Goal: Task Accomplishment & Management: Use online tool/utility

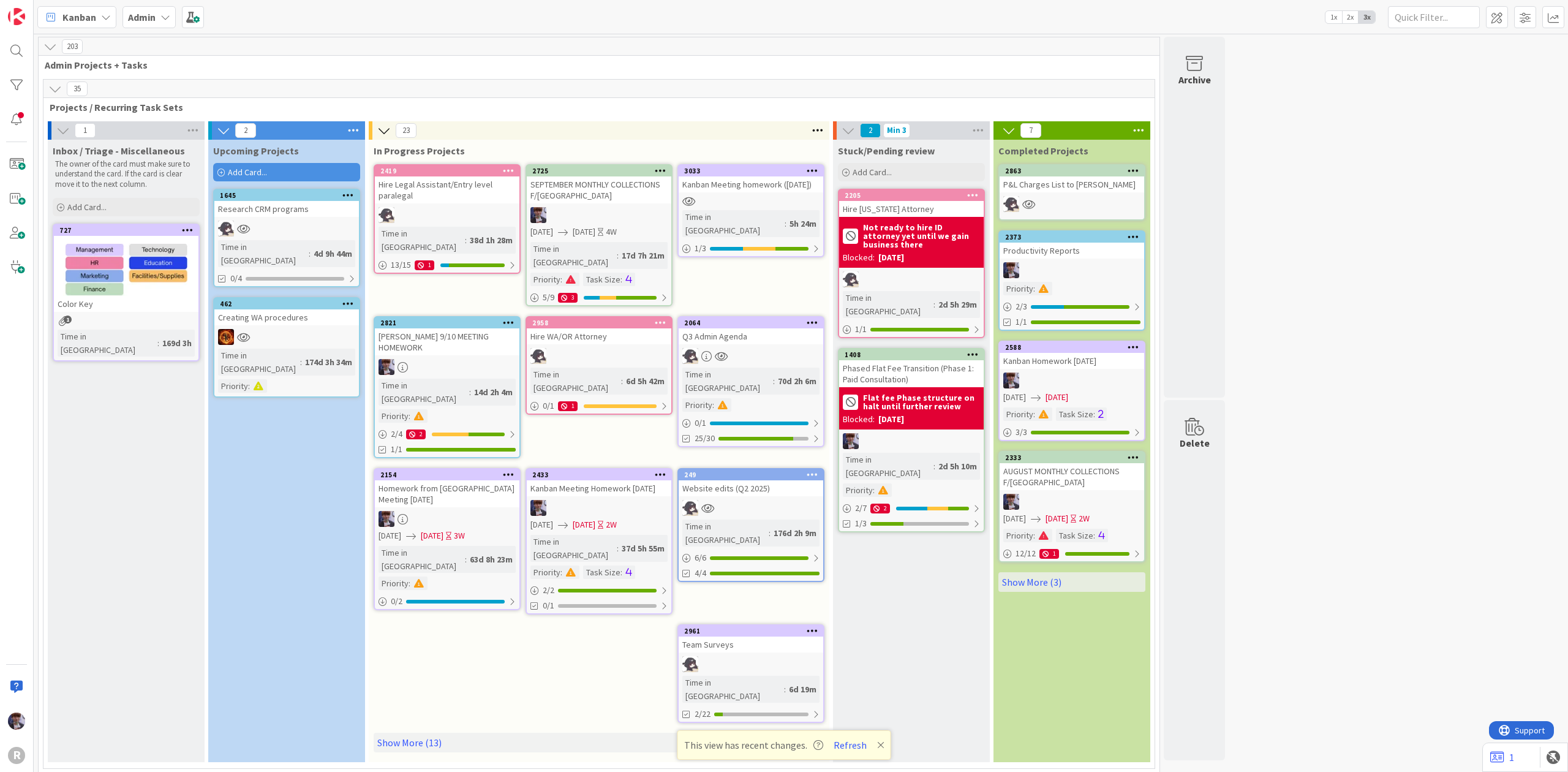
scroll to position [2941, 0]
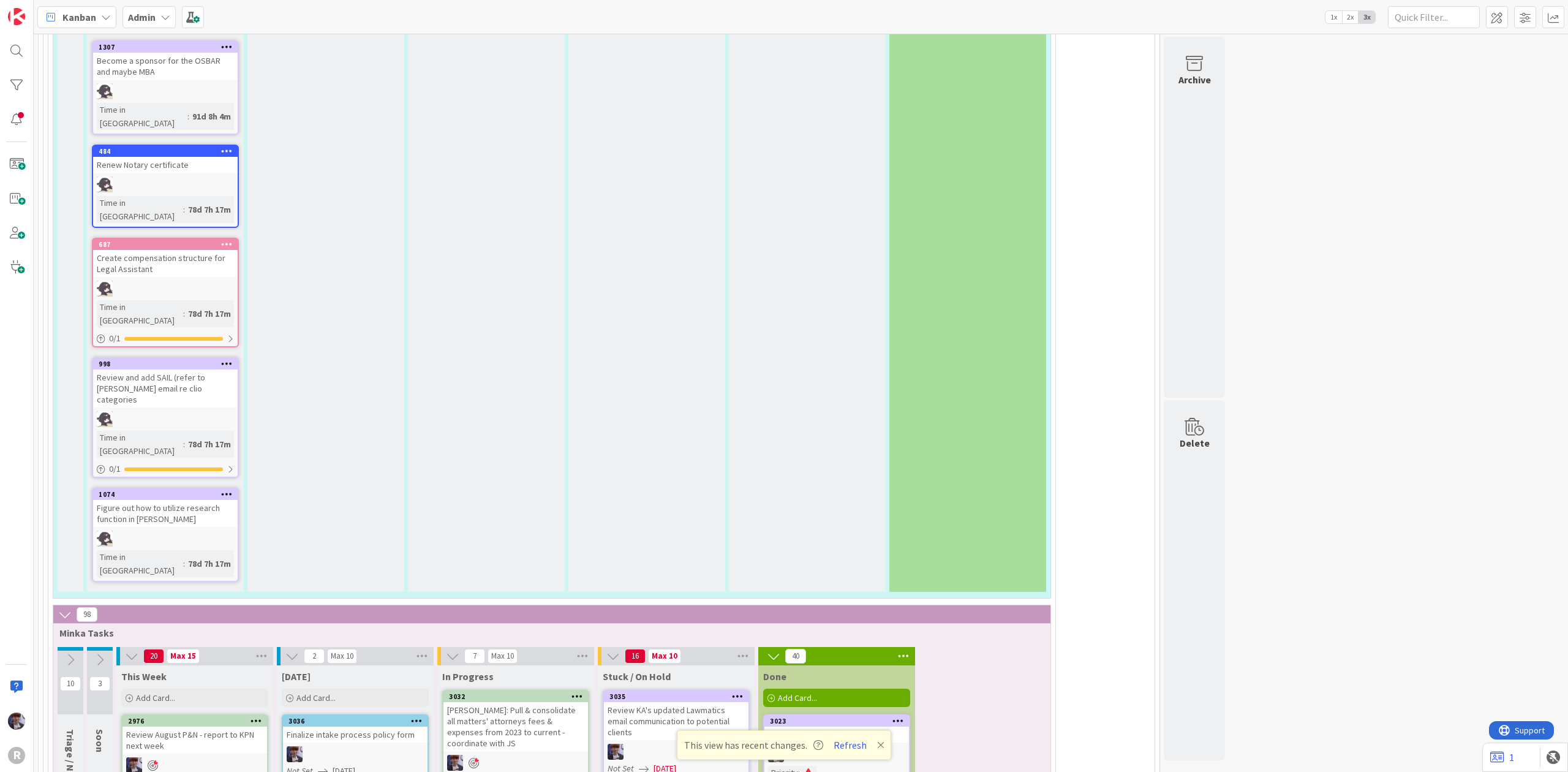
click at [899, 716] on icon at bounding box center [898, 720] width 11 height 8
click at [738, 692] on icon at bounding box center [737, 696] width 11 height 8
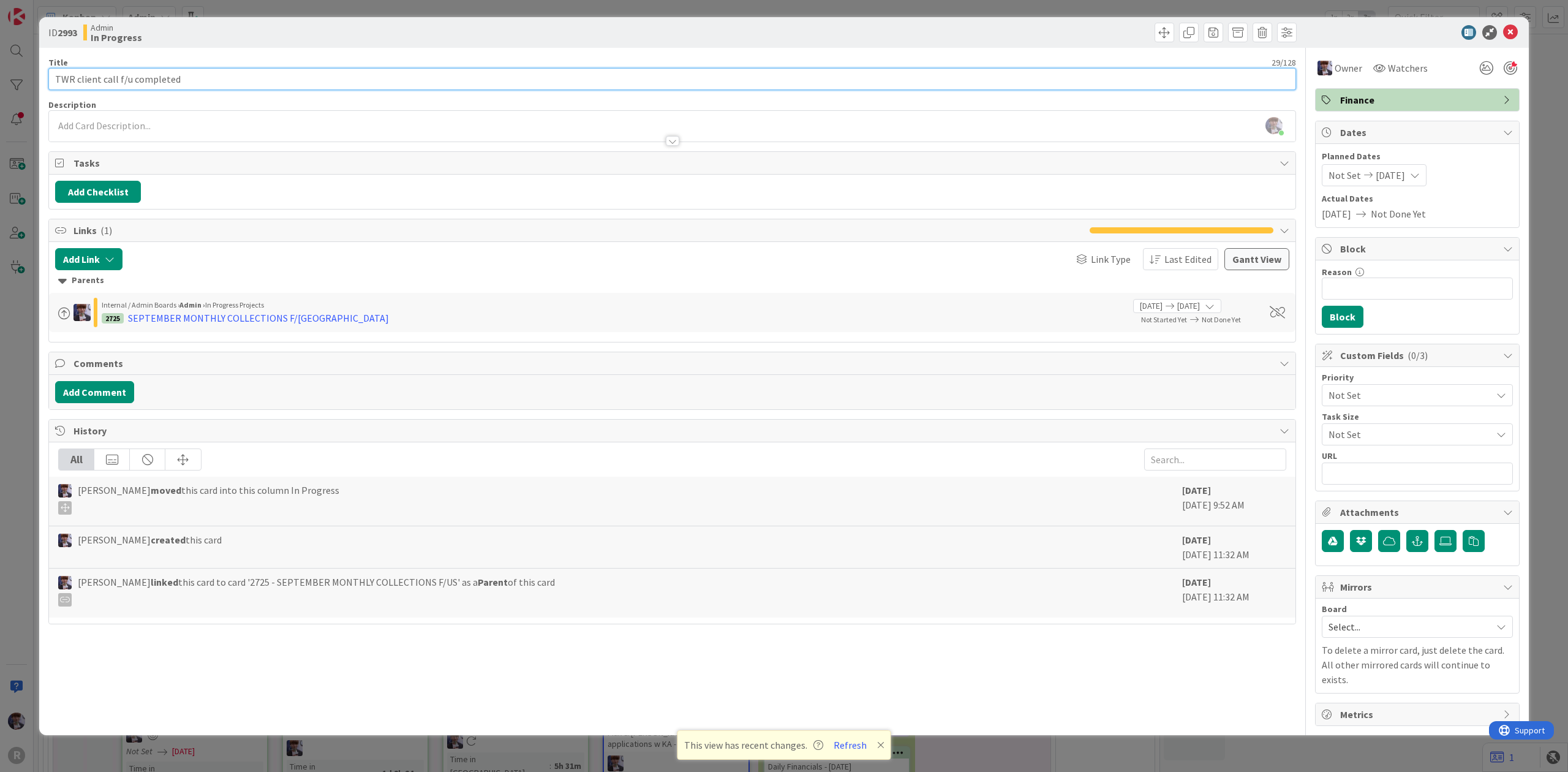
click at [260, 79] on input "TWR client call f/u completed" at bounding box center [672, 79] width 1247 height 22
type input "TWR client call f/u completed - Corona amount?"
click at [17, 316] on div "ID 2993 Admin In Progress Title 46 / 128 TWR client call f/u completed - Corona…" at bounding box center [784, 386] width 1568 height 772
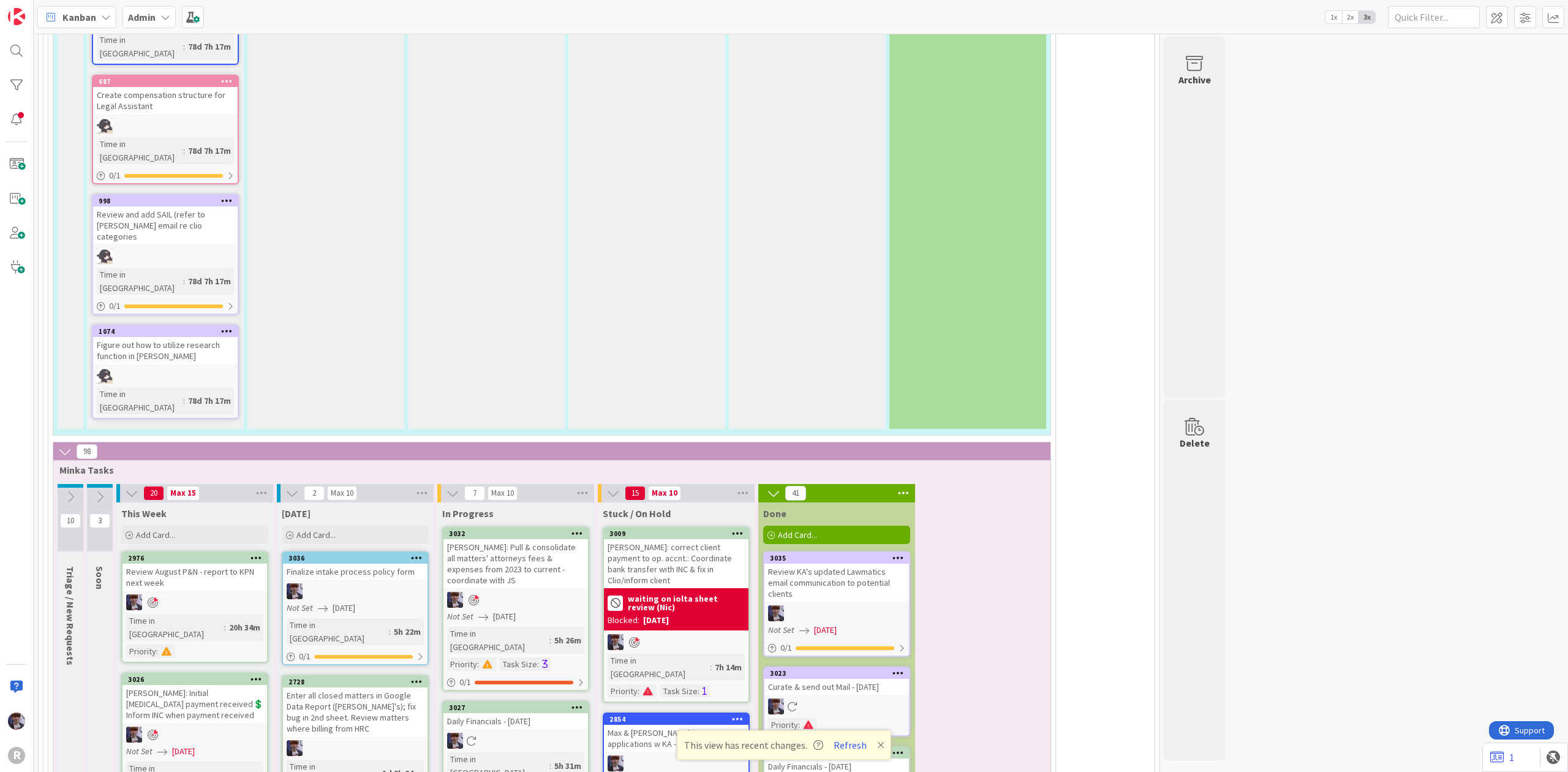
click at [534, 733] on div at bounding box center [515, 741] width 144 height 16
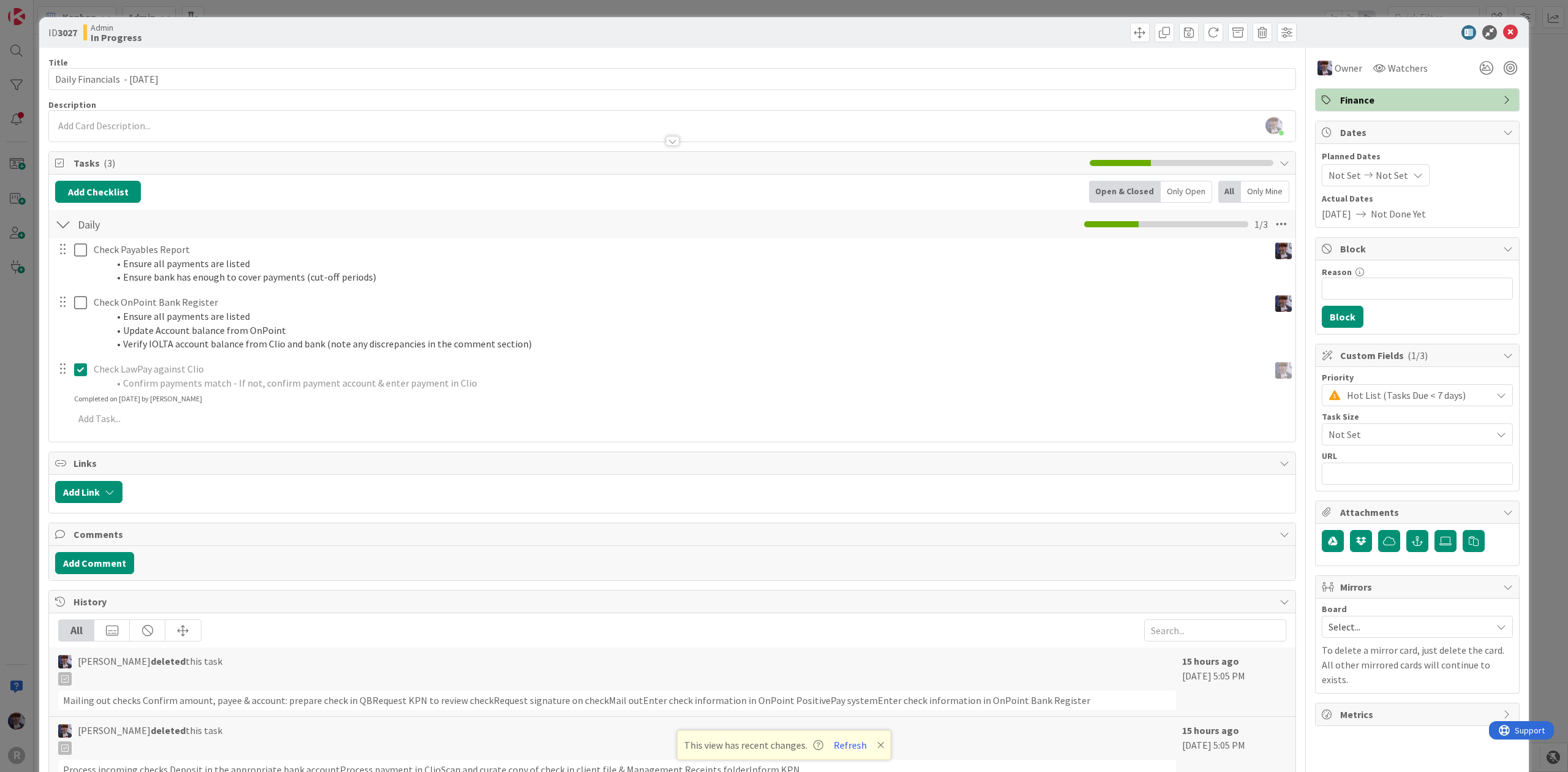
click at [8, 331] on div "ID 3027 Admin In Progress Title 30 / 128 Daily Financials - [DATE] Description …" at bounding box center [784, 386] width 1568 height 772
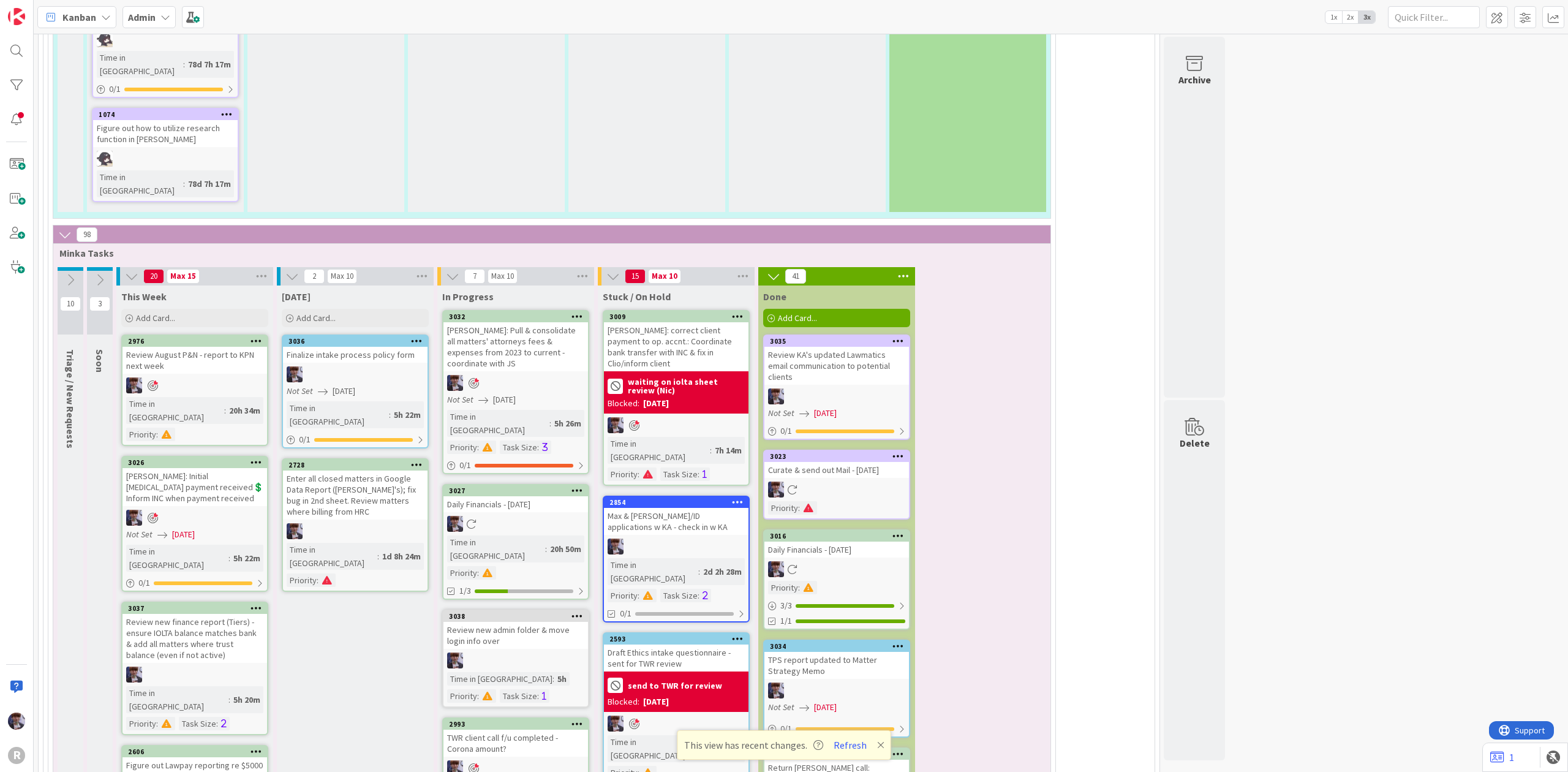
scroll to position [3348, 0]
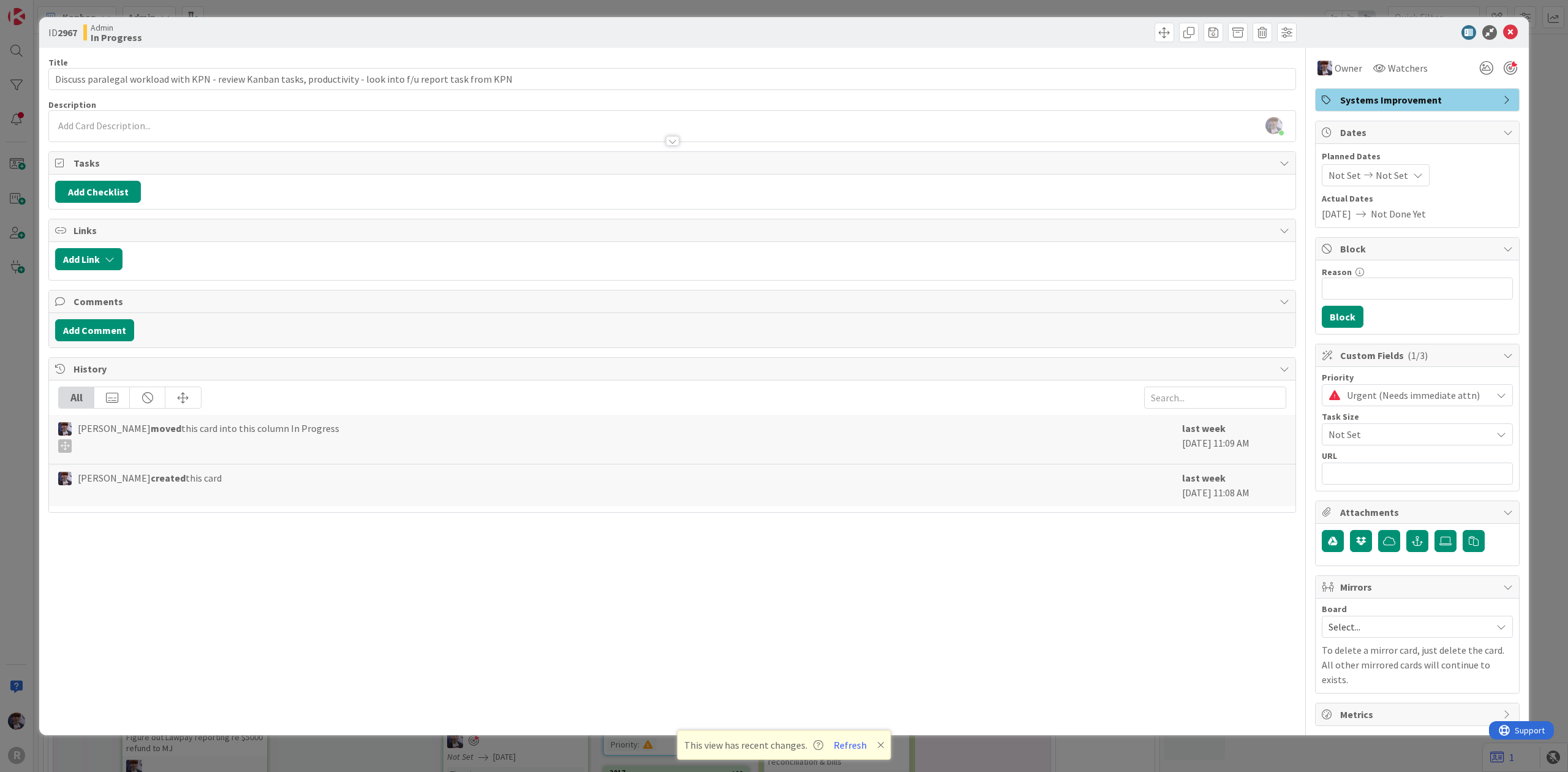
click at [26, 470] on div "ID 2967 Admin In Progress Title 108 / 128 Discuss paralegal workload with KPN -…" at bounding box center [784, 386] width 1568 height 772
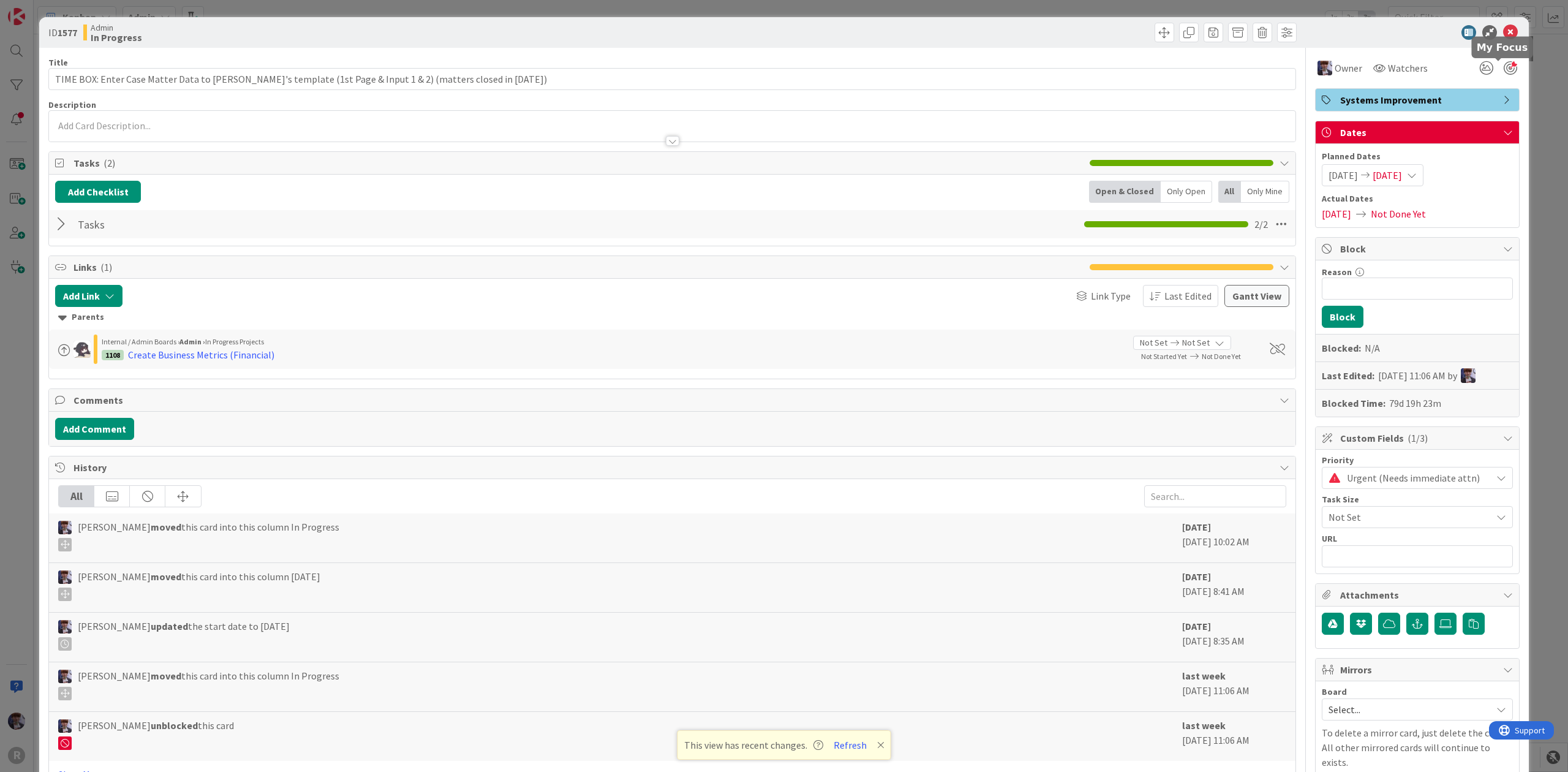
click at [1504, 69] on div at bounding box center [1511, 68] width 14 height 14
click at [1526, 113] on div "ID 1577 Admin In Progress Title 101 / 128 TIME BOX: Enter Case Matter Data to […" at bounding box center [784, 386] width 1568 height 772
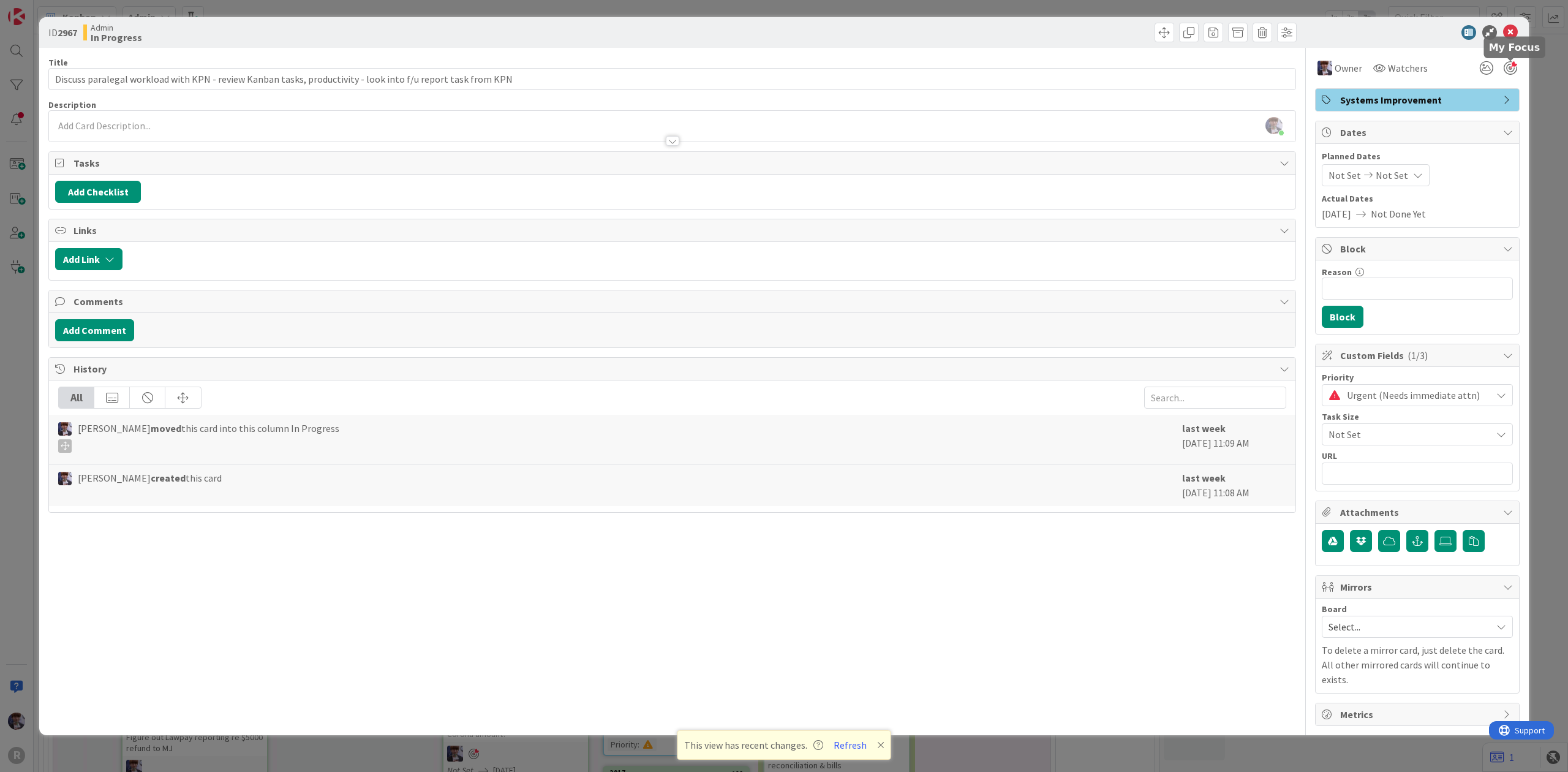
click at [1505, 59] on div at bounding box center [1498, 68] width 44 height 22
click at [1505, 63] on div at bounding box center [1511, 68] width 14 height 14
click at [1530, 75] on div "ID 2967 Admin In Progress Title 108 / 128 Discuss paralegal workload with KPN -…" at bounding box center [784, 386] width 1568 height 772
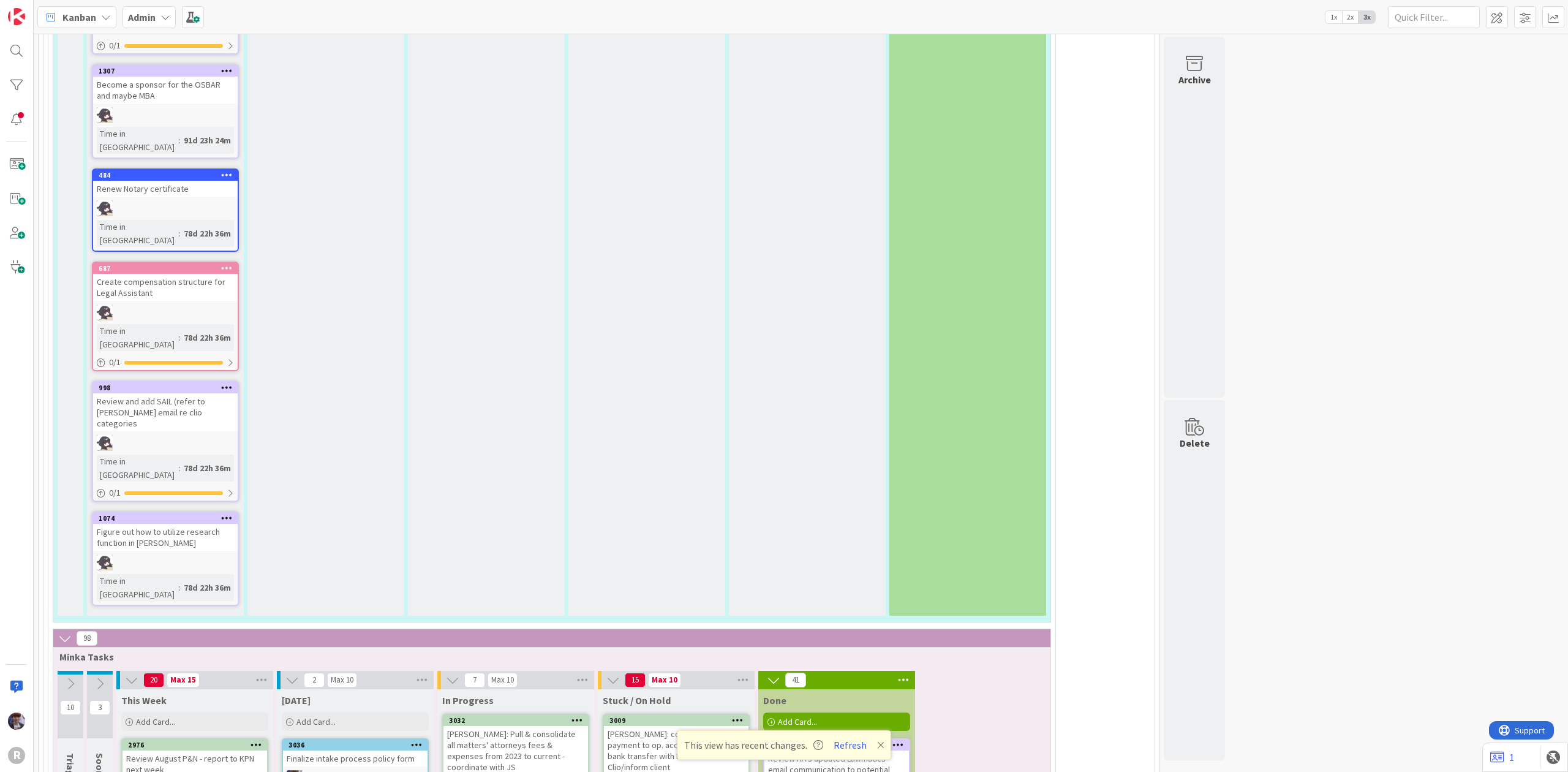
scroll to position [2941, 0]
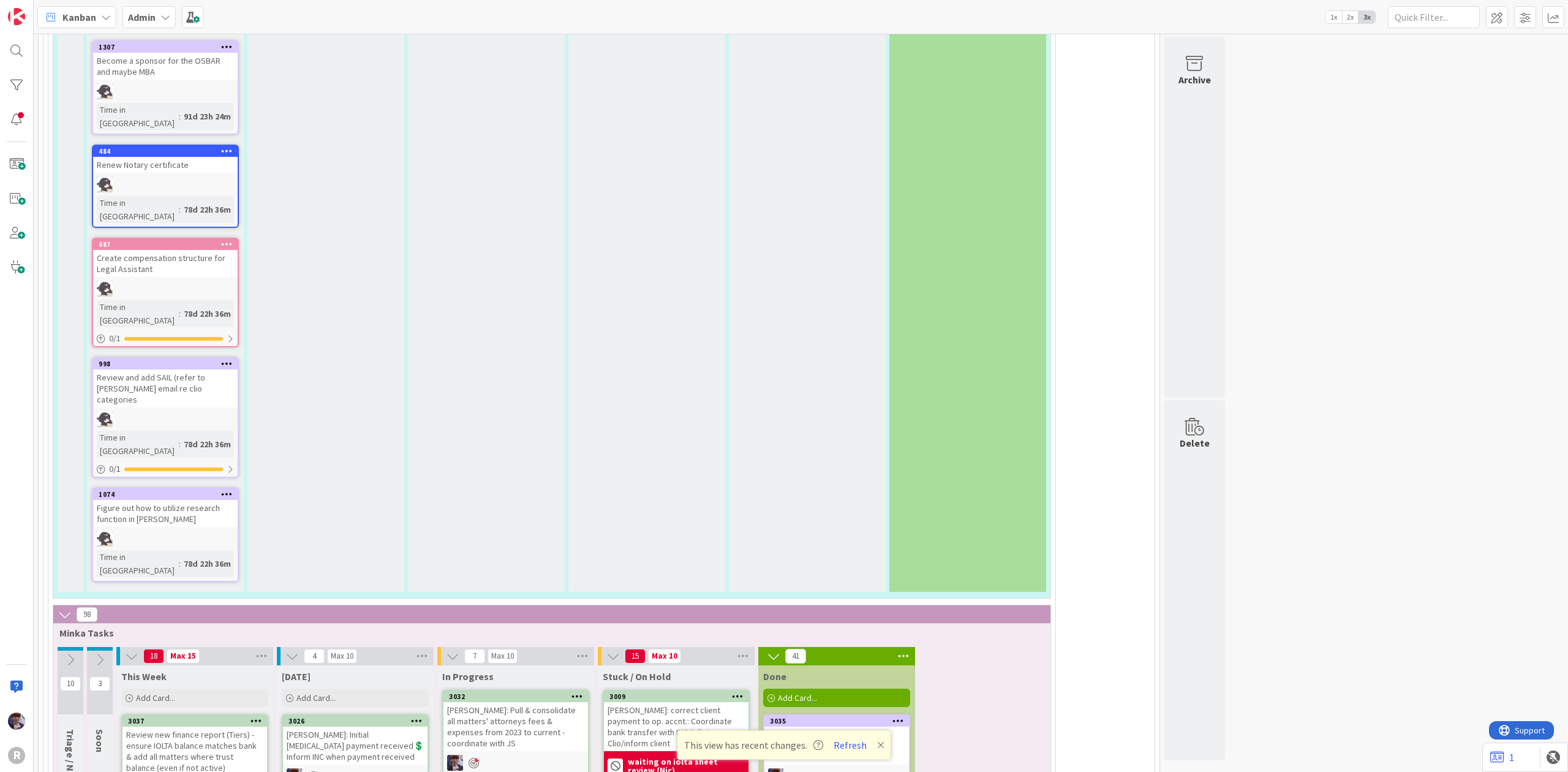
click at [418, 716] on icon at bounding box center [416, 720] width 11 height 8
click at [358, 727] on div "[PERSON_NAME]: Initial [MEDICAL_DATA] payment received💲 Inform INC when payment…" at bounding box center [355, 746] width 144 height 38
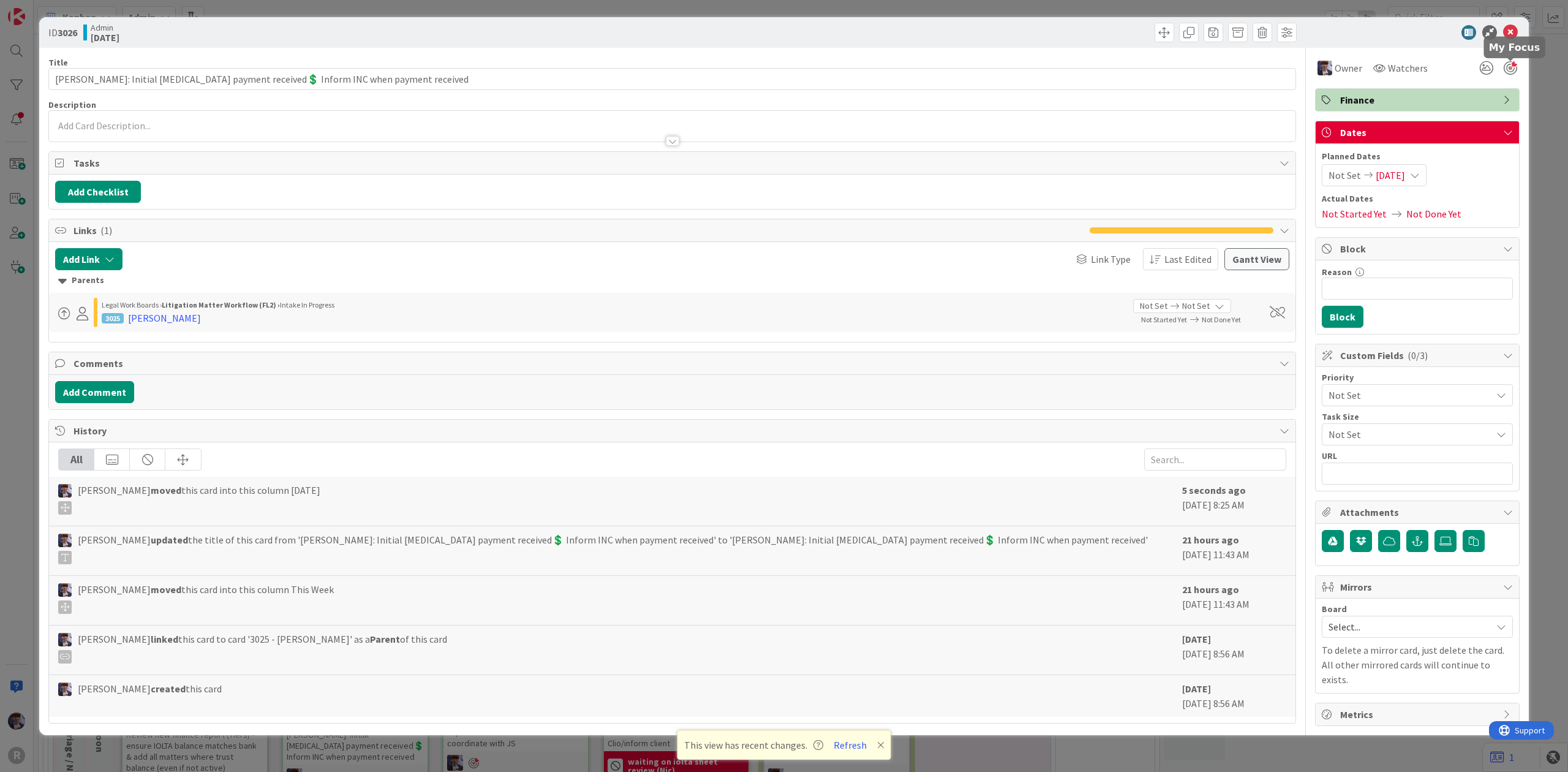
click at [1512, 67] on div at bounding box center [1511, 68] width 14 height 14
click at [1535, 82] on div "ID 3026 Admin [DATE] Title 83 / 128 [PERSON_NAME]: Initial [MEDICAL_DATA] payme…" at bounding box center [784, 386] width 1568 height 772
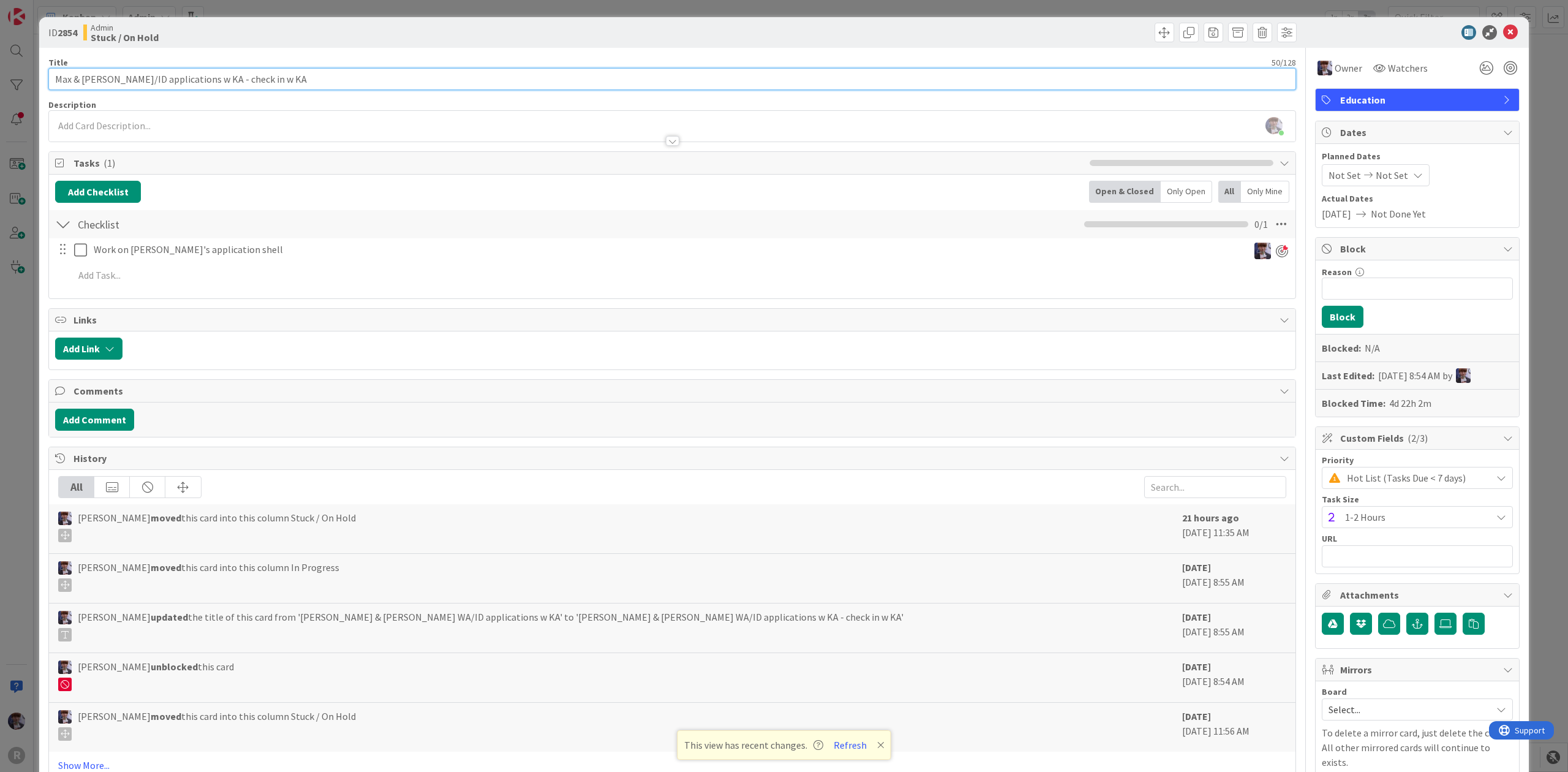
click at [263, 79] on input "Max & [PERSON_NAME]/ID applications w KA - check in w KA" at bounding box center [672, 79] width 1247 height 22
click at [1521, 104] on div "ID 2854 Admin Stuck / On Hold Title 50 / 128 Max & [PERSON_NAME] WA/ID applicat…" at bounding box center [784, 386] width 1568 height 772
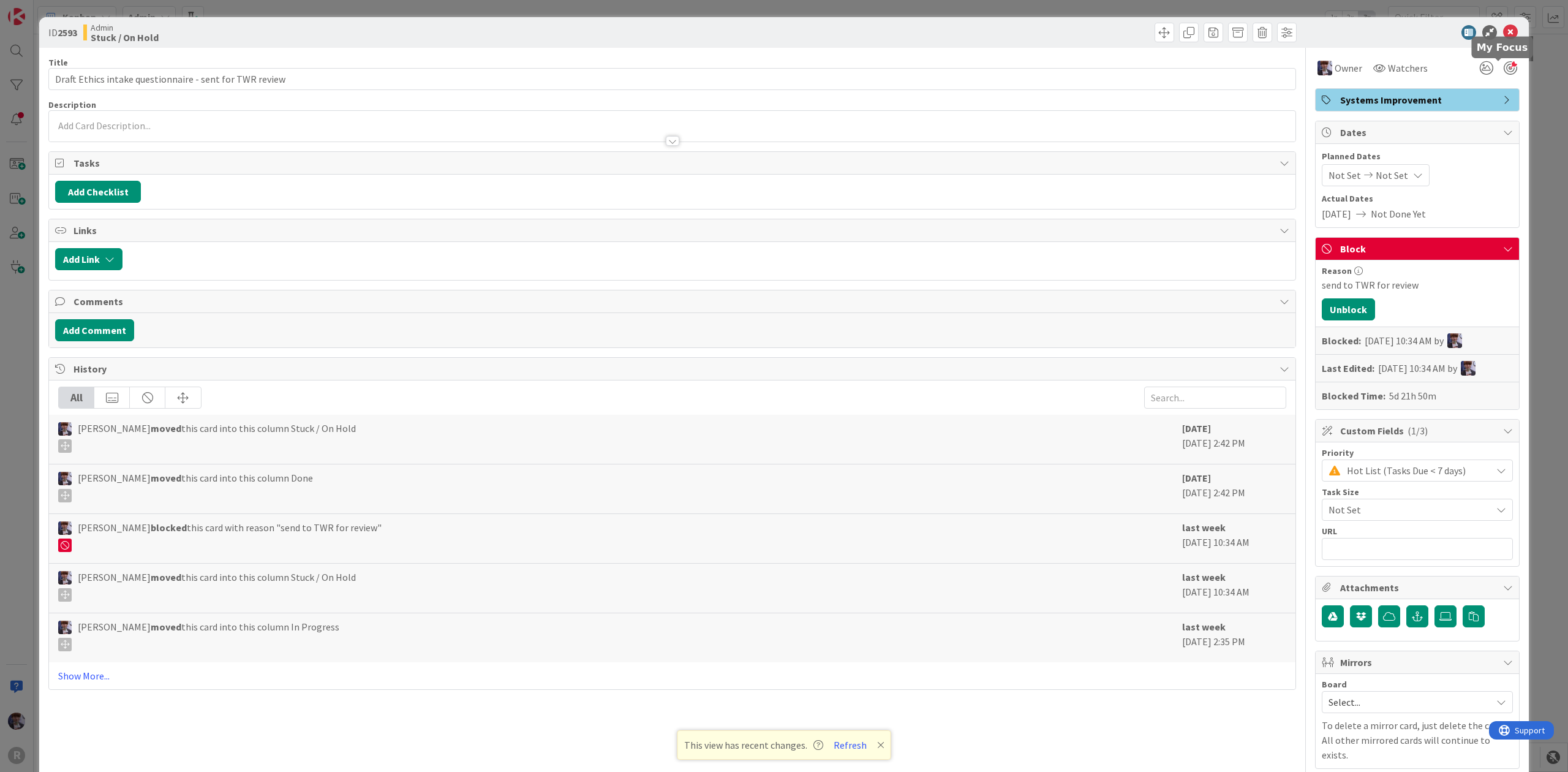
click at [1504, 69] on div at bounding box center [1511, 68] width 14 height 14
click at [1524, 122] on div "ID 2593 Admin Stuck / On Hold Title 55 / 128 Draft Ethics intake questionnaire …" at bounding box center [784, 386] width 1568 height 772
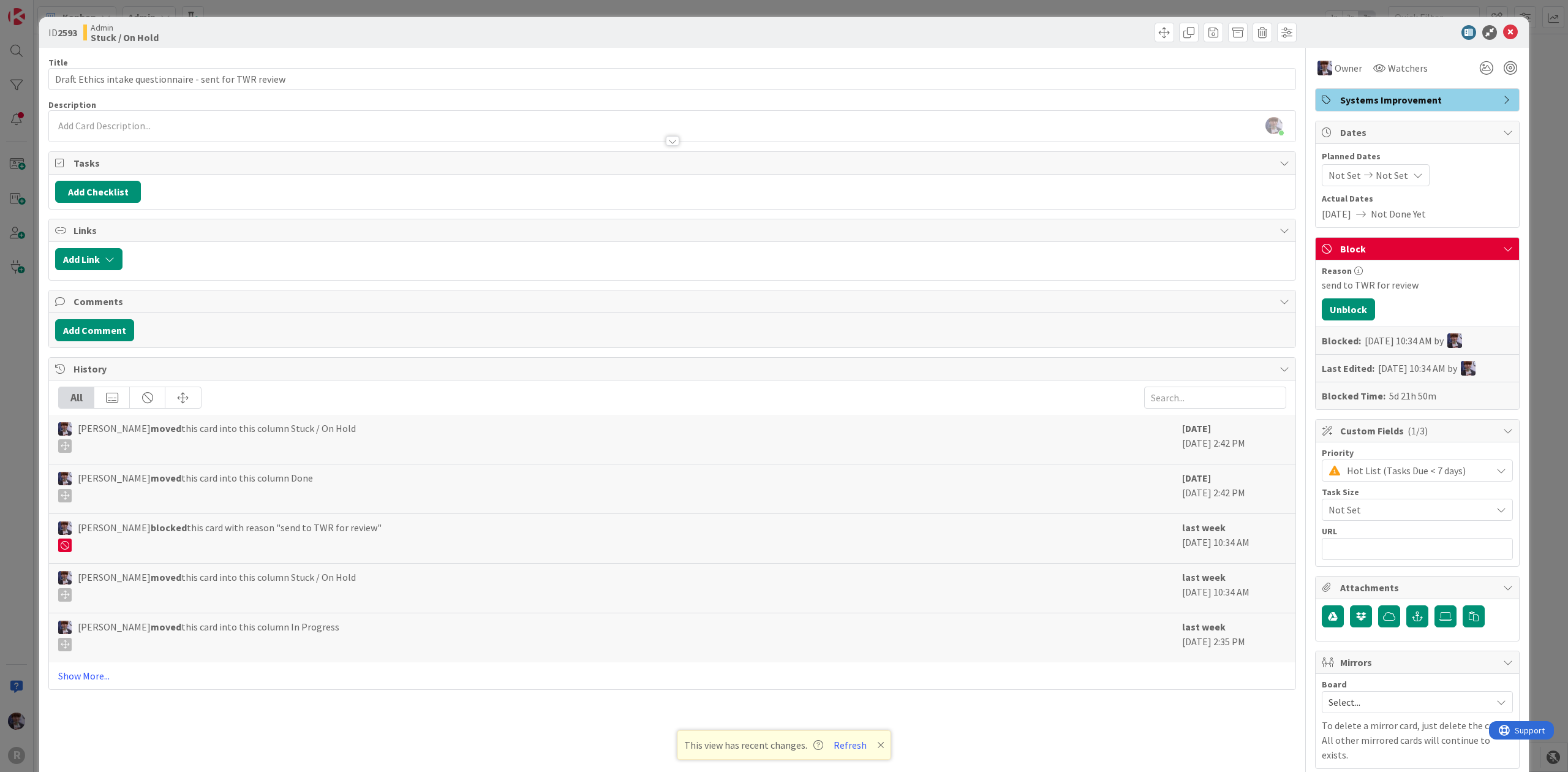
click at [1536, 170] on div "ID 2593 Admin Stuck / On Hold Title 55 / 128 Draft Ethics intake questionnaire …" at bounding box center [784, 386] width 1568 height 772
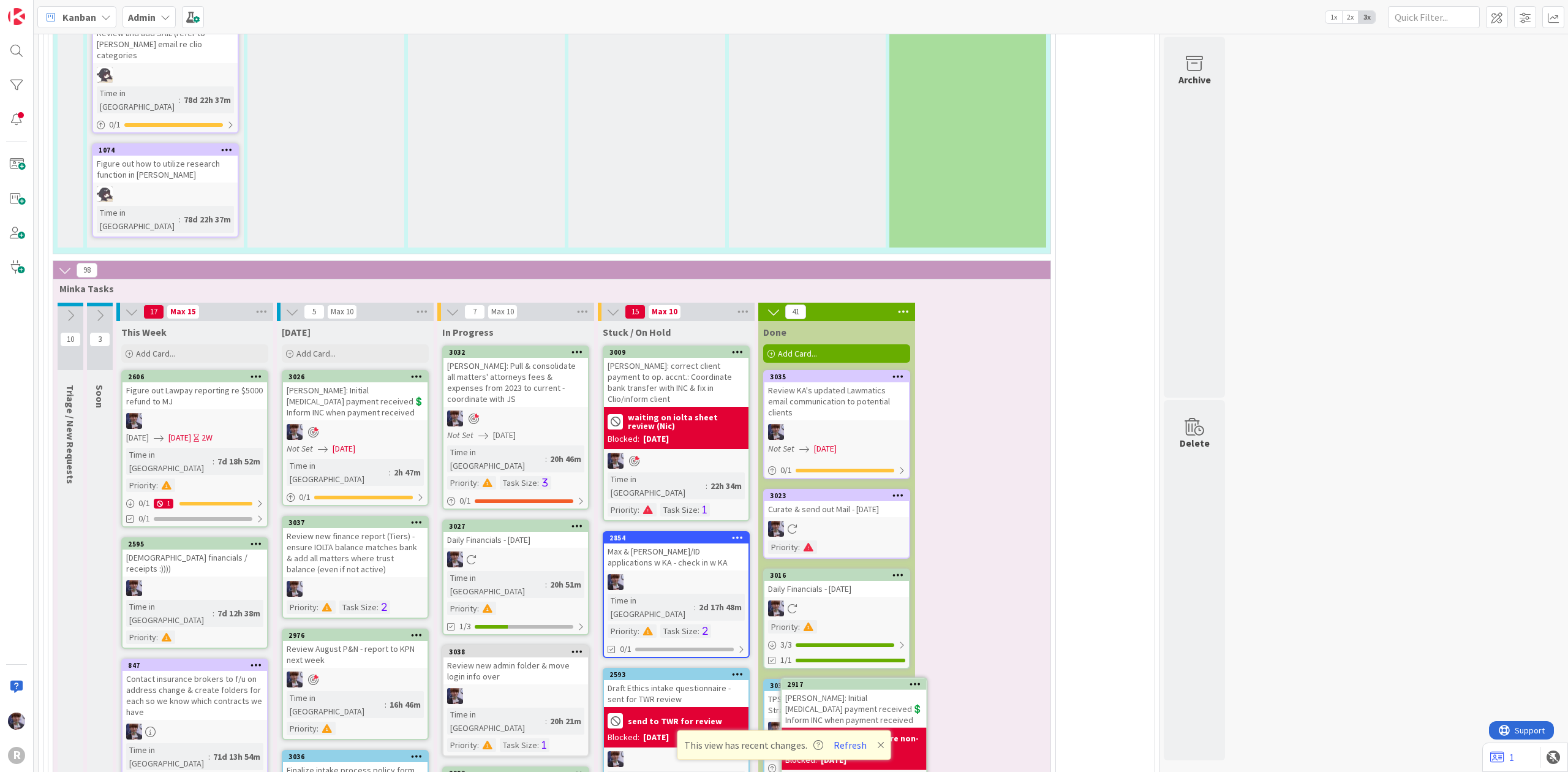
scroll to position [3307, 0]
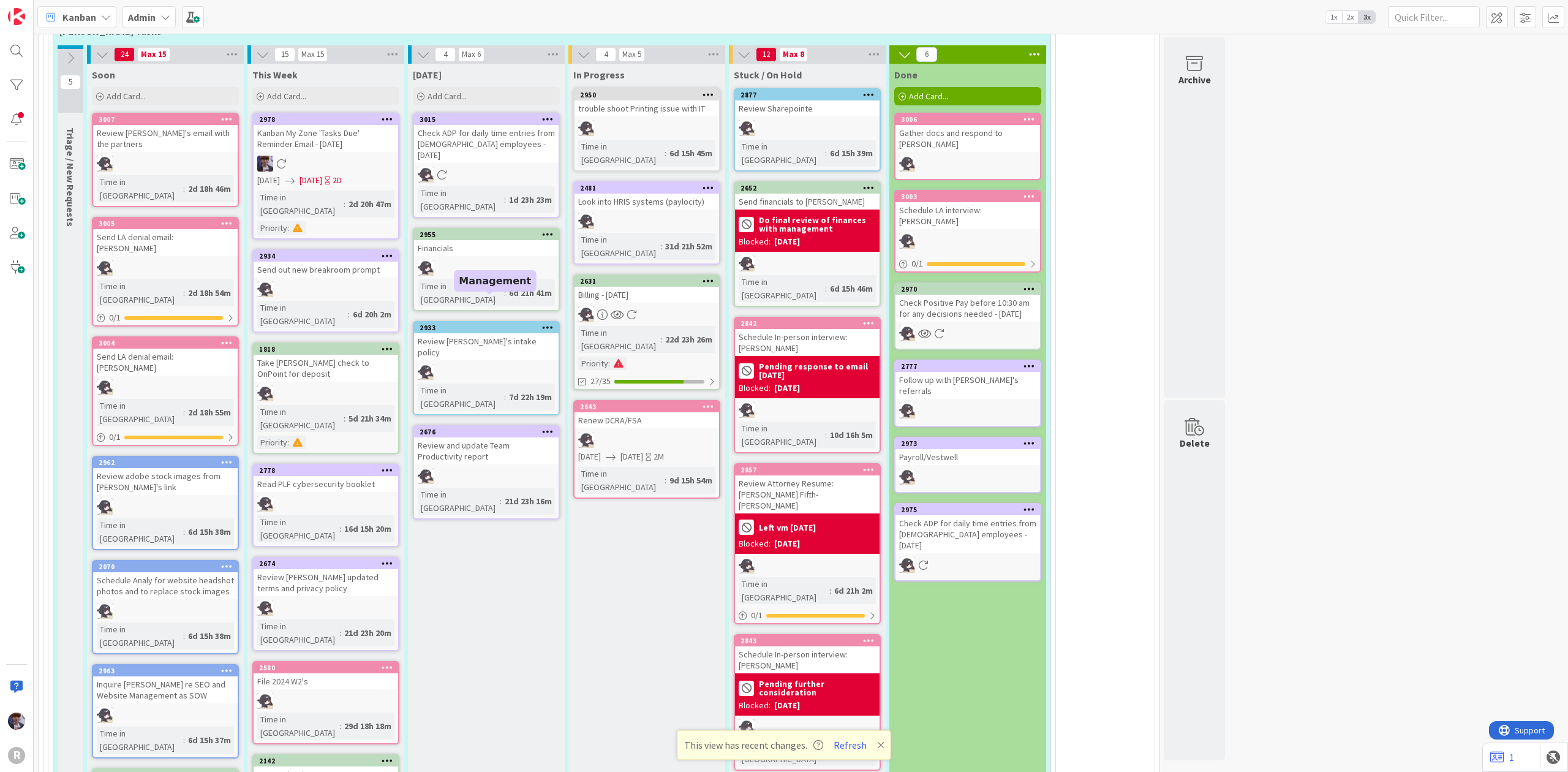
scroll to position [0, 0]
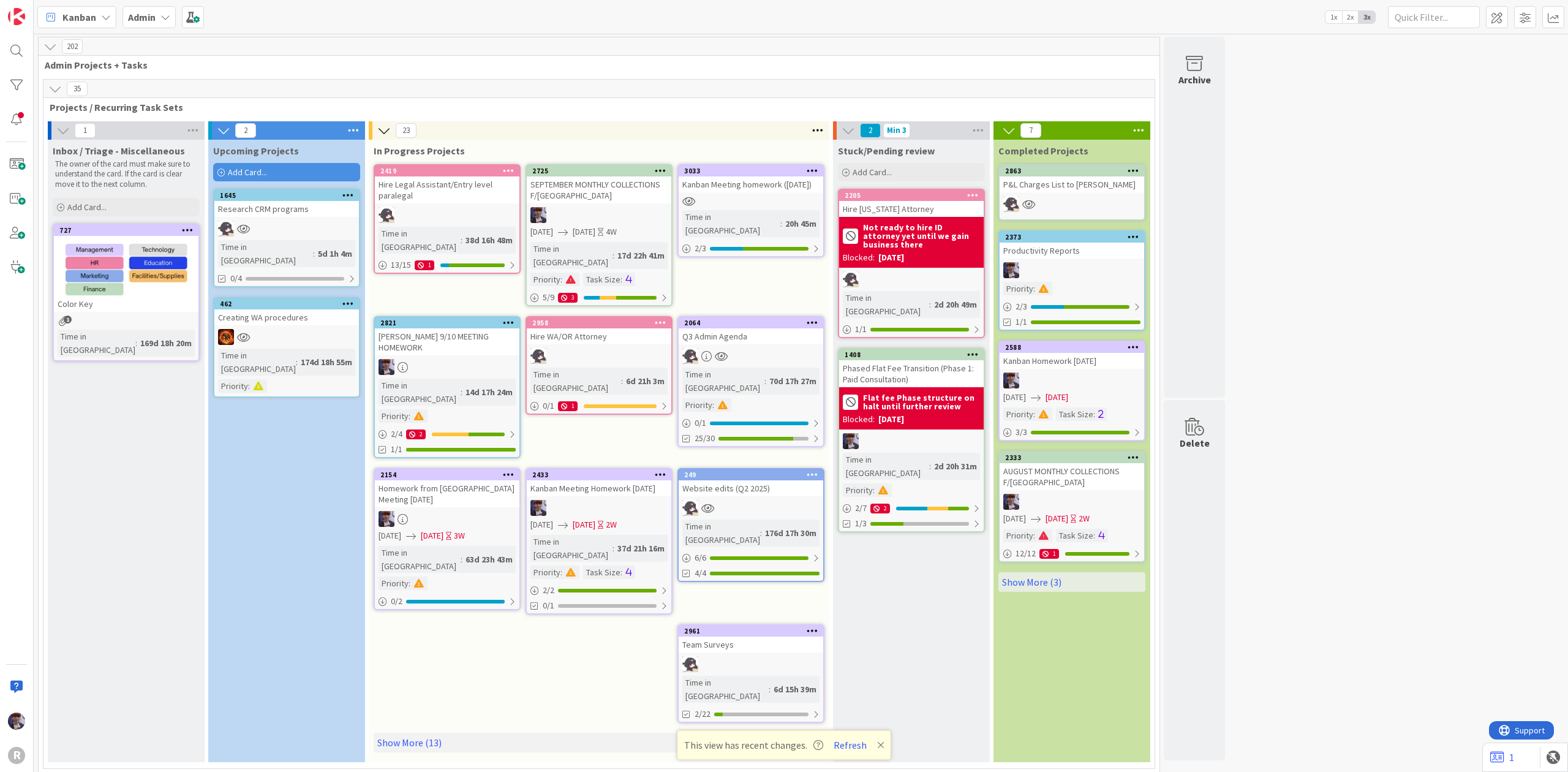
click at [160, 10] on div "Admin" at bounding box center [149, 17] width 53 height 22
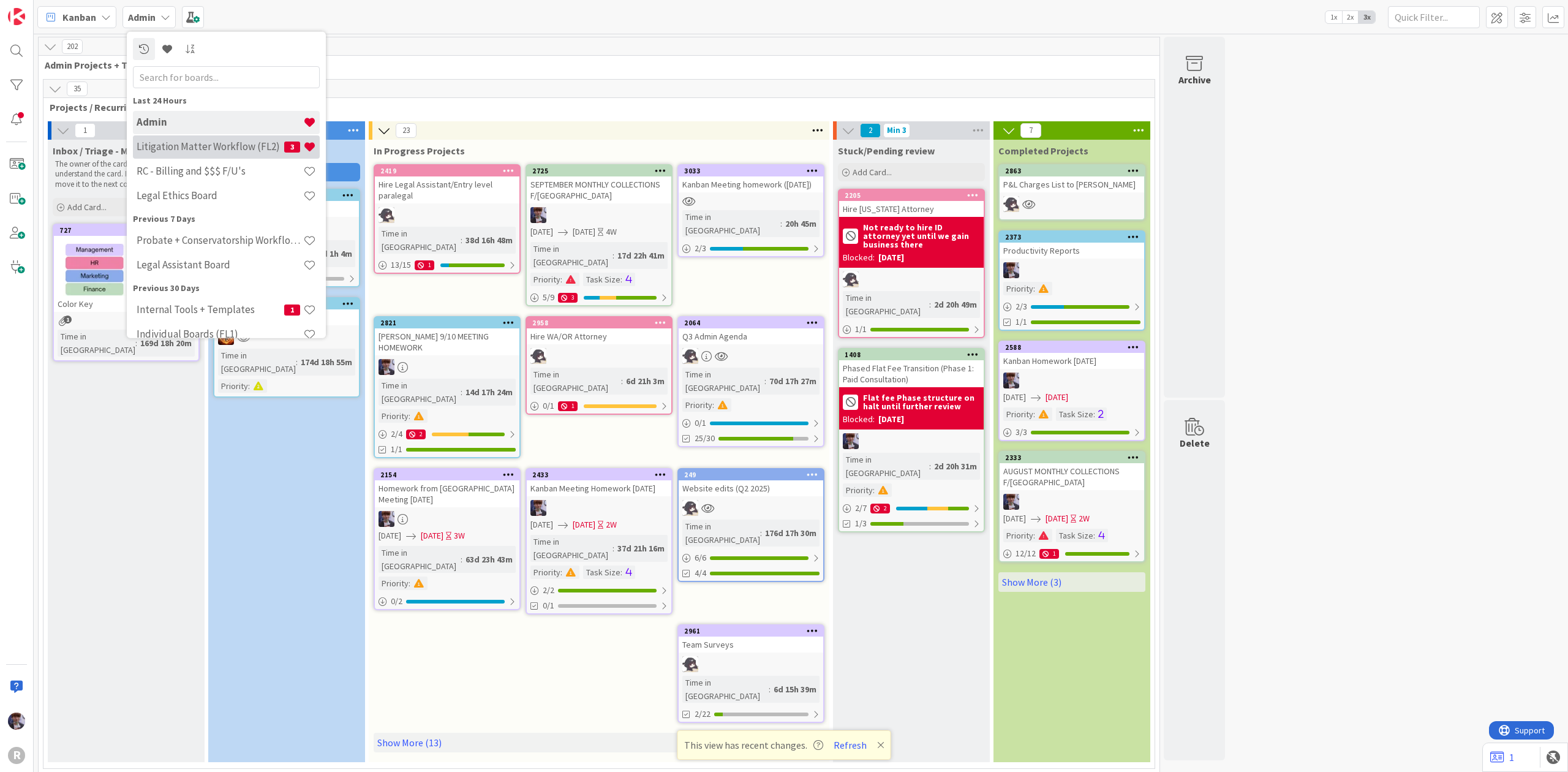
click at [184, 150] on h4 "Litigation Matter Workflow (FL2)" at bounding box center [210, 147] width 147 height 12
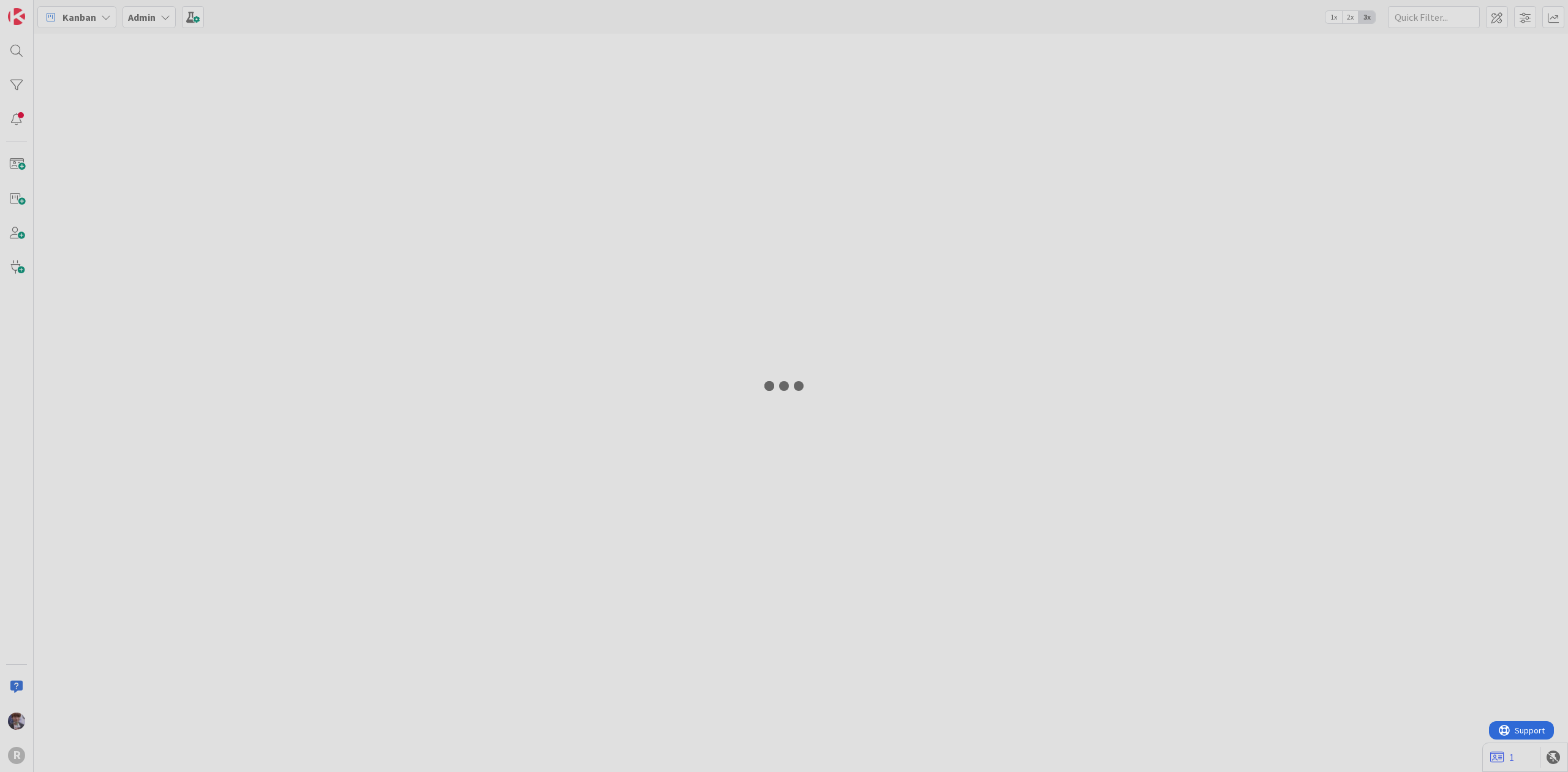
type input "[PERSON_NAME]"
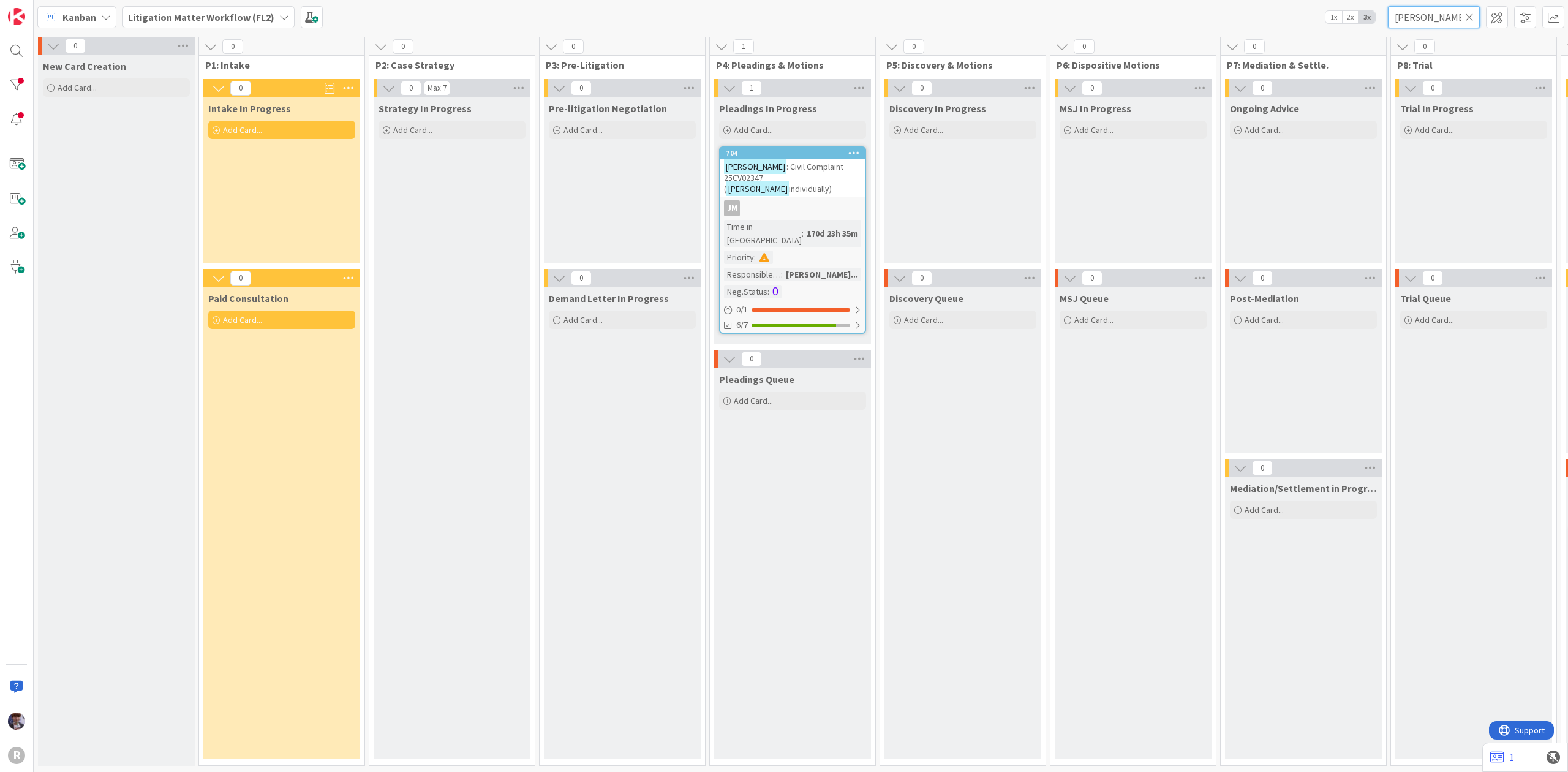
drag, startPoint x: 1466, startPoint y: 10, endPoint x: 1360, endPoint y: 23, distance: 106.8
click at [1360, 23] on div "Kanban Litigation Matter Workflow (FL2) 1x 2x 3x [PERSON_NAME]" at bounding box center [801, 17] width 1534 height 34
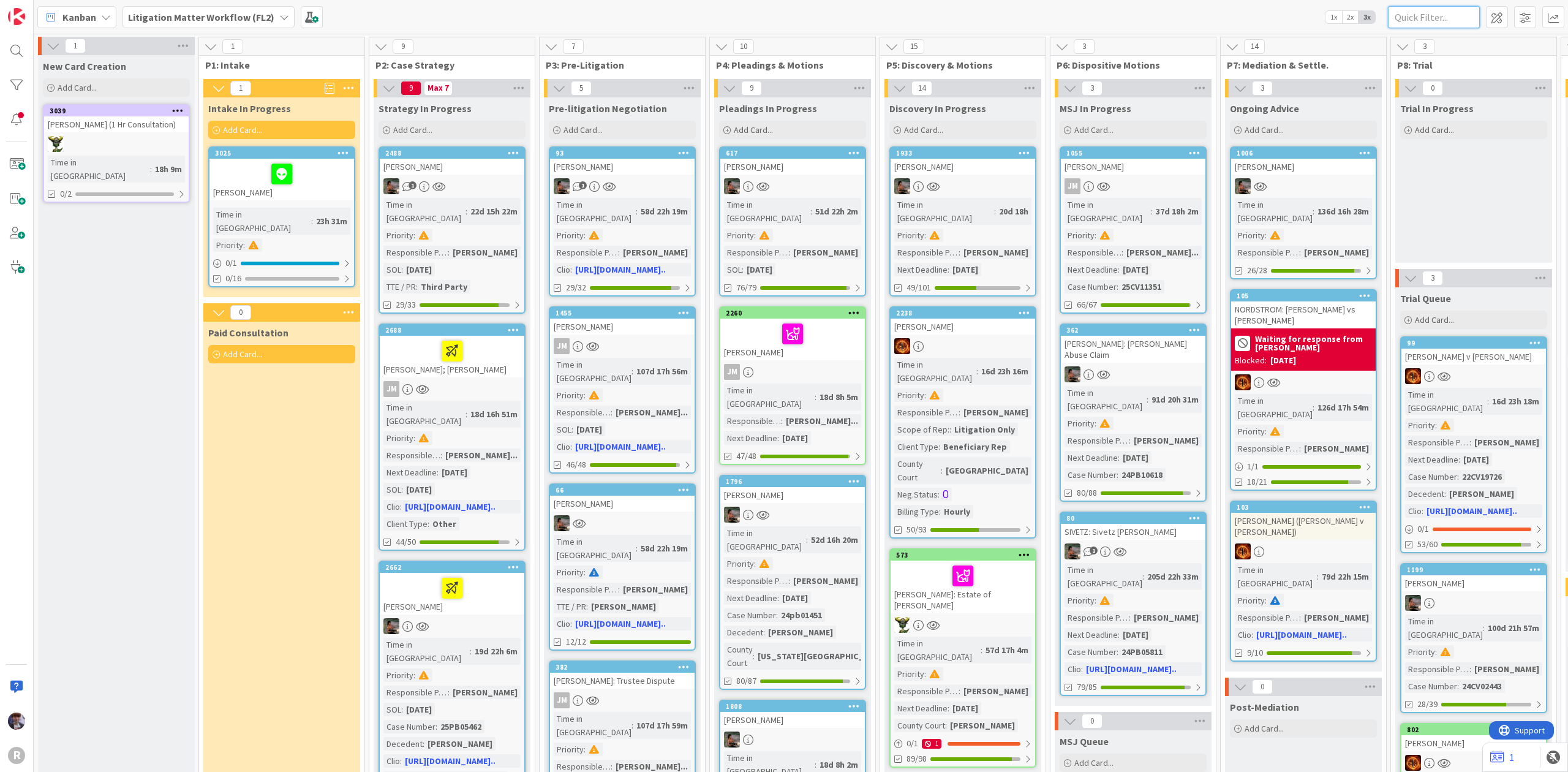
click at [1458, 17] on input "text" at bounding box center [1434, 17] width 92 height 22
type input "west"
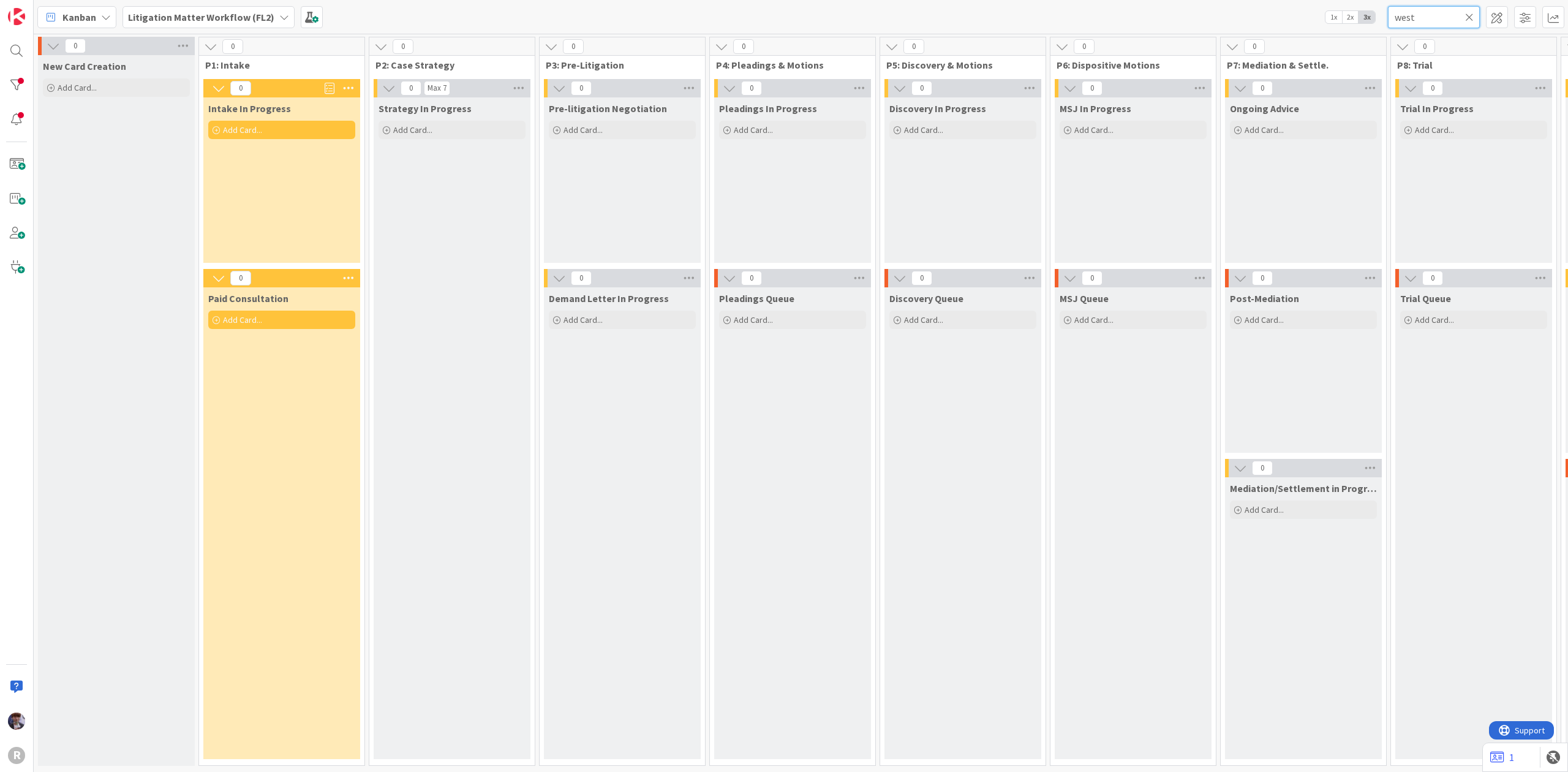
drag, startPoint x: 1421, startPoint y: 14, endPoint x: 1353, endPoint y: 14, distance: 68.0
click at [1353, 14] on div "Kanban Litigation Matter Workflow (FL2) 1x 2x 3x west" at bounding box center [801, 17] width 1534 height 34
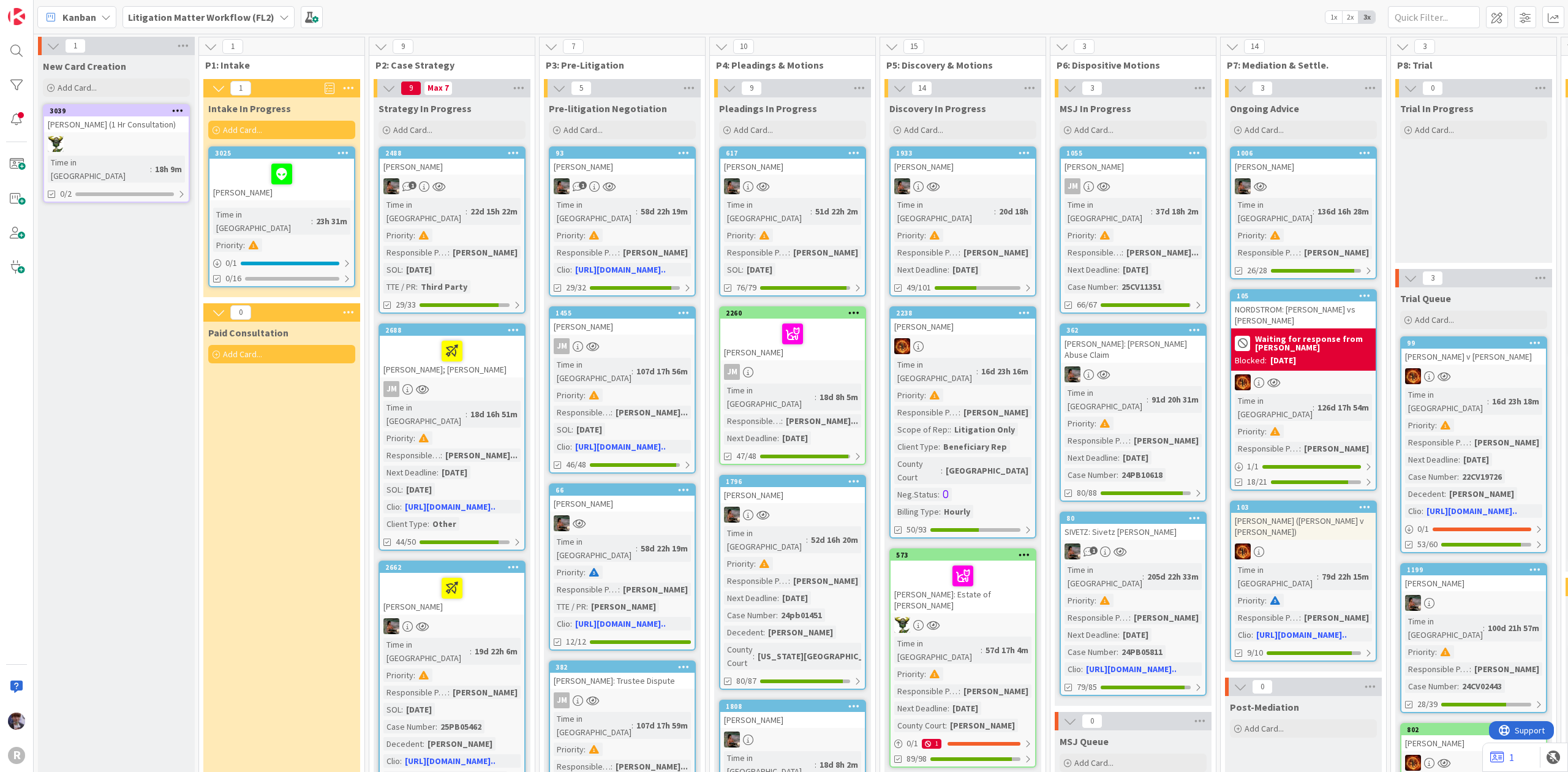
click at [1406, 23] on input "text" at bounding box center [1434, 17] width 92 height 22
type input "[PERSON_NAME]"
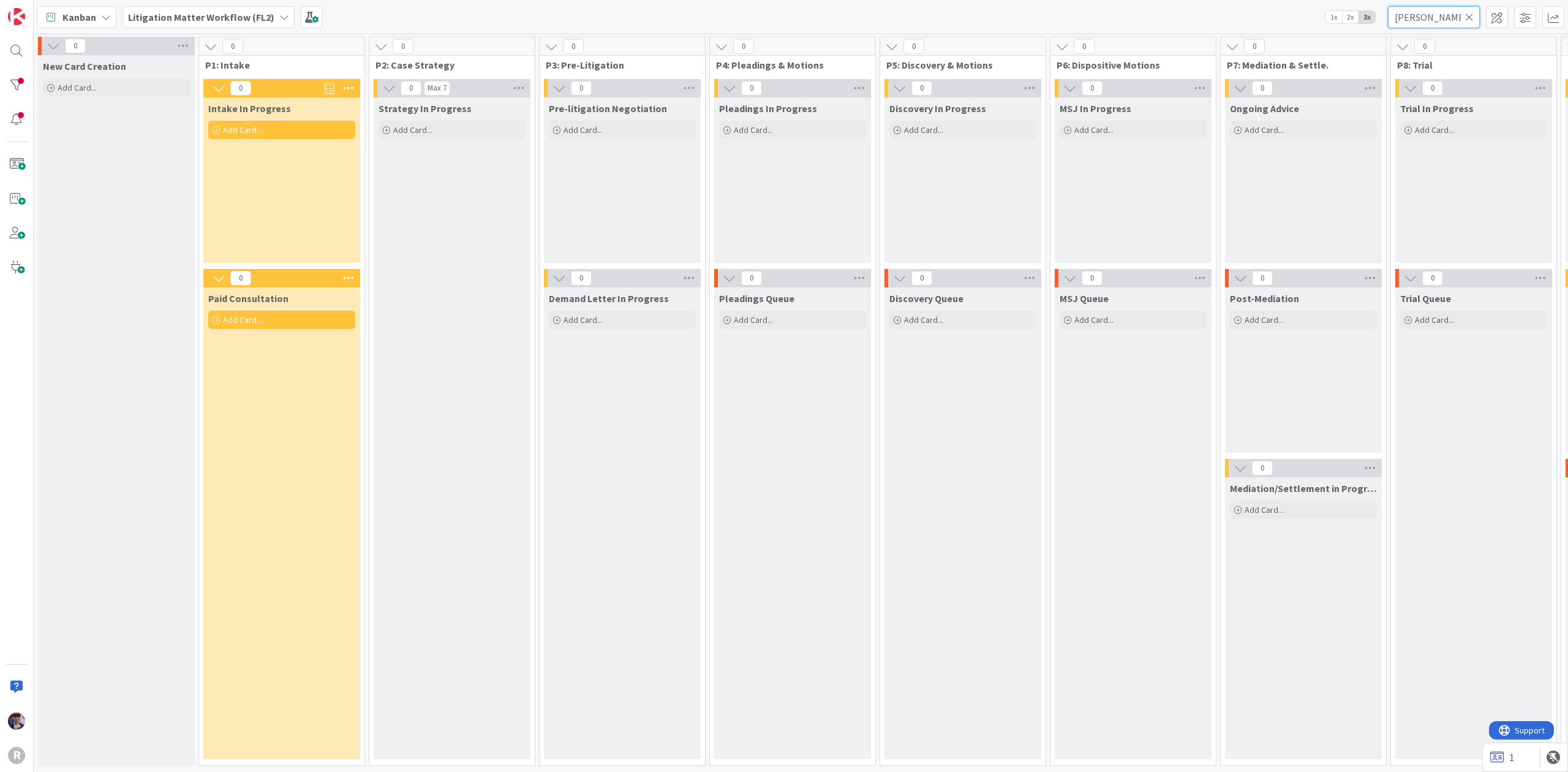
drag, startPoint x: 1451, startPoint y: 23, endPoint x: 1285, endPoint y: 34, distance: 166.4
click at [1285, 34] on div "Kanban Litigation Matter Workflow (FL2) 1x 2x 3x [PERSON_NAME] 0 New Card Creat…" at bounding box center [801, 386] width 1534 height 772
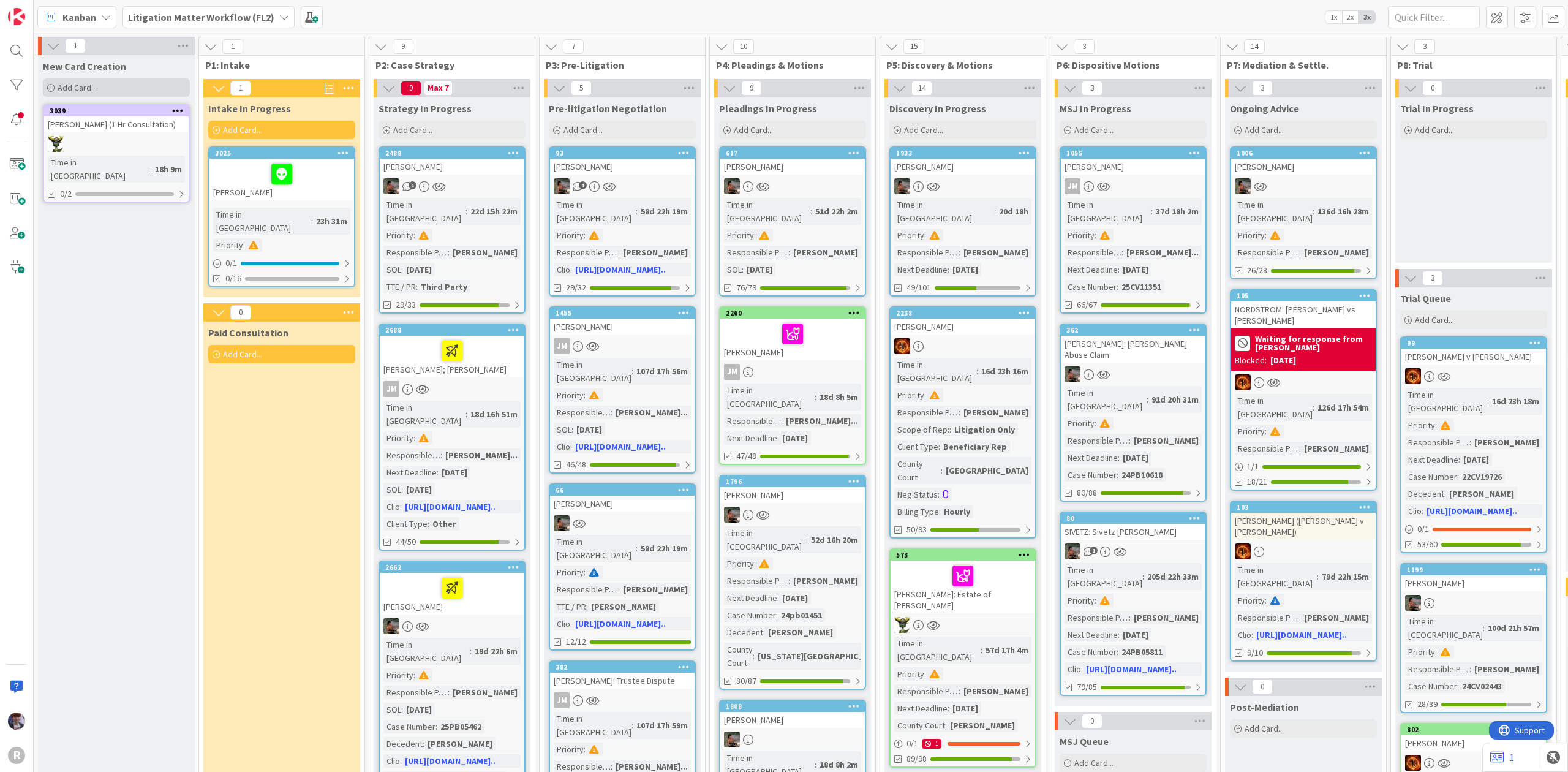
click at [92, 89] on span "Add Card..." at bounding box center [76, 88] width 39 height 11
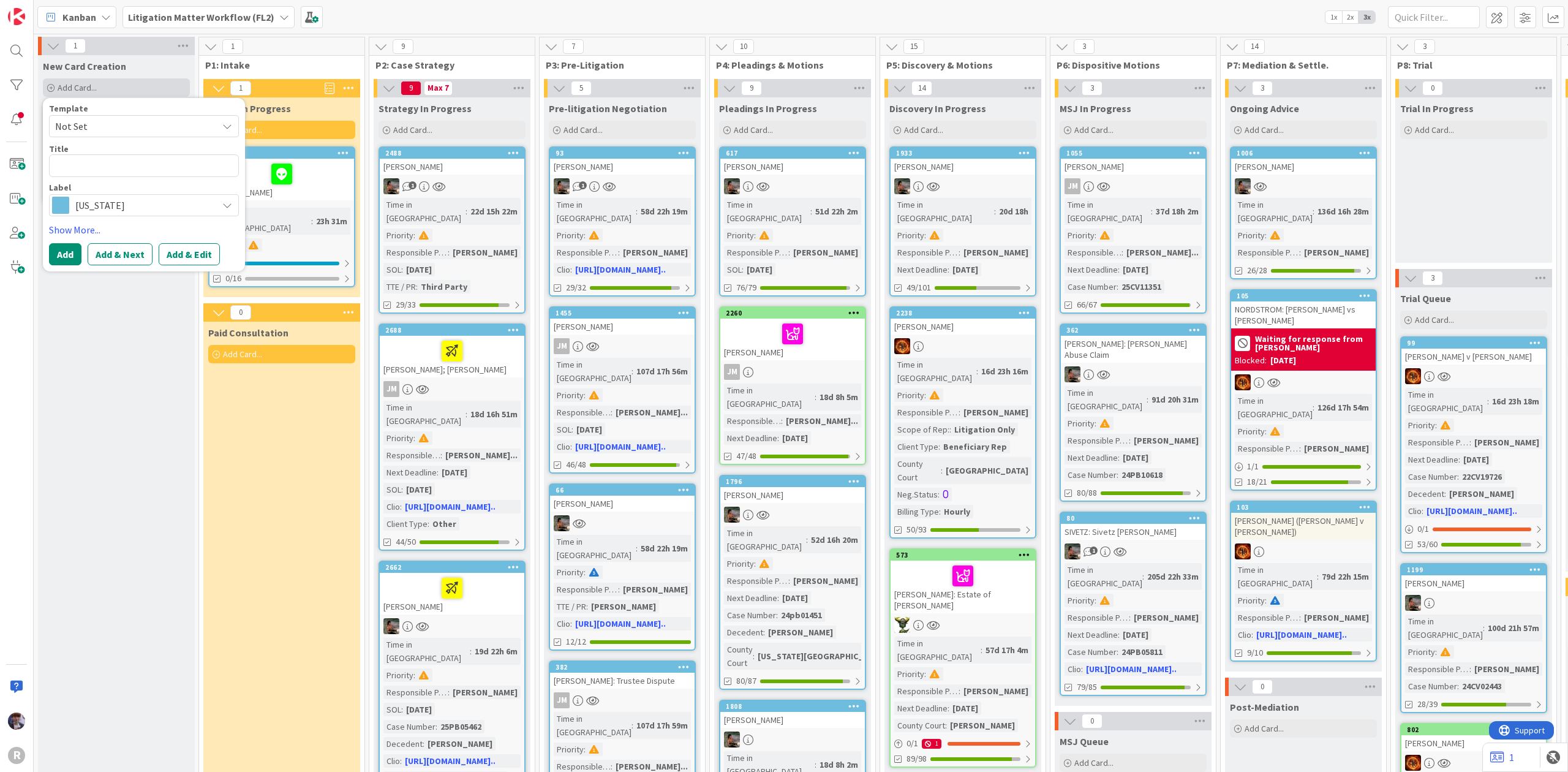
type textarea "x"
type textarea "W"
type textarea "x"
type textarea "WE"
type textarea "x"
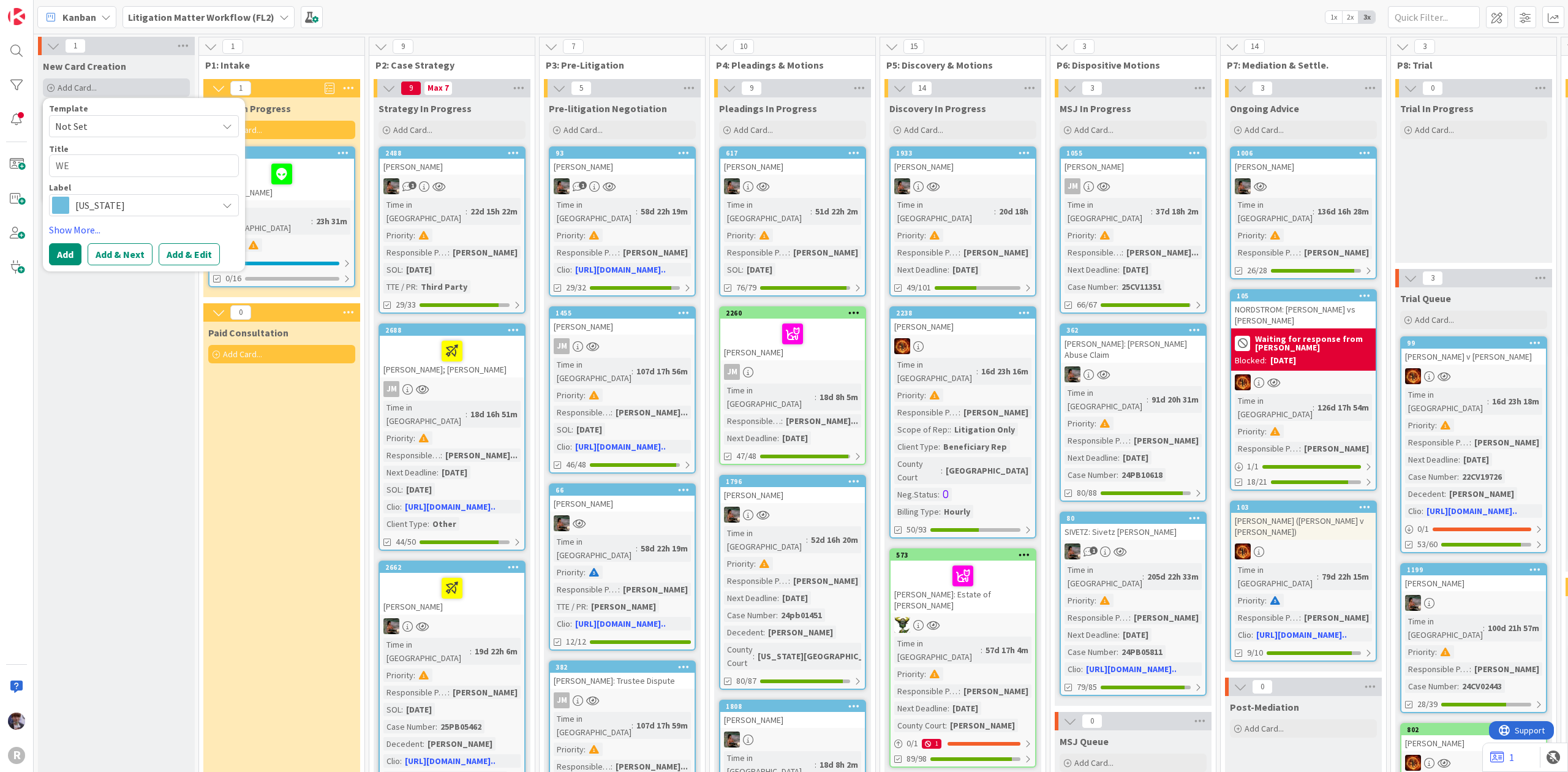
type textarea "[PERSON_NAME]"
type textarea "x"
type textarea "WEST"
type textarea "x"
type textarea "WEST,"
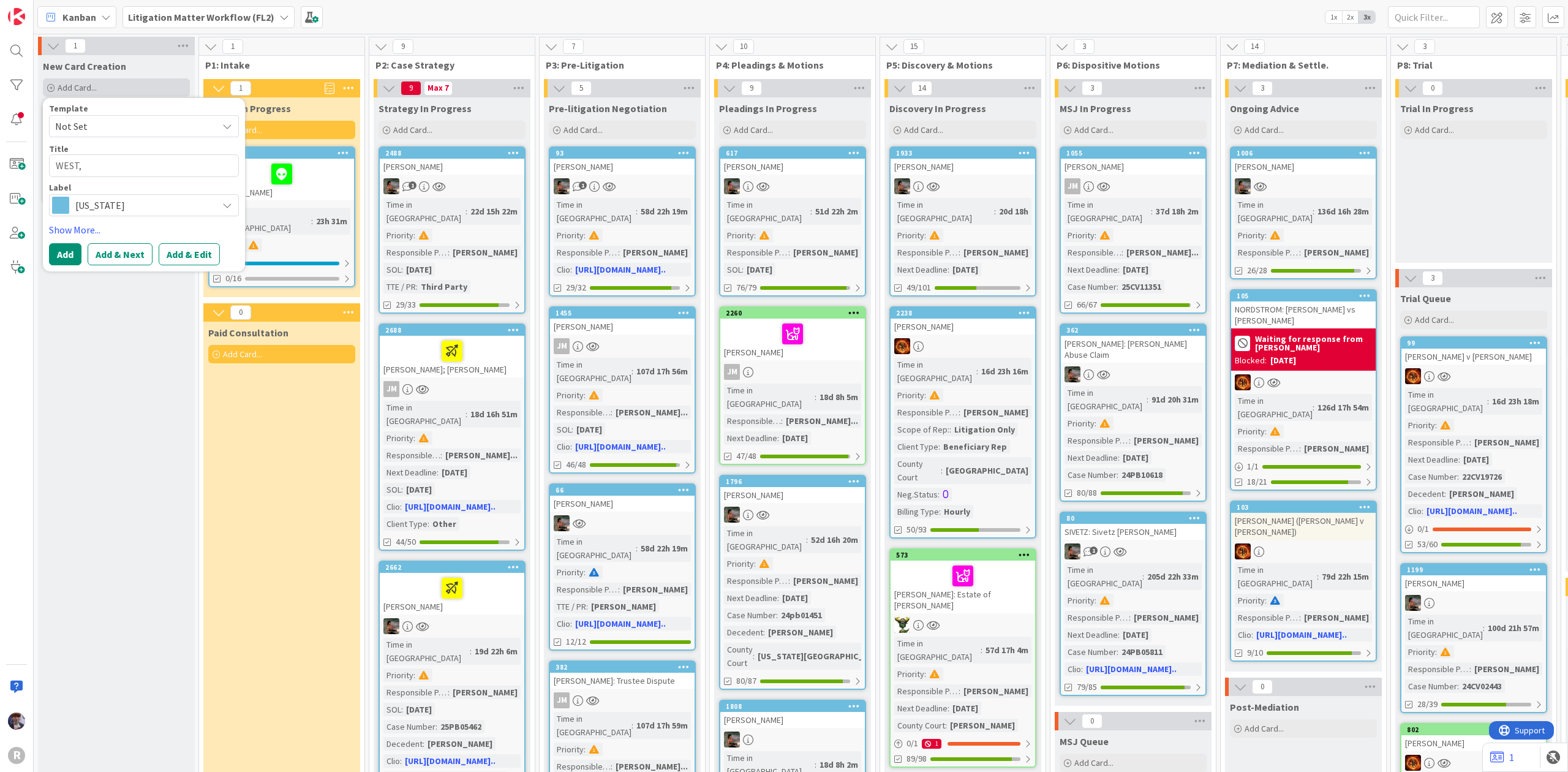
type textarea "x"
type textarea "WEST,"
type textarea "x"
type textarea "WEST, R"
type textarea "x"
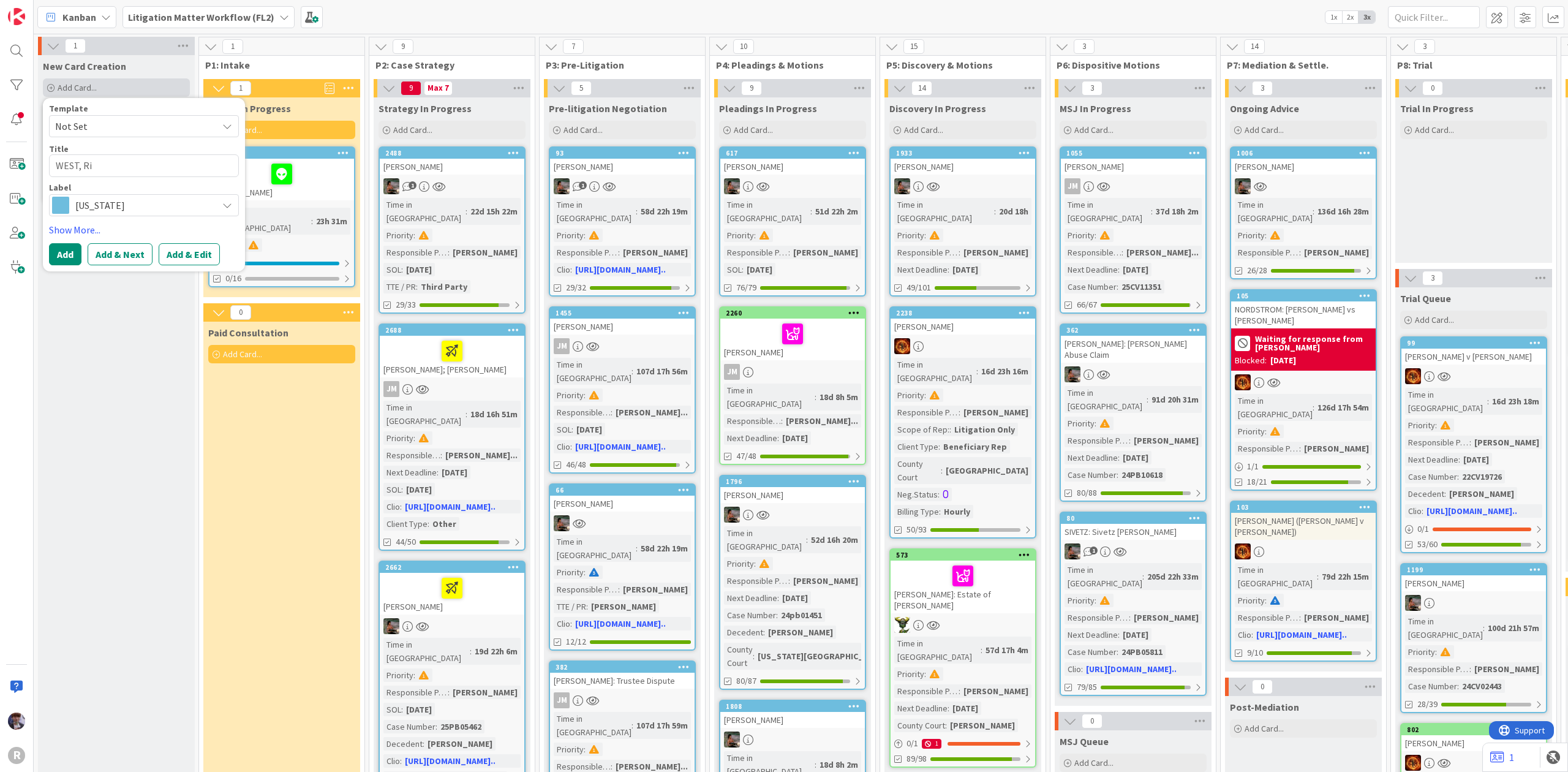
type textarea "[PERSON_NAME]"
type textarea "x"
type textarea "WEST, Rich"
type textarea "x"
type textarea "[PERSON_NAME]"
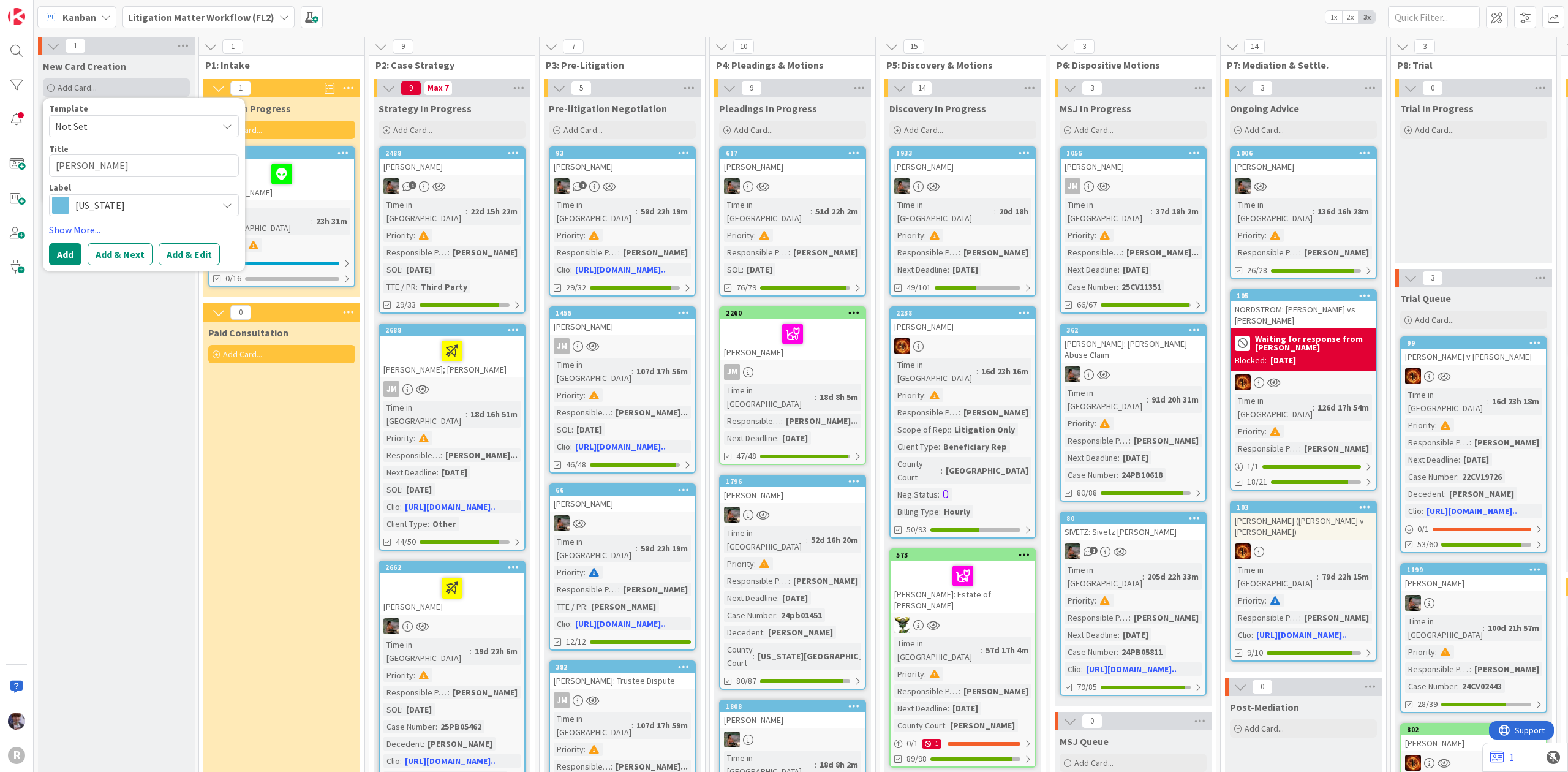
type textarea "x"
type textarea "[PERSON_NAME]"
click at [69, 250] on button "Add" at bounding box center [65, 254] width 33 height 22
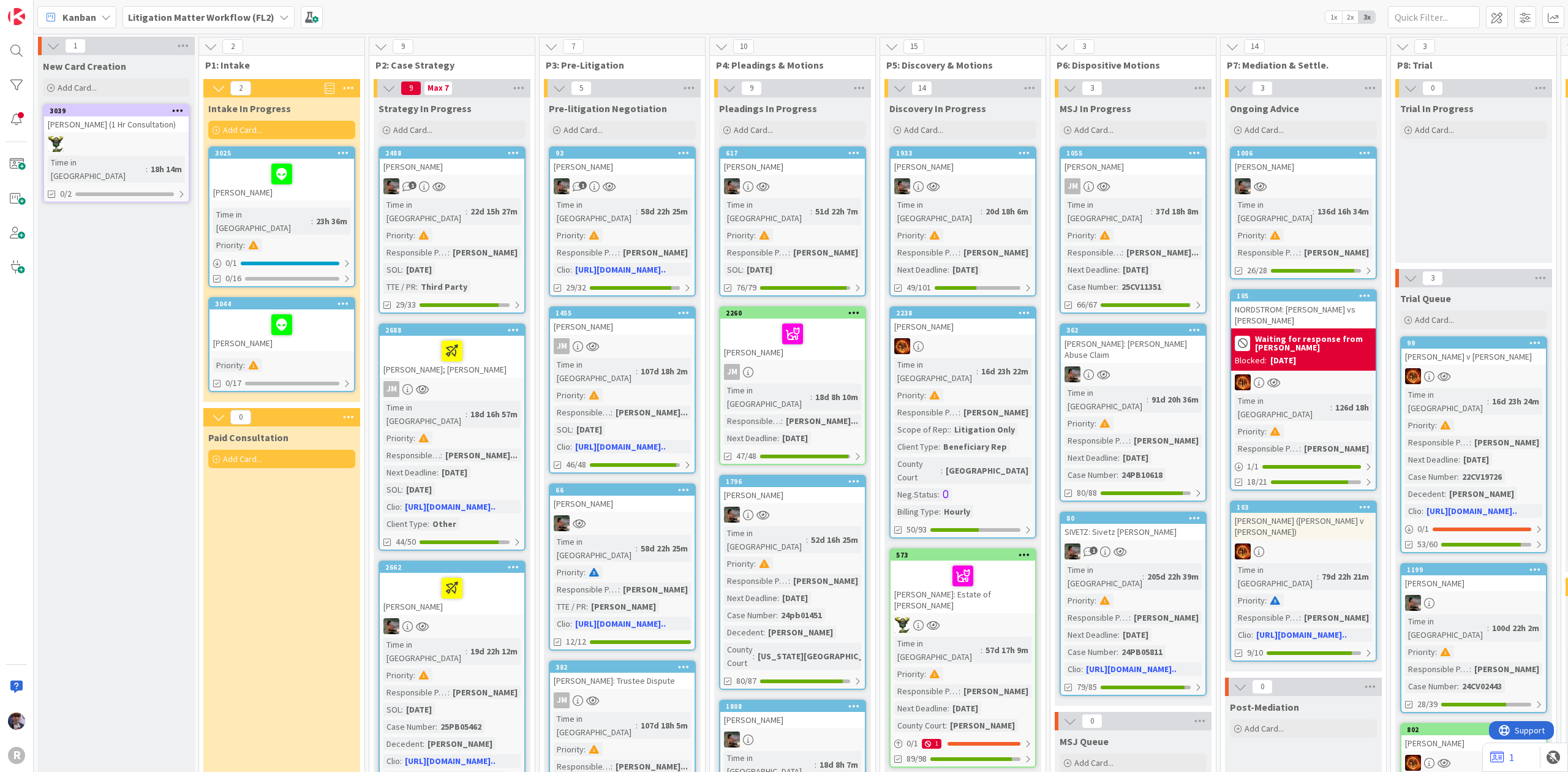
click at [316, 328] on div "[PERSON_NAME]" at bounding box center [281, 330] width 144 height 42
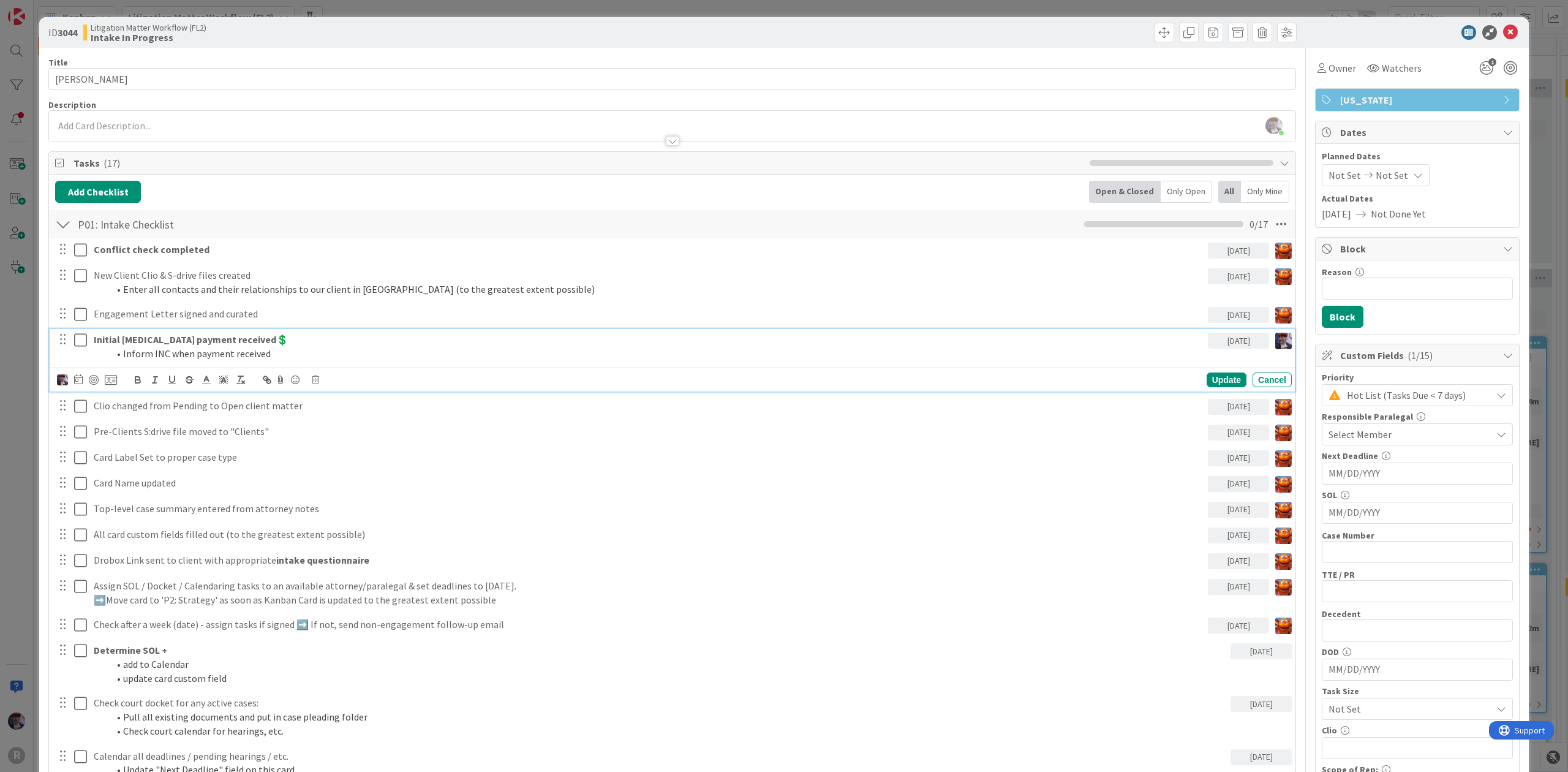
click at [148, 349] on li "Inform INC when payment received" at bounding box center [656, 354] width 1095 height 14
click at [79, 380] on icon at bounding box center [78, 379] width 8 height 10
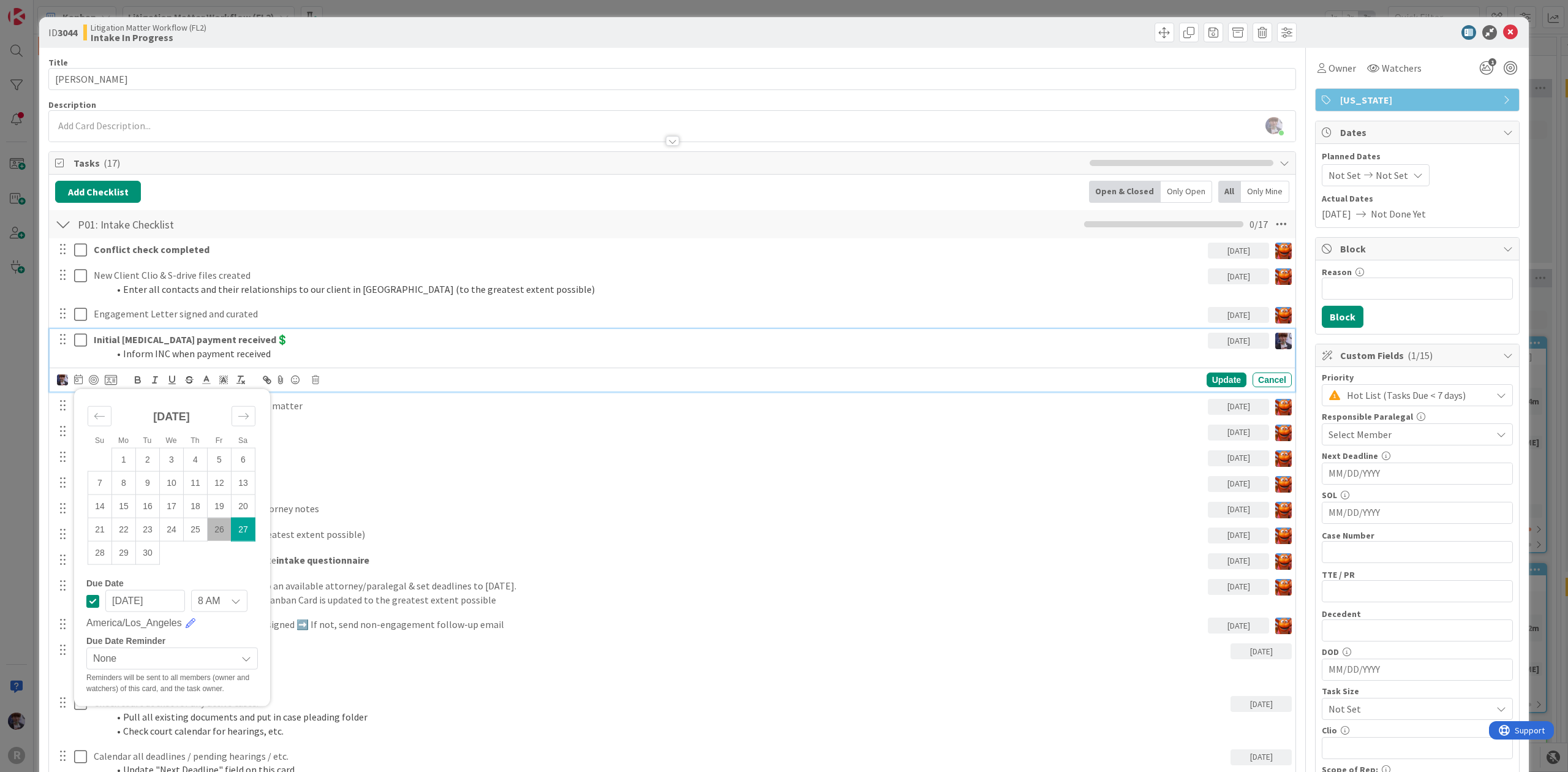
click at [223, 535] on td "26" at bounding box center [219, 529] width 24 height 23
type input "[DATE]"
click at [110, 380] on icon at bounding box center [111, 380] width 12 height 11
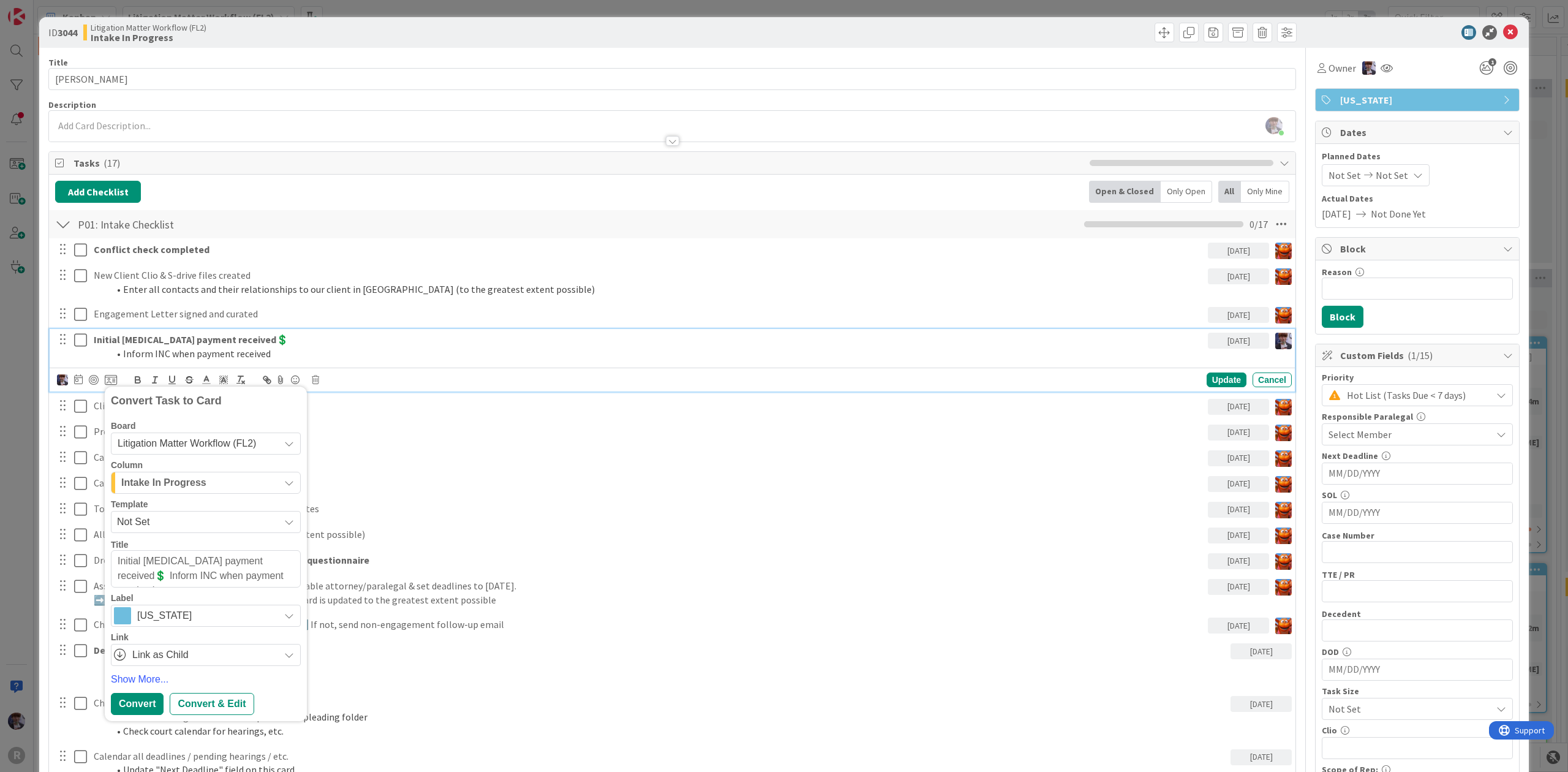
click at [179, 452] on span "Litigation Matter Workflow (FL2)" at bounding box center [195, 444] width 156 height 17
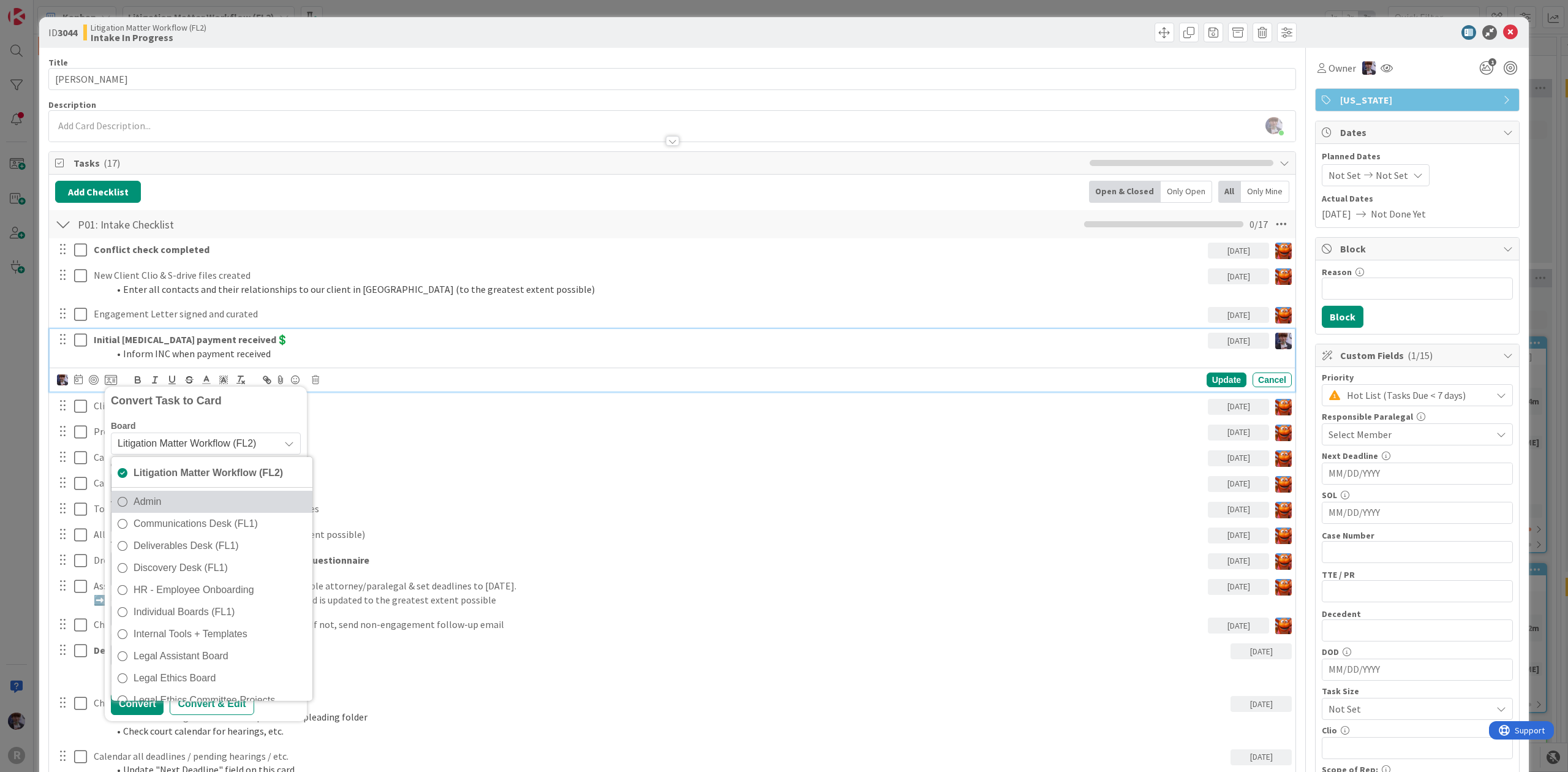
click at [172, 503] on span "Admin" at bounding box center [220, 502] width 173 height 18
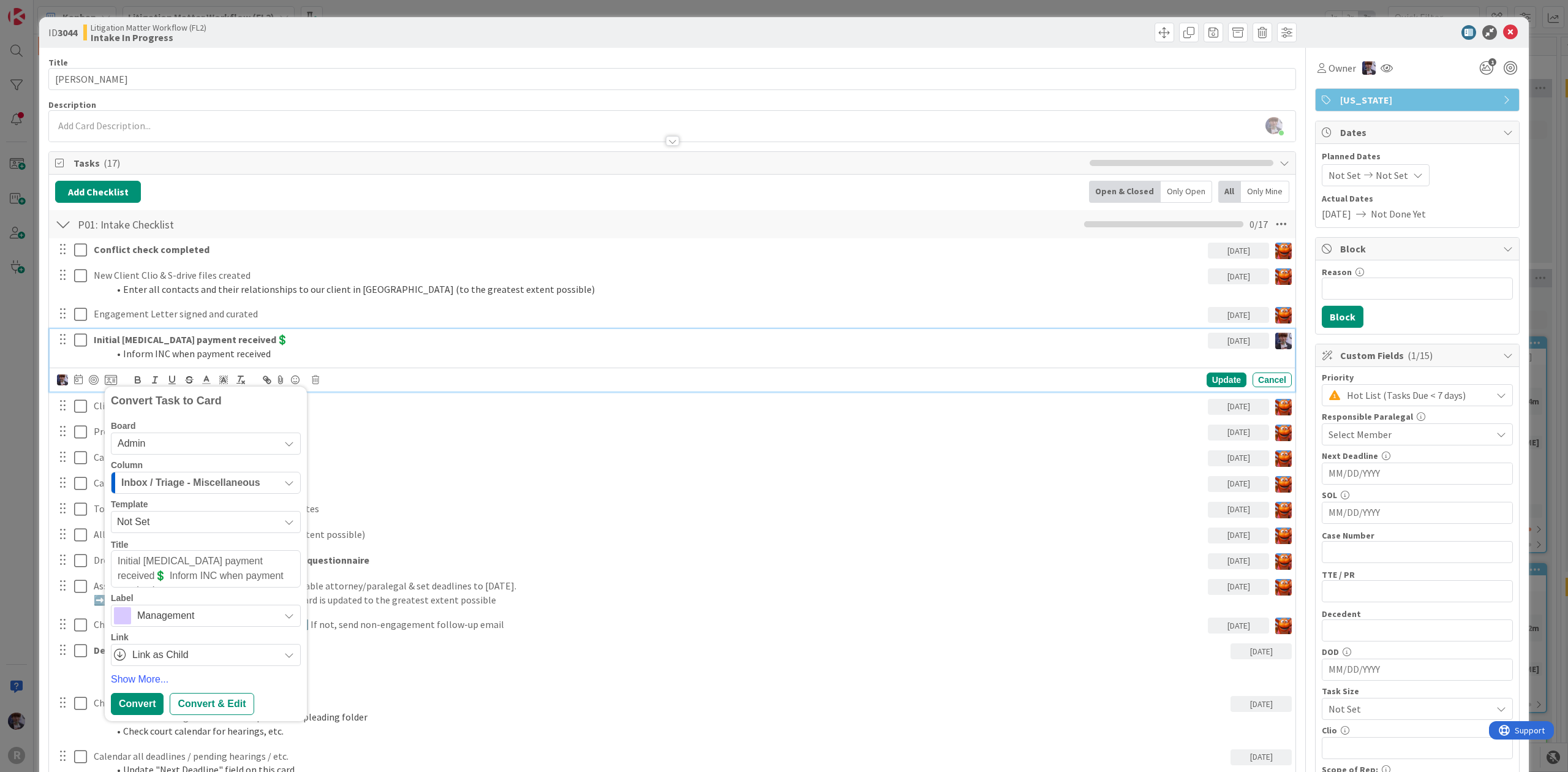
click at [166, 493] on div "Inbox / Triage - Miscellaneous" at bounding box center [198, 483] width 161 height 20
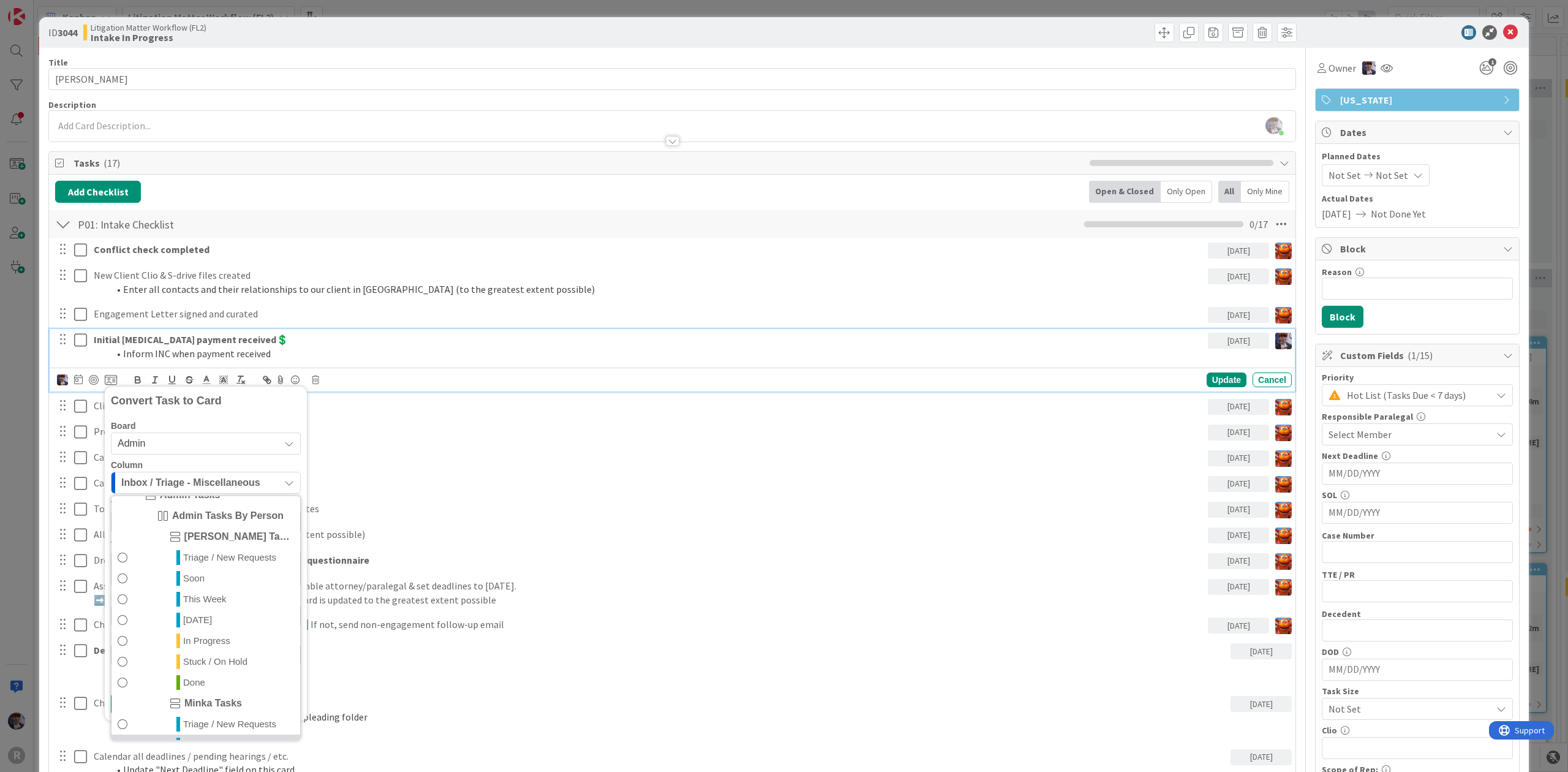
scroll to position [286, 0]
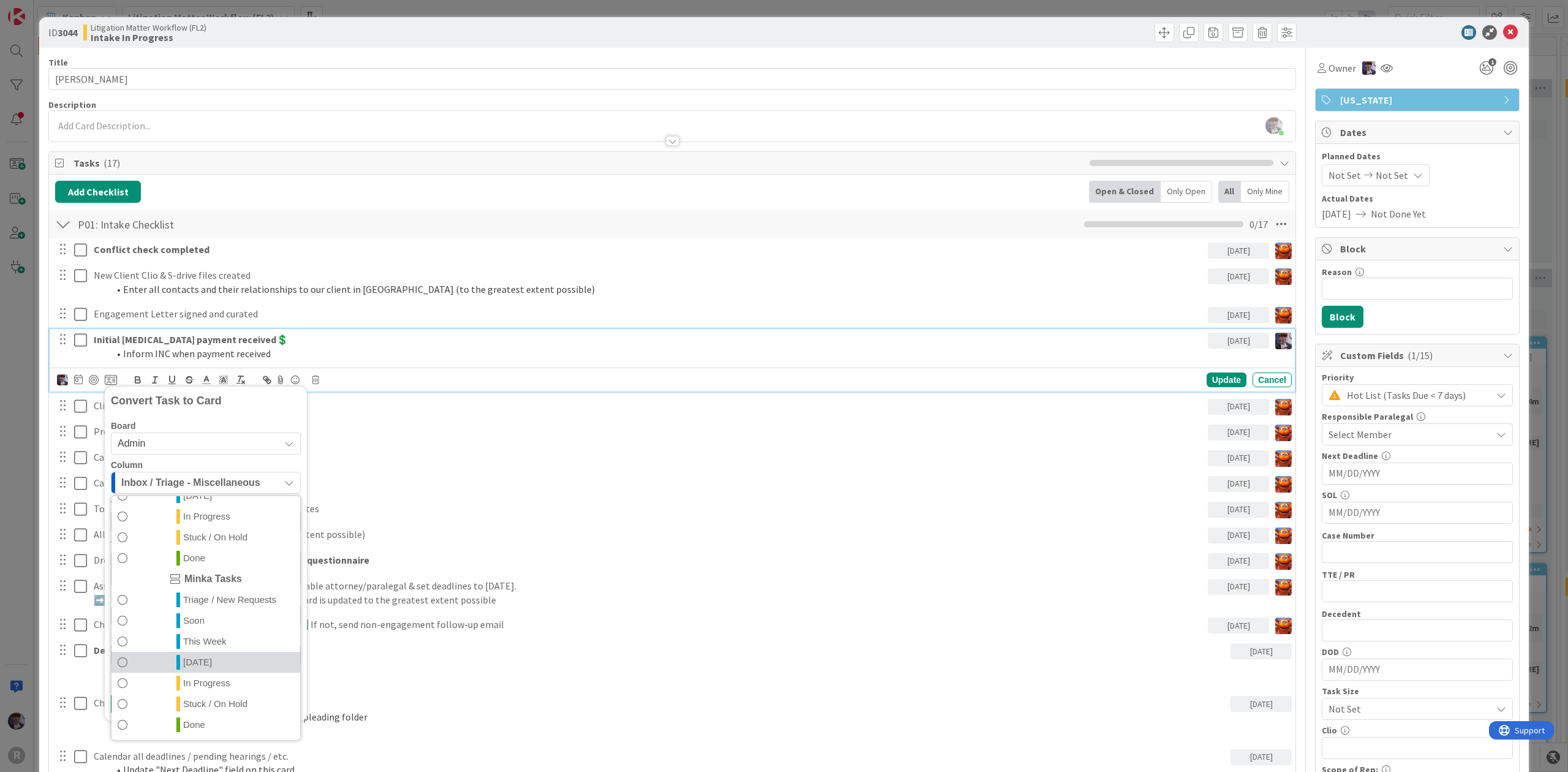
click at [221, 661] on link "[DATE]" at bounding box center [205, 662] width 189 height 21
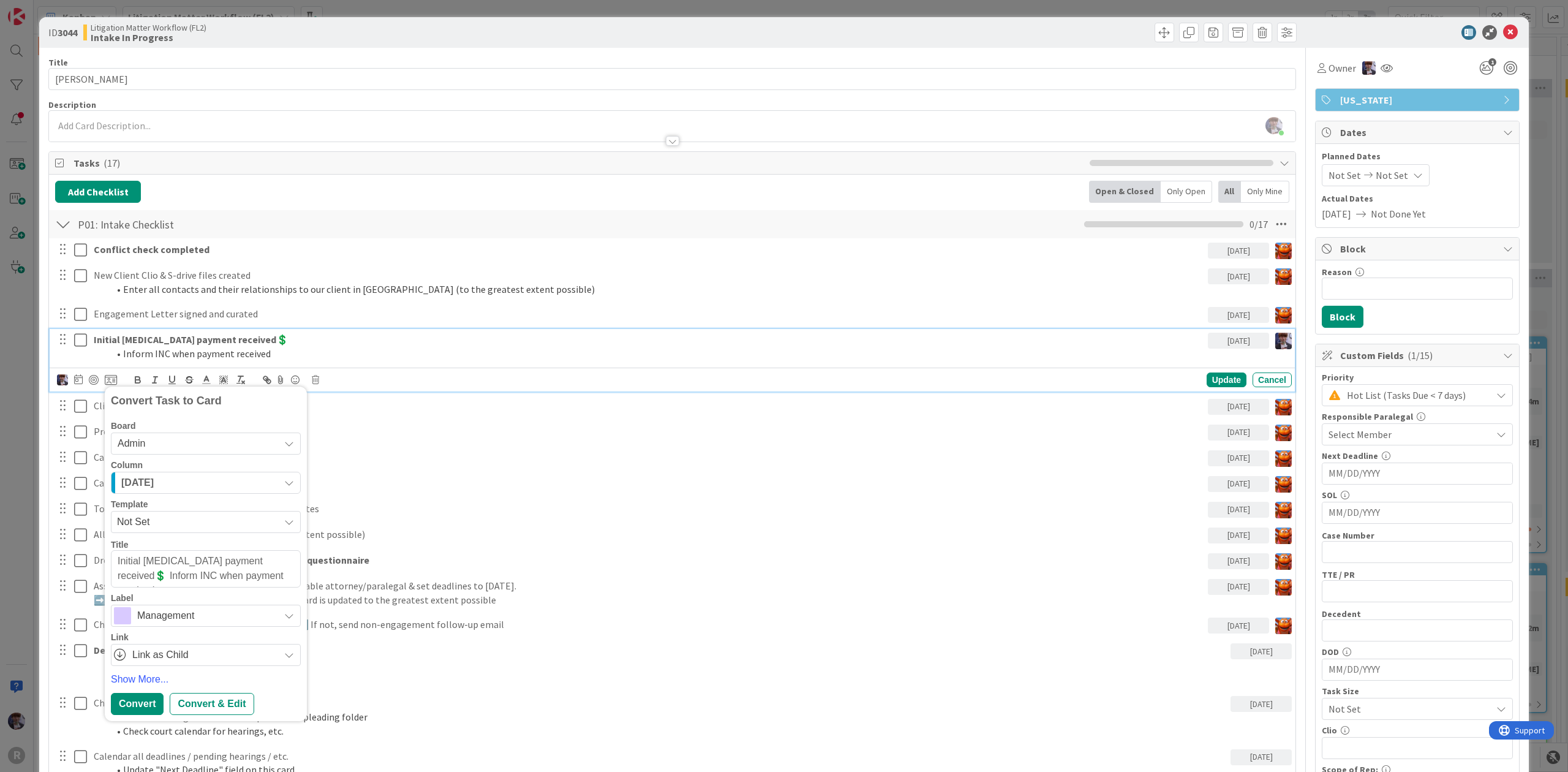
click at [157, 615] on span "Management" at bounding box center [205, 615] width 136 height 17
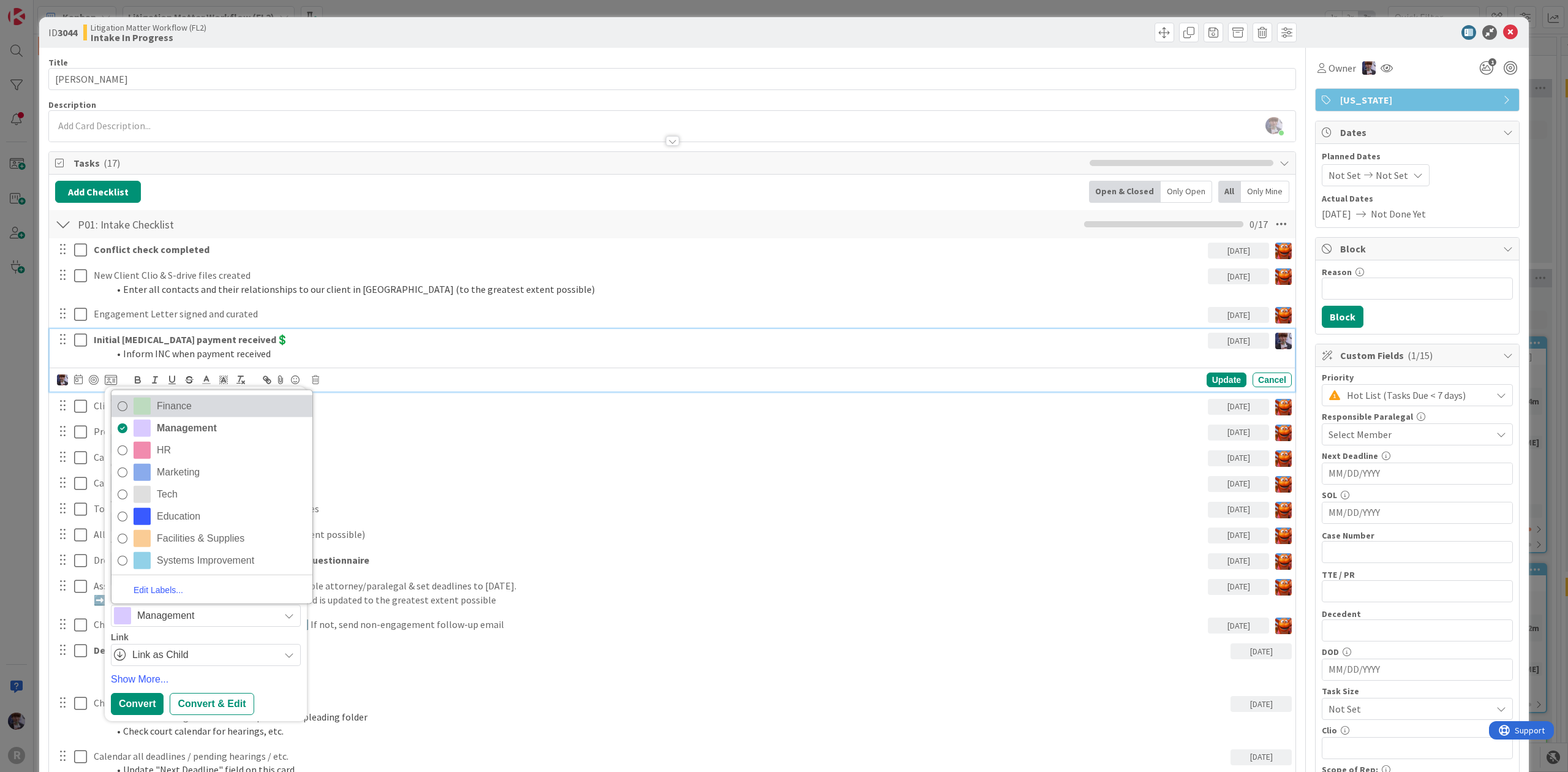
click at [196, 408] on span "Finance" at bounding box center [231, 405] width 150 height 18
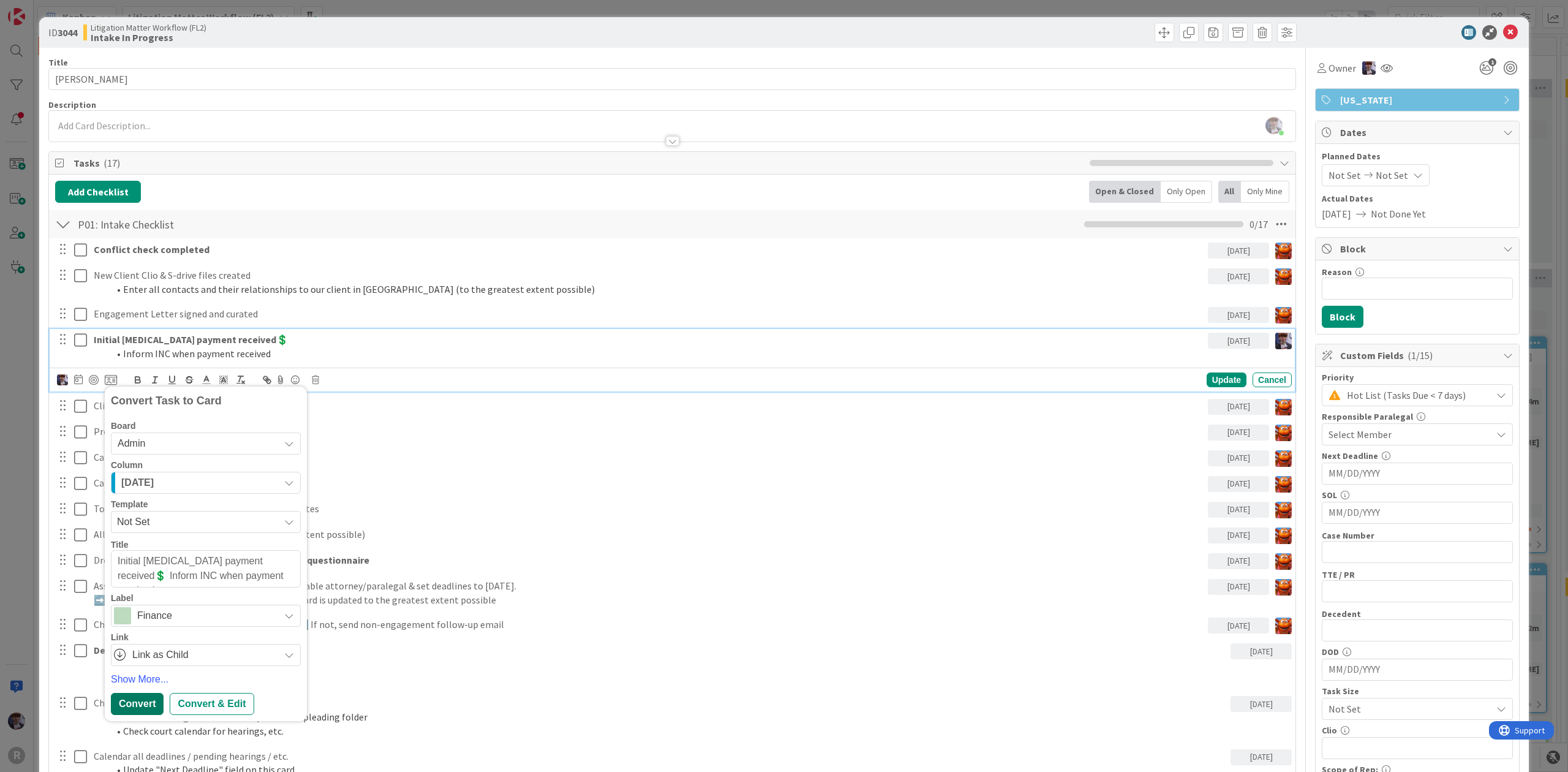
click at [153, 705] on div "Convert" at bounding box center [137, 703] width 53 height 22
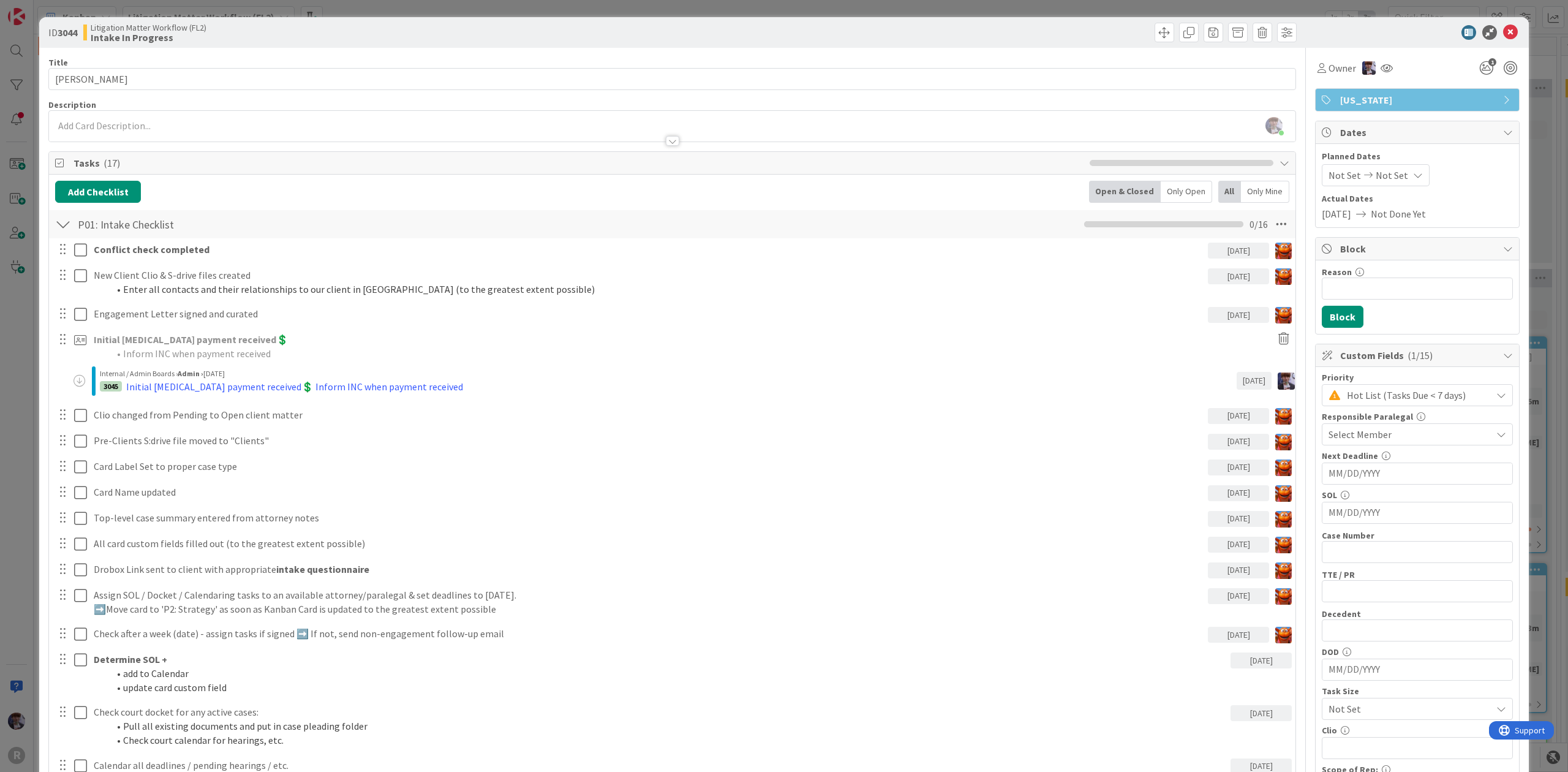
type textarea "x"
click at [24, 392] on div "ID 3044 Litigation Matter Workflow (FL2) Intake In Progress Title 13 / 128 [PER…" at bounding box center [784, 386] width 1568 height 772
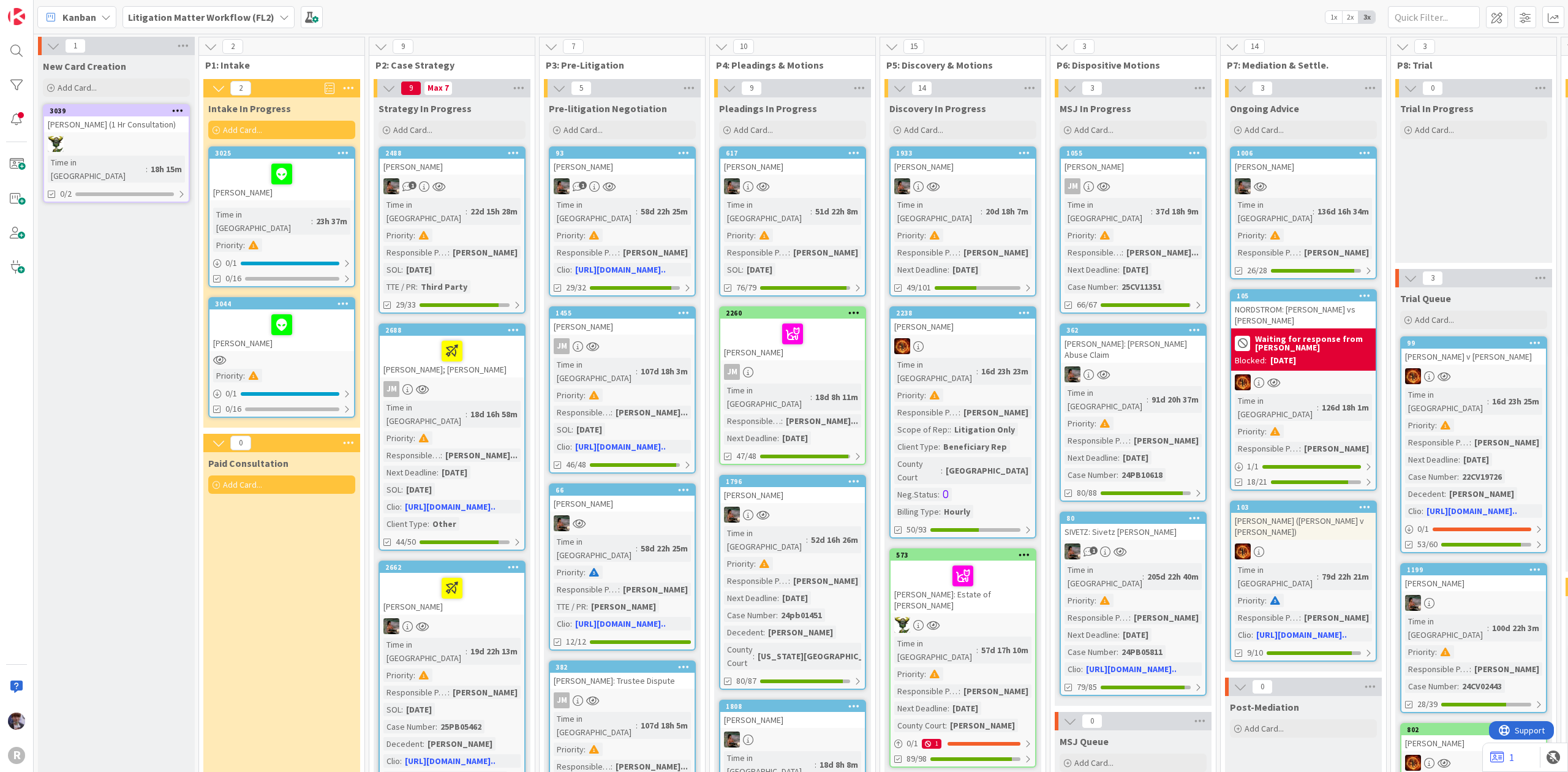
click at [311, 312] on div at bounding box center [282, 325] width 137 height 26
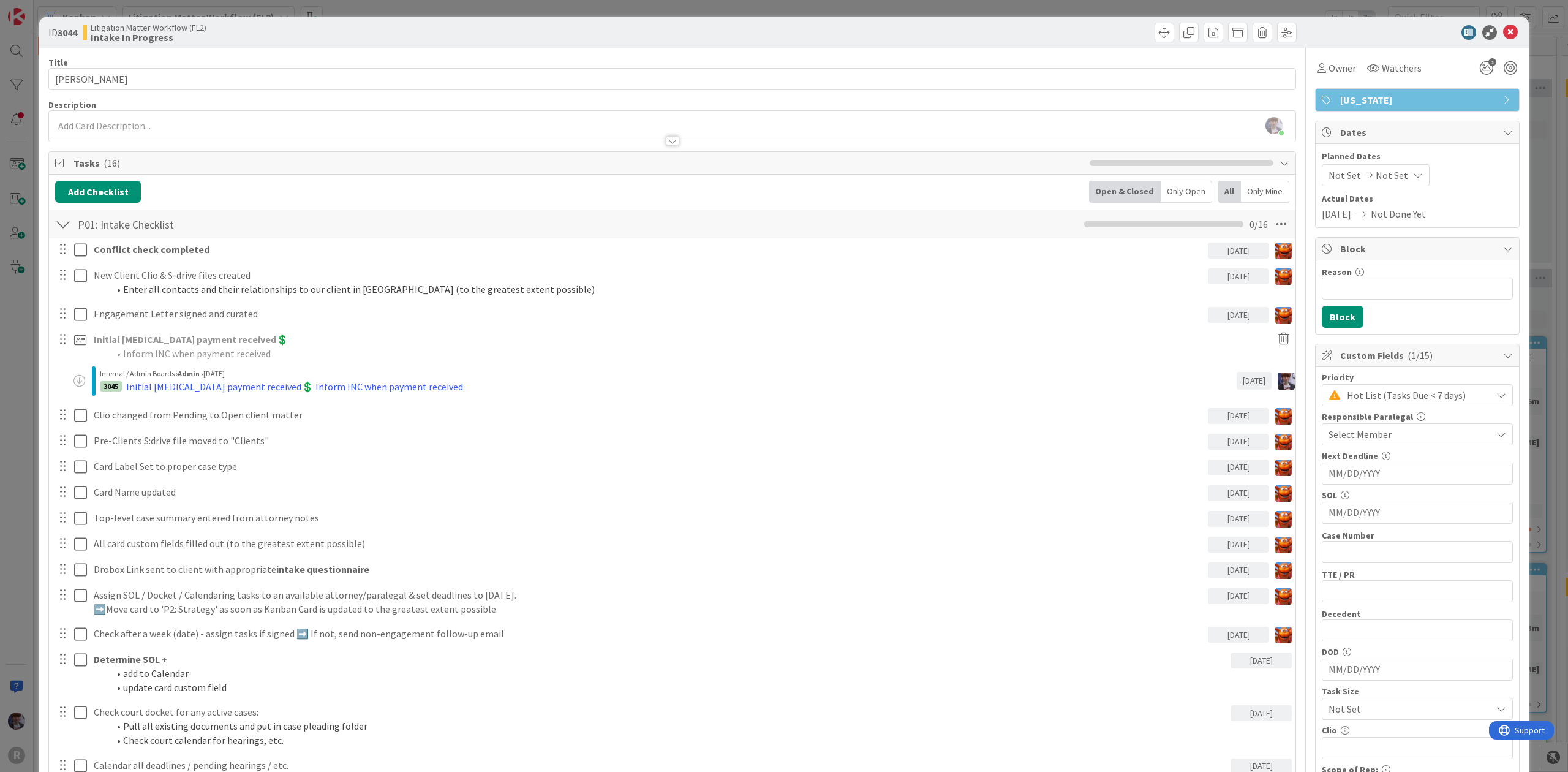
click at [1177, 194] on div "Only Open" at bounding box center [1186, 192] width 51 height 22
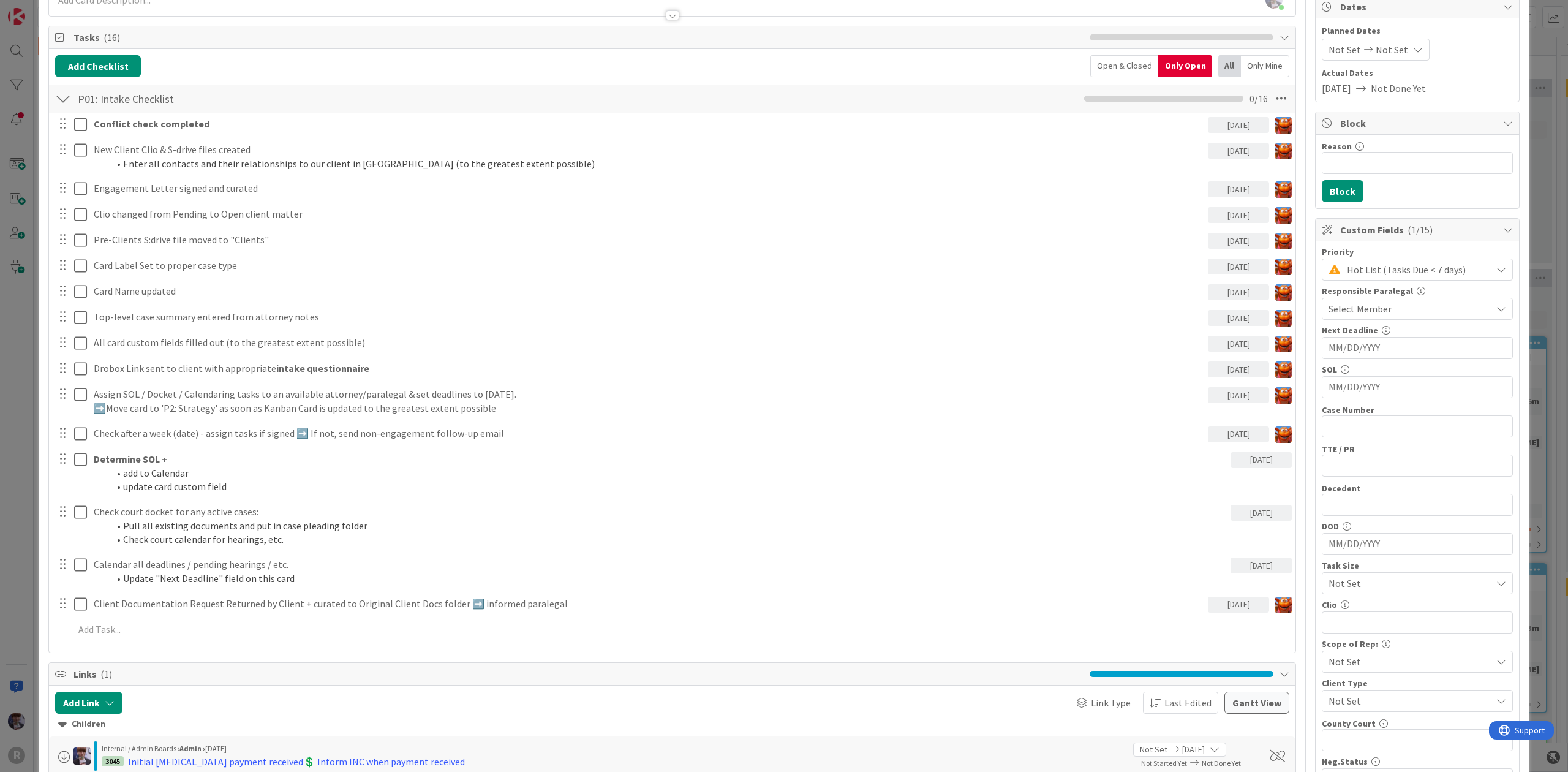
scroll to position [245, 0]
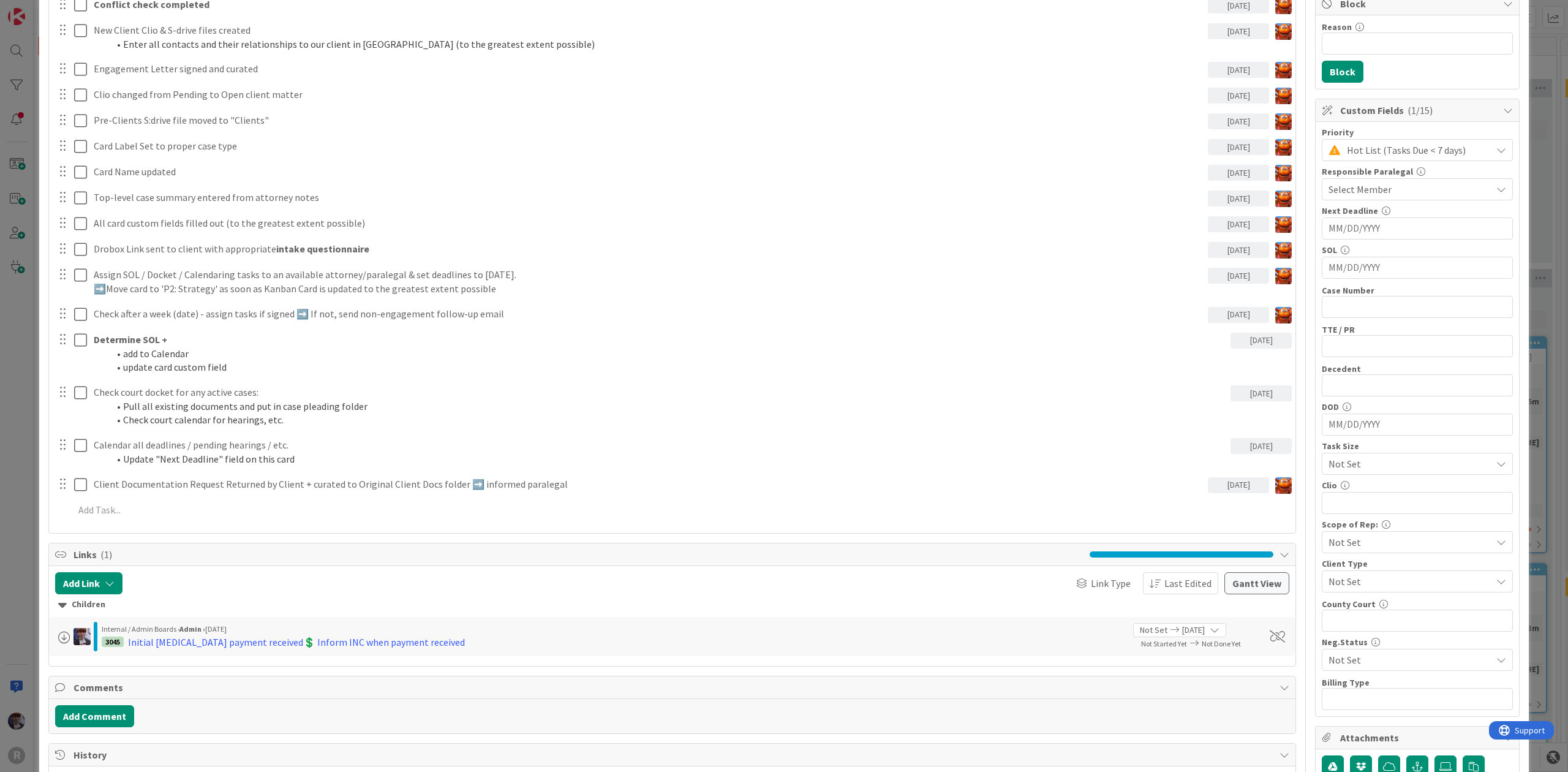
click at [27, 359] on div "ID 3044 Litigation Matter Workflow (FL2) Intake In Progress Title 13 / 128 [PER…" at bounding box center [784, 386] width 1568 height 772
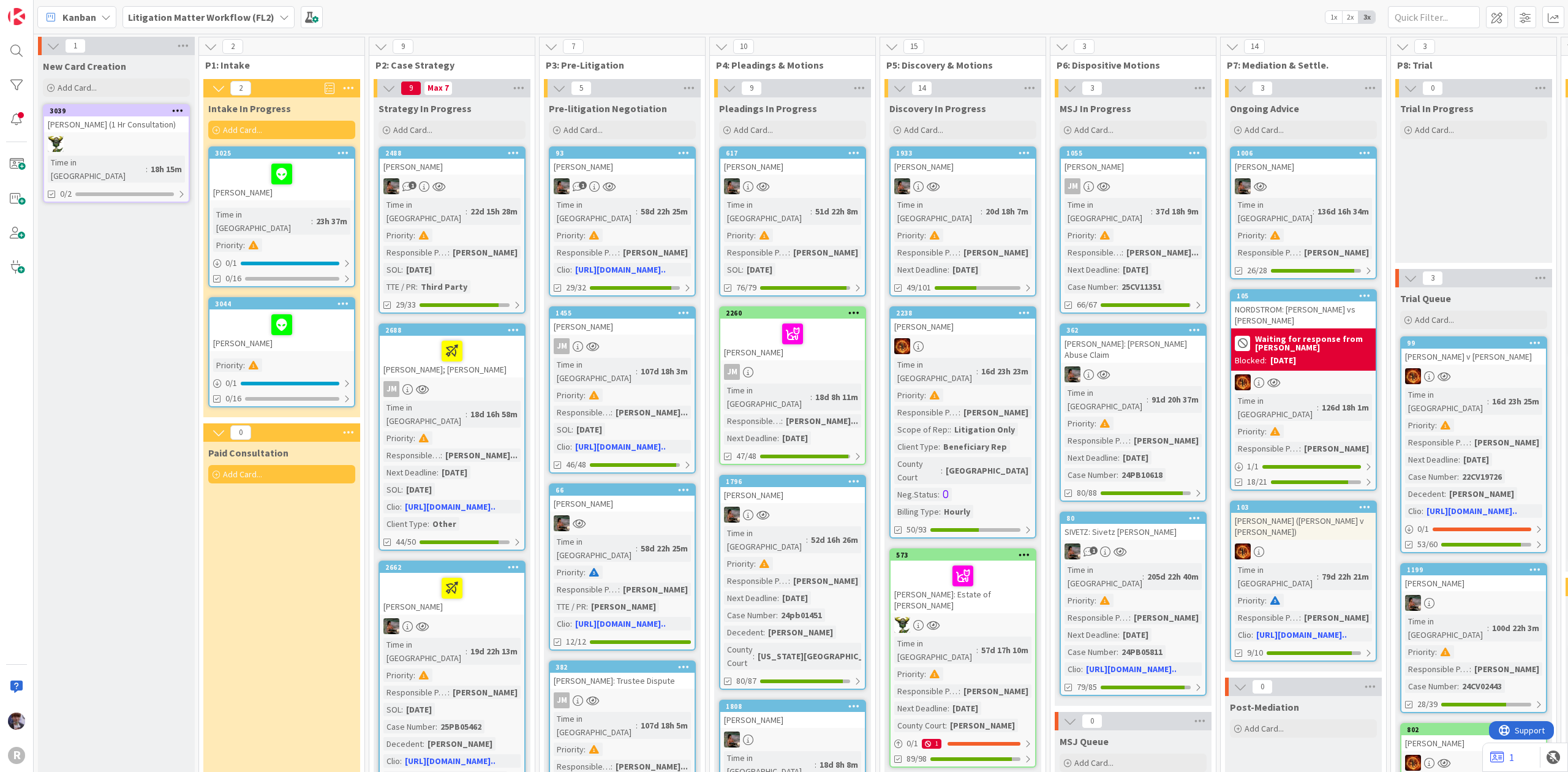
click at [224, 24] on div "Litigation Matter Workflow (FL2)" at bounding box center [208, 17] width 172 height 22
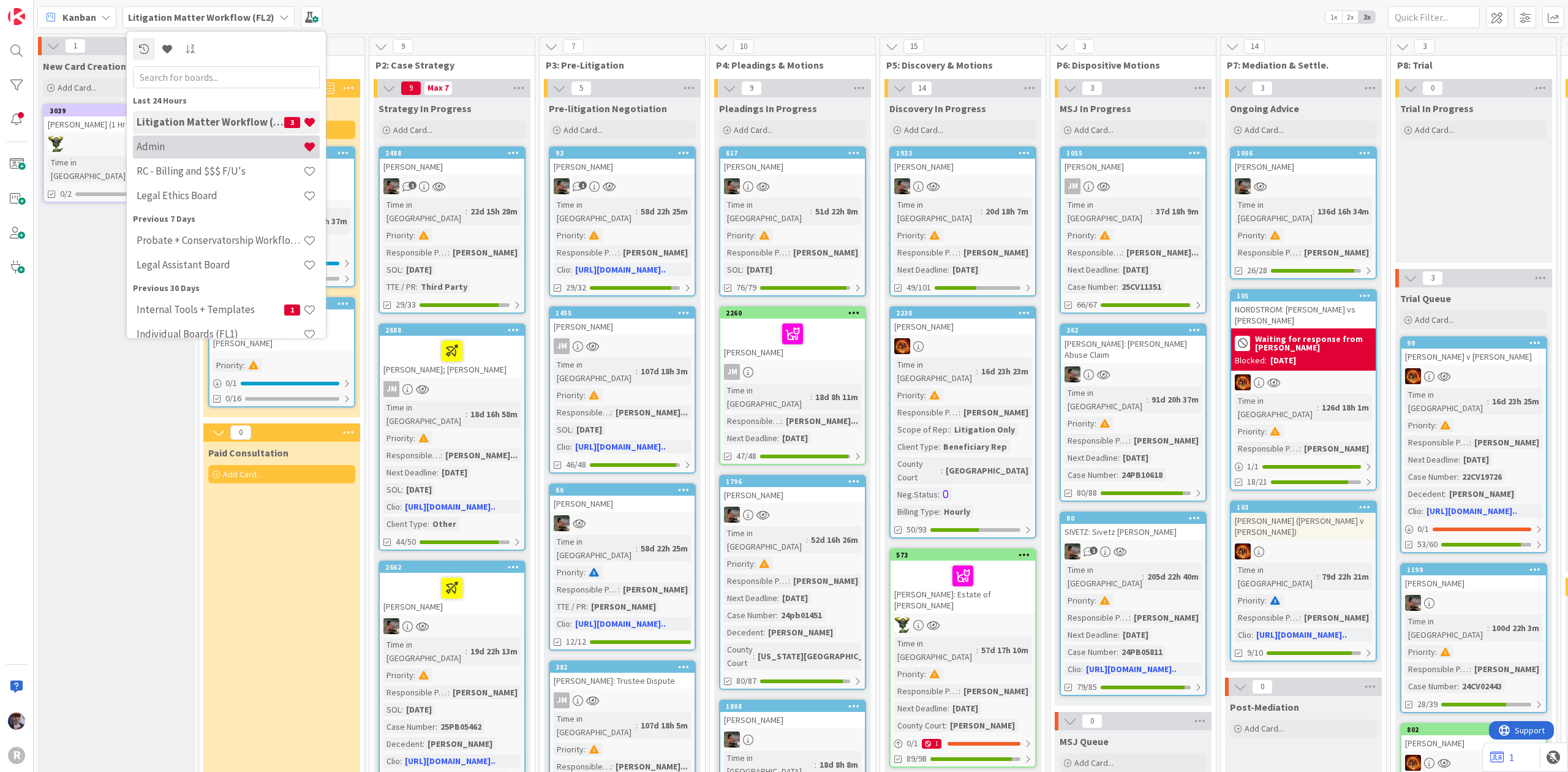
click at [203, 146] on h4 "Admin" at bounding box center [220, 147] width 166 height 12
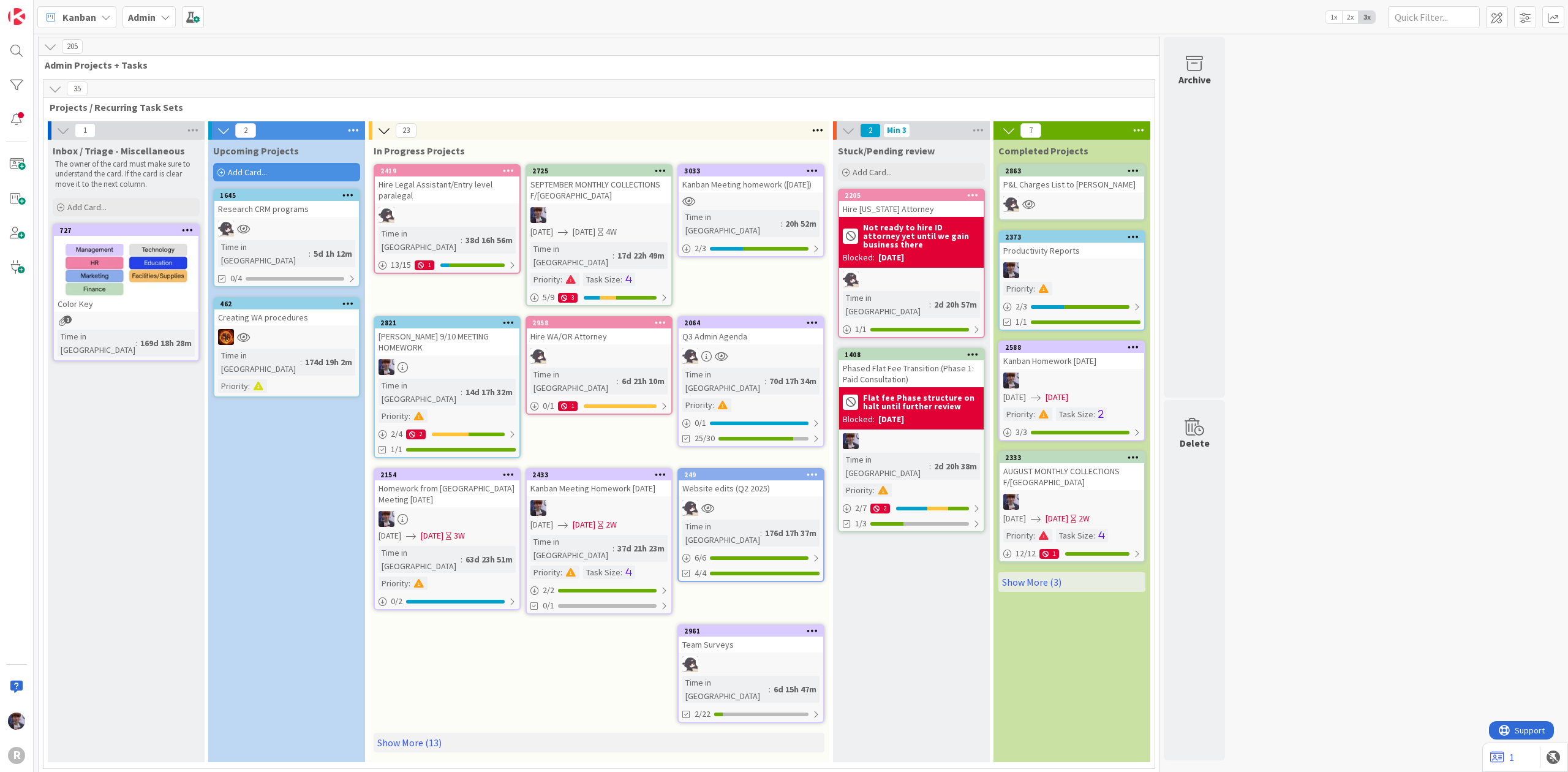
click at [784, 189] on div "Kanban Meeting homework ([DATE])" at bounding box center [750, 184] width 144 height 16
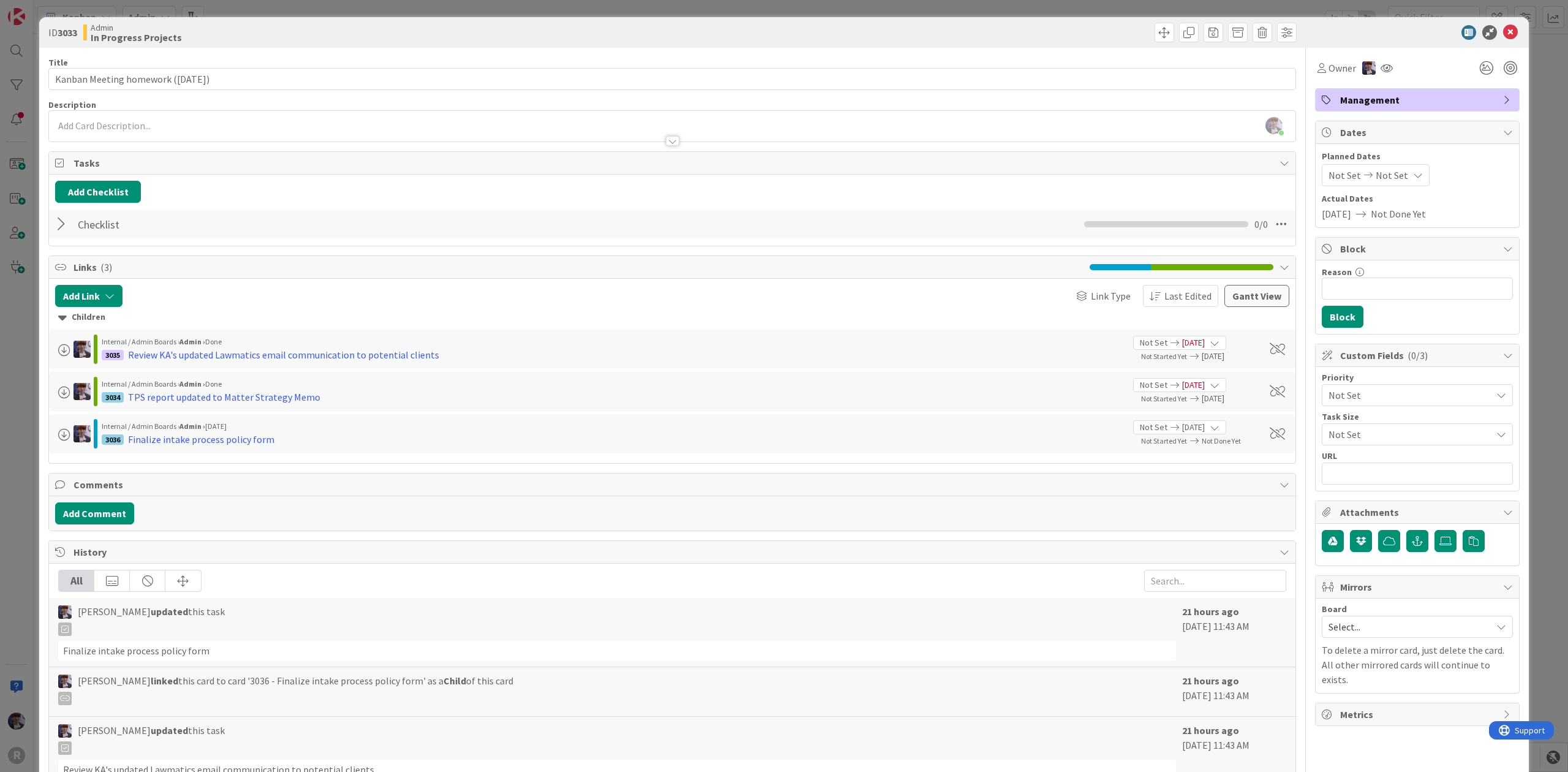
click at [11, 471] on div "ID 3033 Admin In Progress Projects Title 38 / 128 Kanban Meeting homework ([DAT…" at bounding box center [784, 386] width 1568 height 772
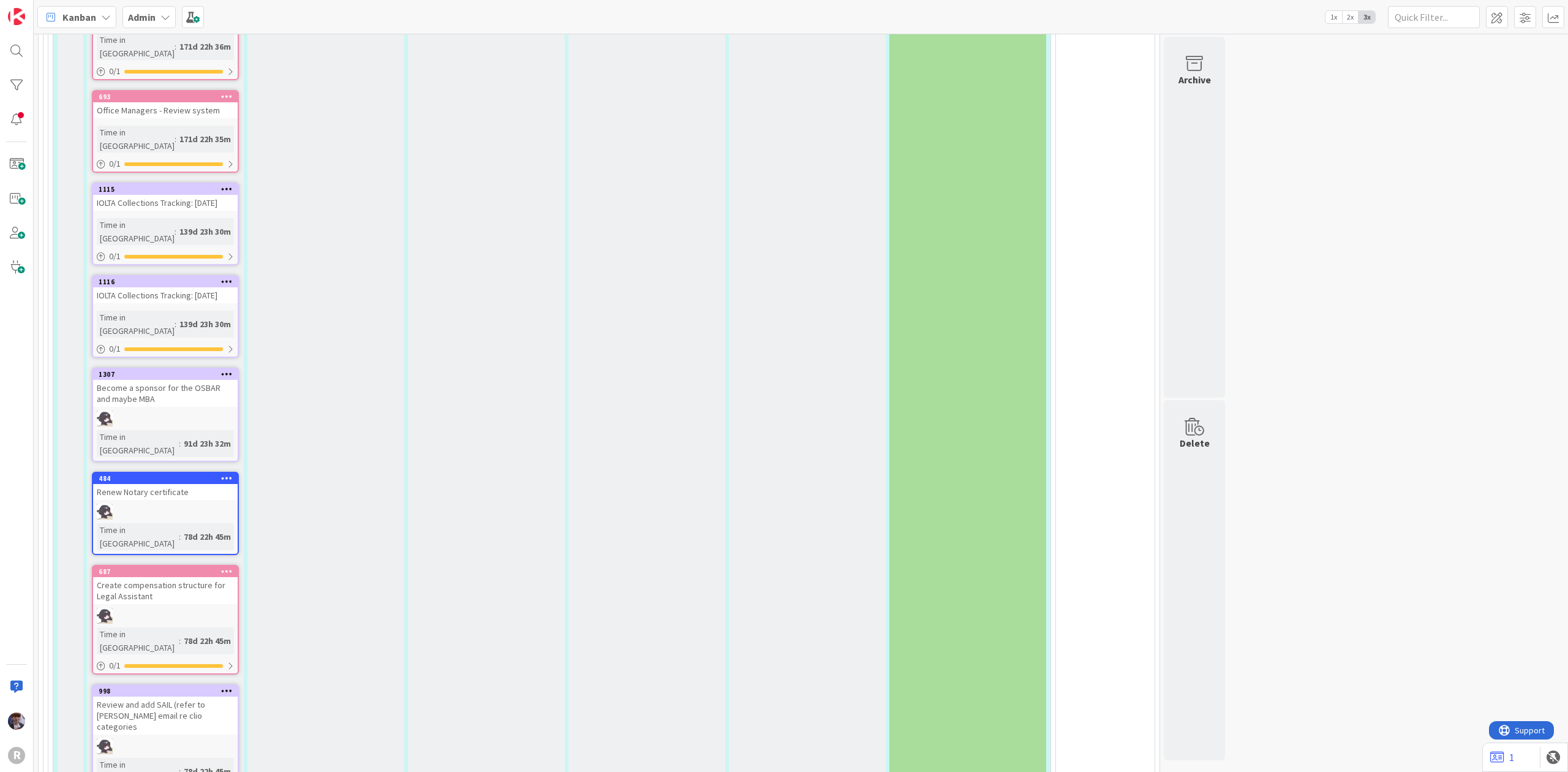
scroll to position [3104, 0]
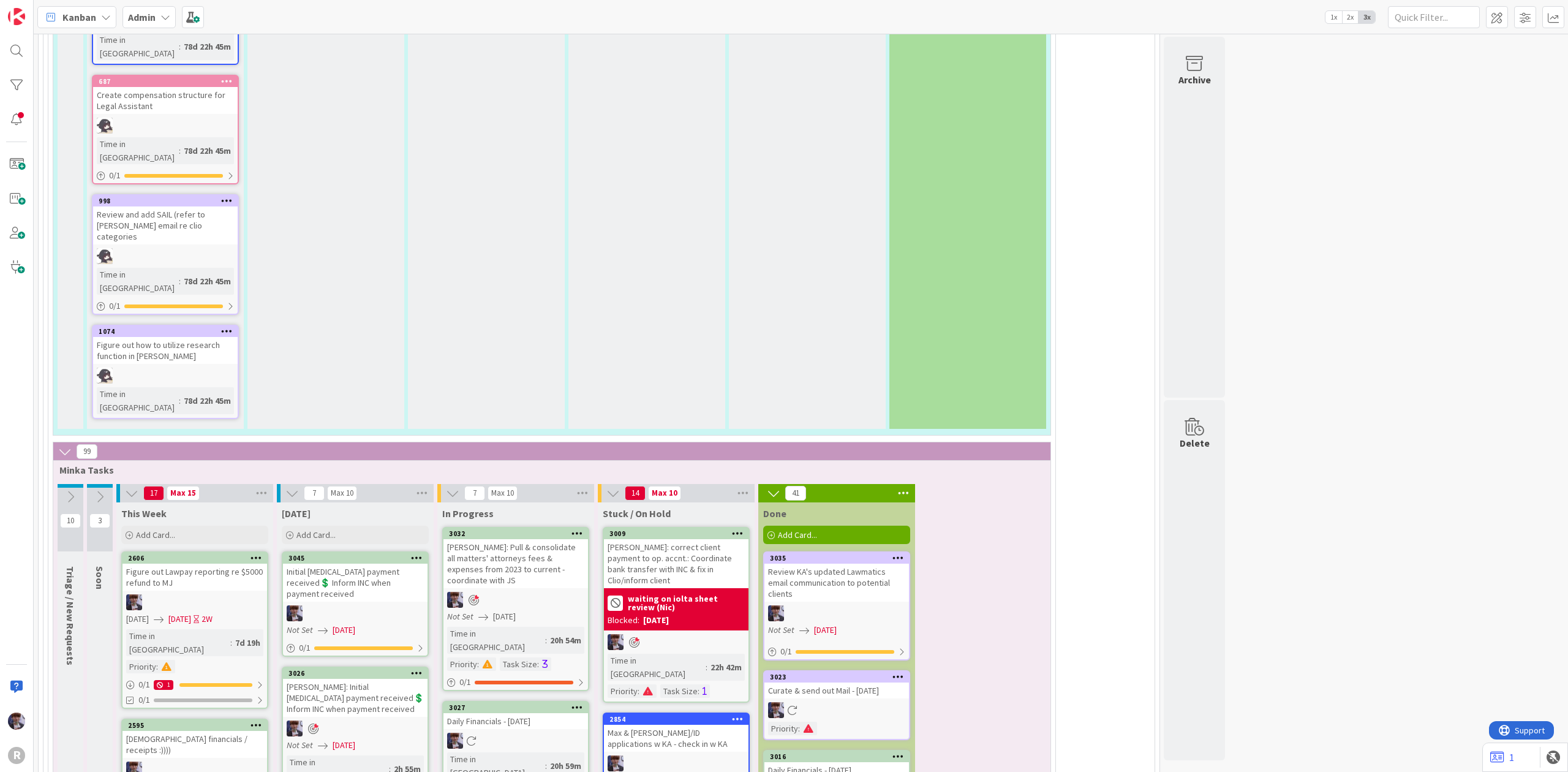
click at [421, 553] on icon at bounding box center [416, 557] width 11 height 8
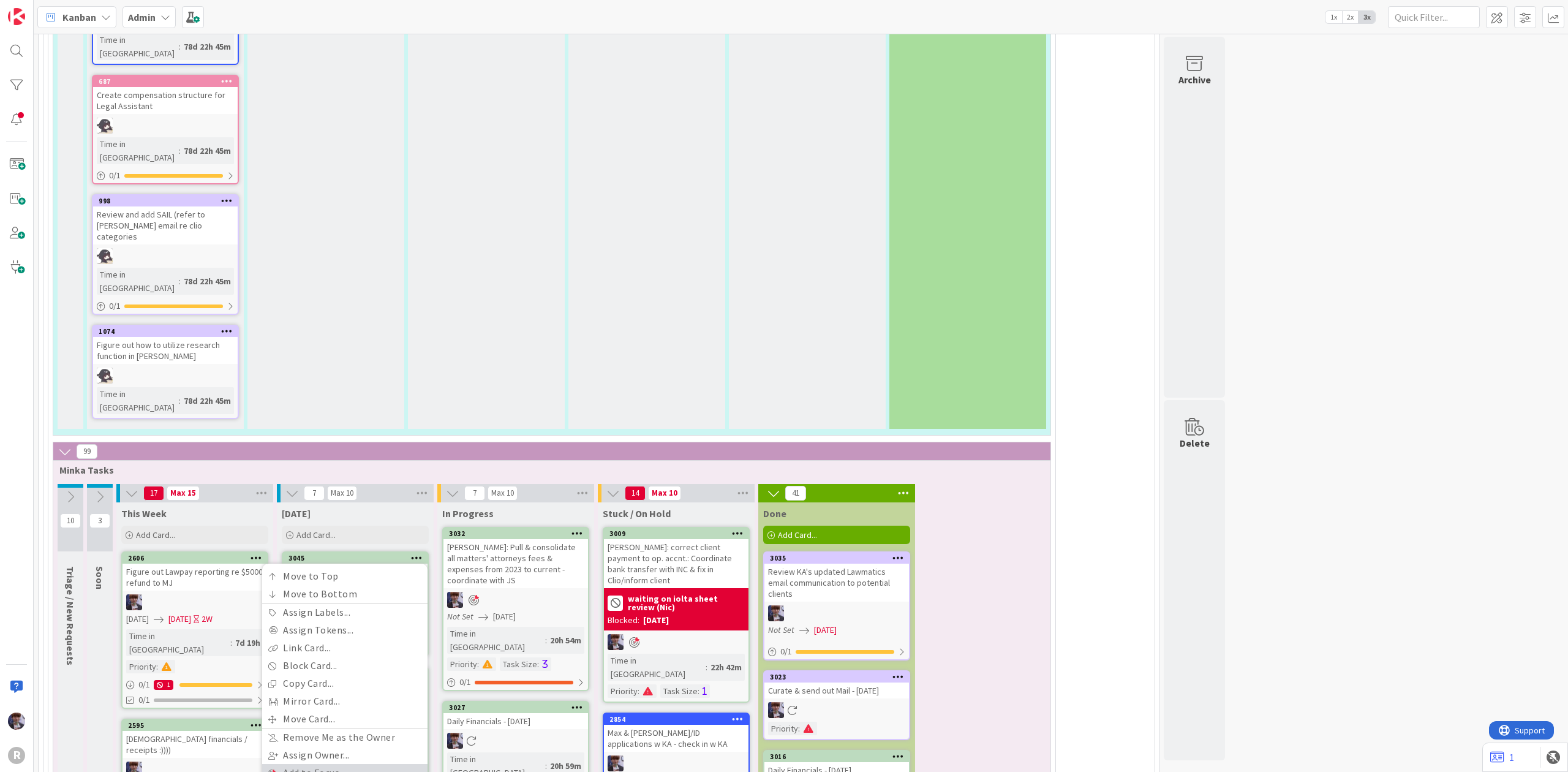
click at [373, 764] on link "Add to Focus" at bounding box center [344, 772] width 166 height 18
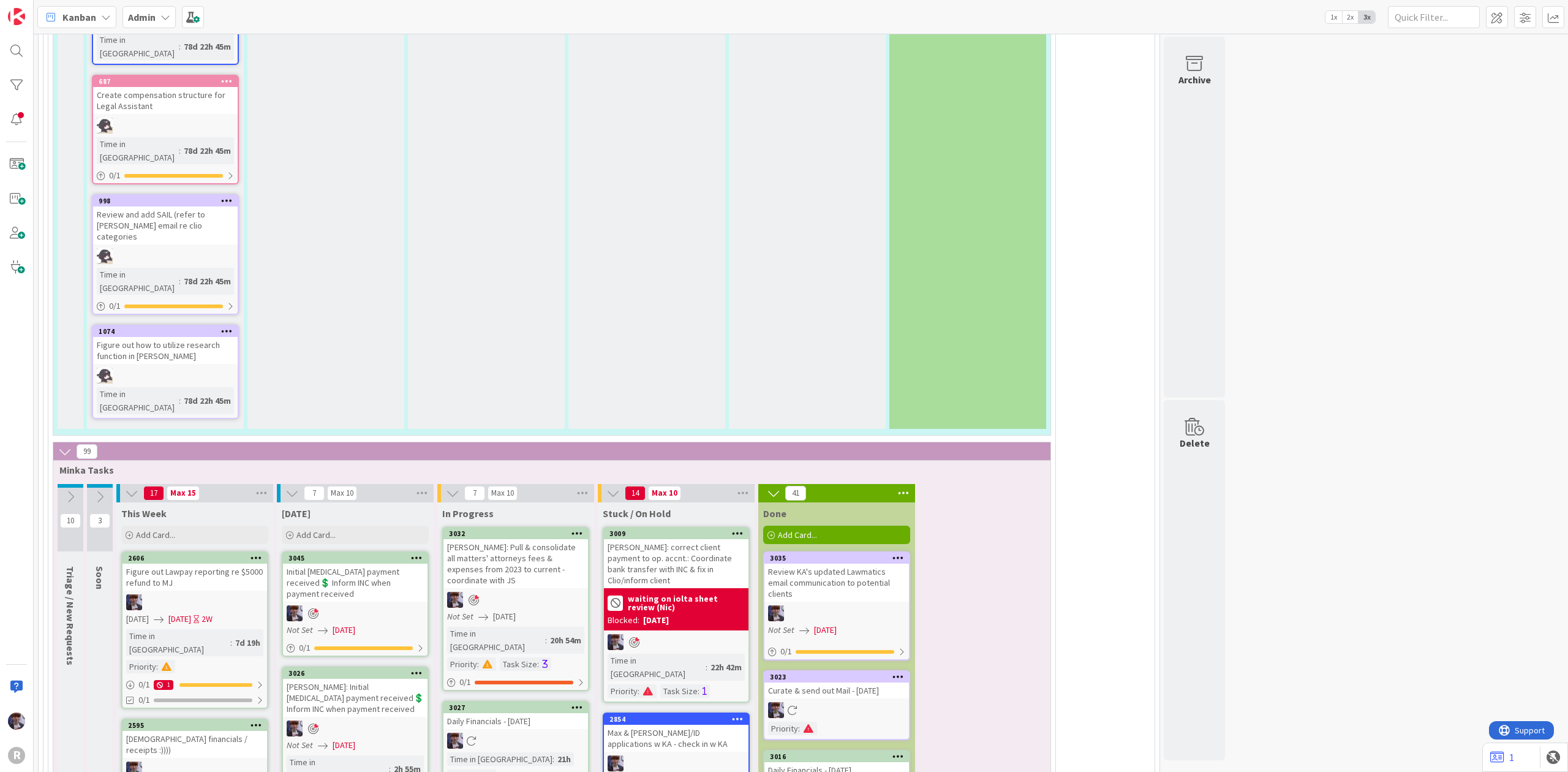
click at [302, 564] on div "Initial [MEDICAL_DATA] payment received💲 Inform INC when payment received" at bounding box center [355, 583] width 144 height 38
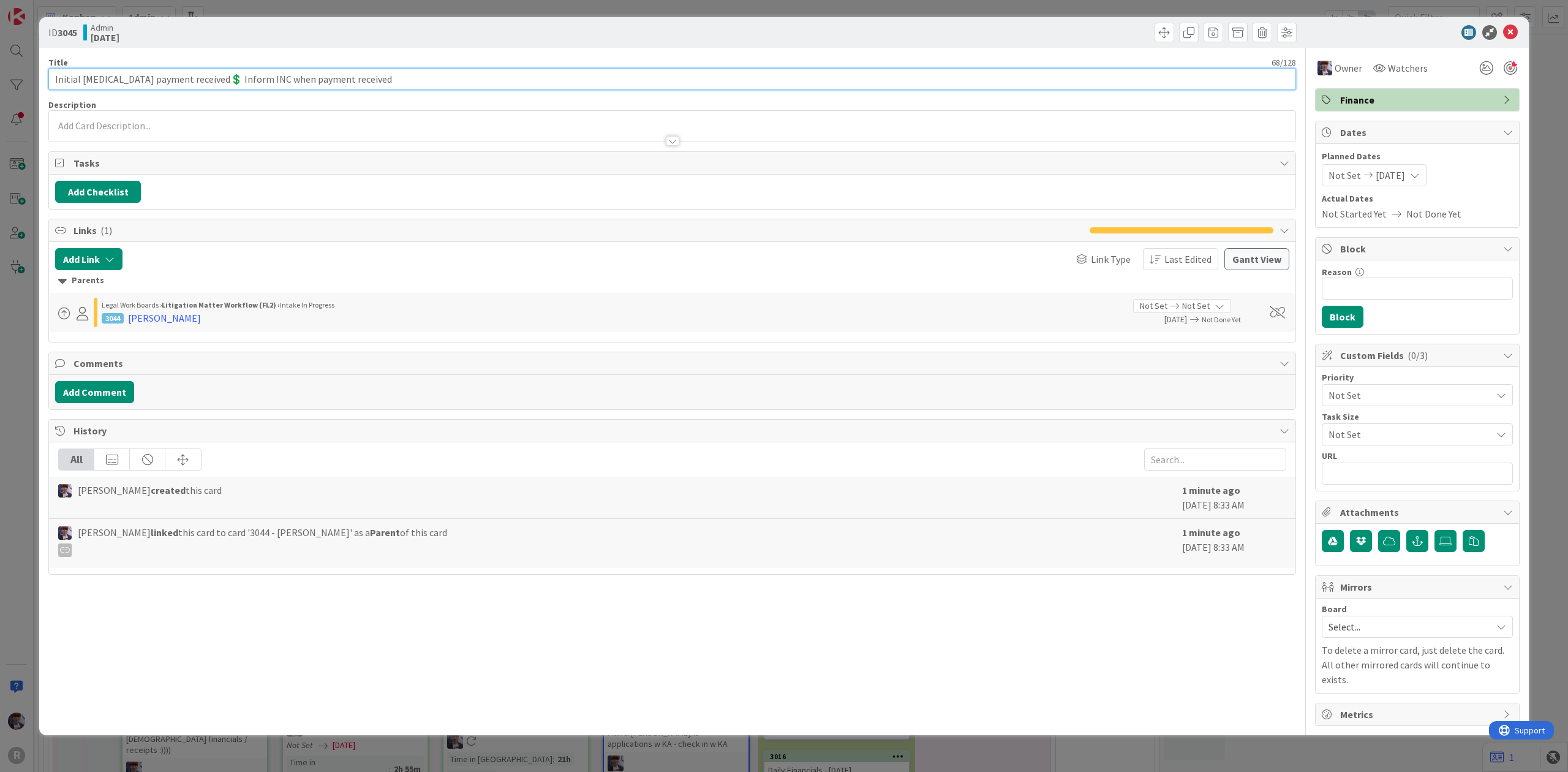
click at [50, 79] on input "Initial [MEDICAL_DATA] payment received💲 Inform INC when payment received" at bounding box center [672, 79] width 1247 height 22
type input "WEST: Initial [MEDICAL_DATA] payment received💲 Inform INC when payment received"
click at [25, 344] on div "ID 3045 Admin [DATE] Title 74 / 128 WEST: Initial [MEDICAL_DATA] payment receiv…" at bounding box center [784, 386] width 1568 height 772
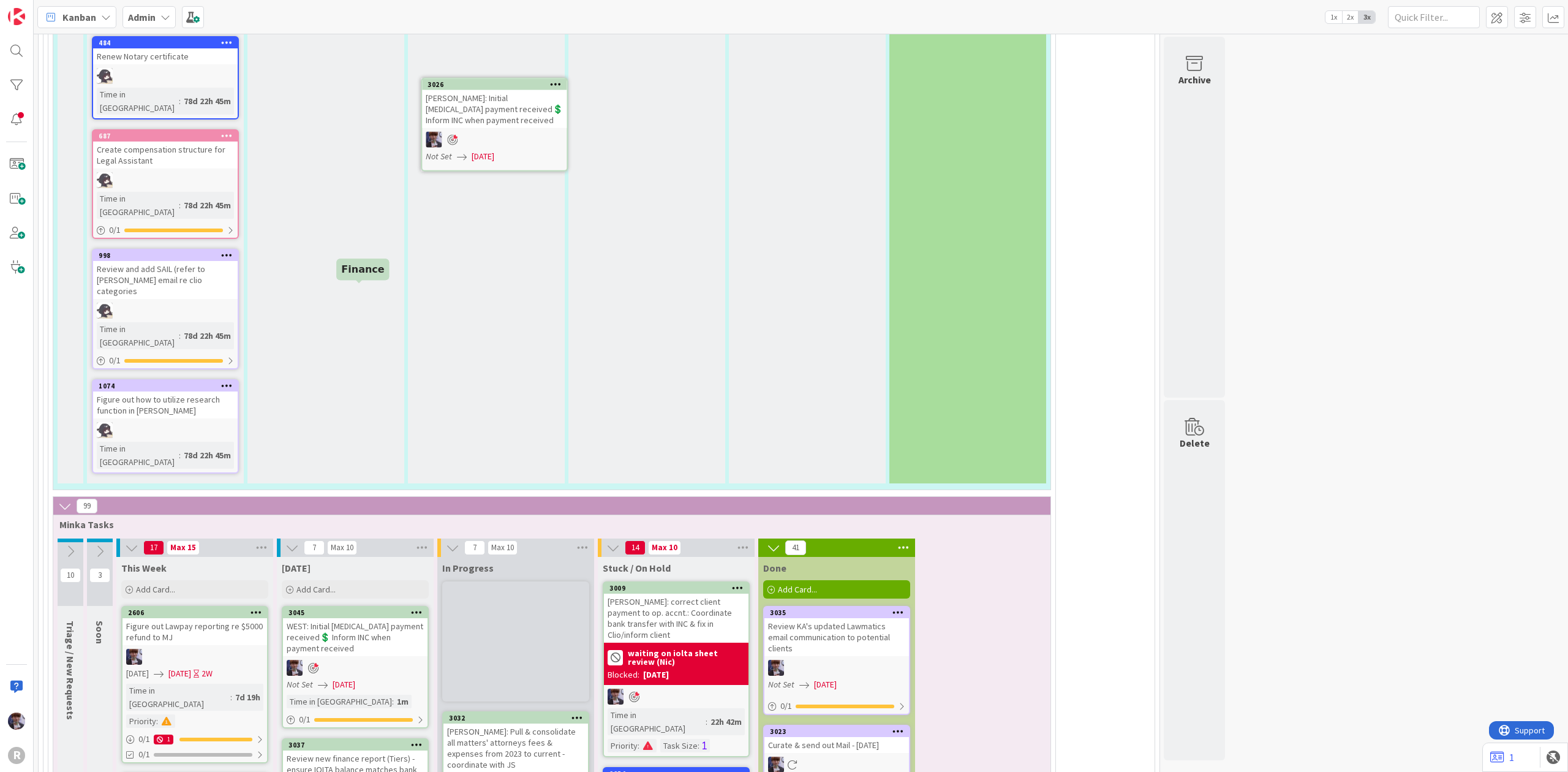
scroll to position [3049, 0]
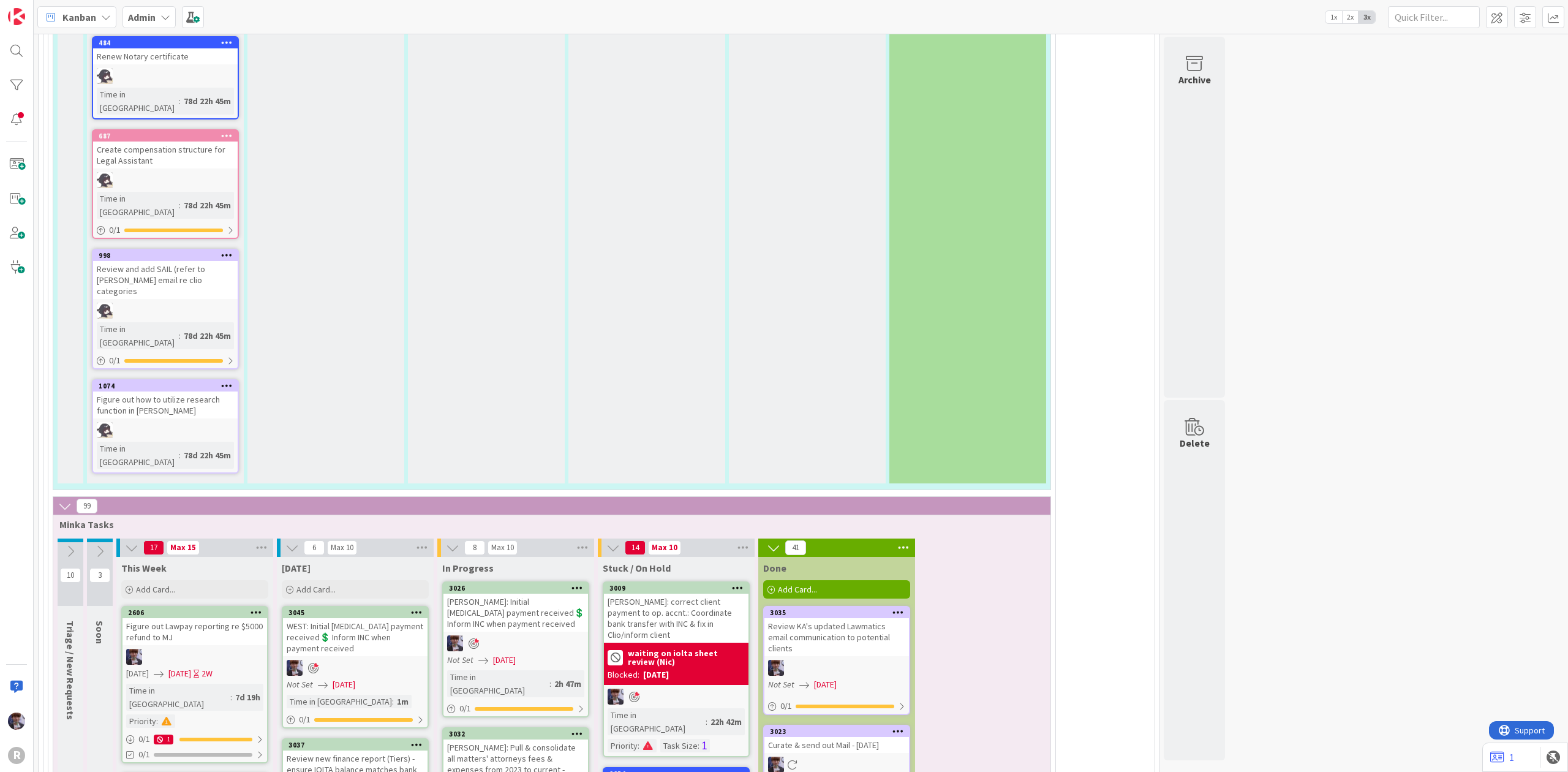
click at [515, 593] on div "[PERSON_NAME]: Initial [MEDICAL_DATA] payment received💲 Inform INC when payment…" at bounding box center [515, 612] width 144 height 38
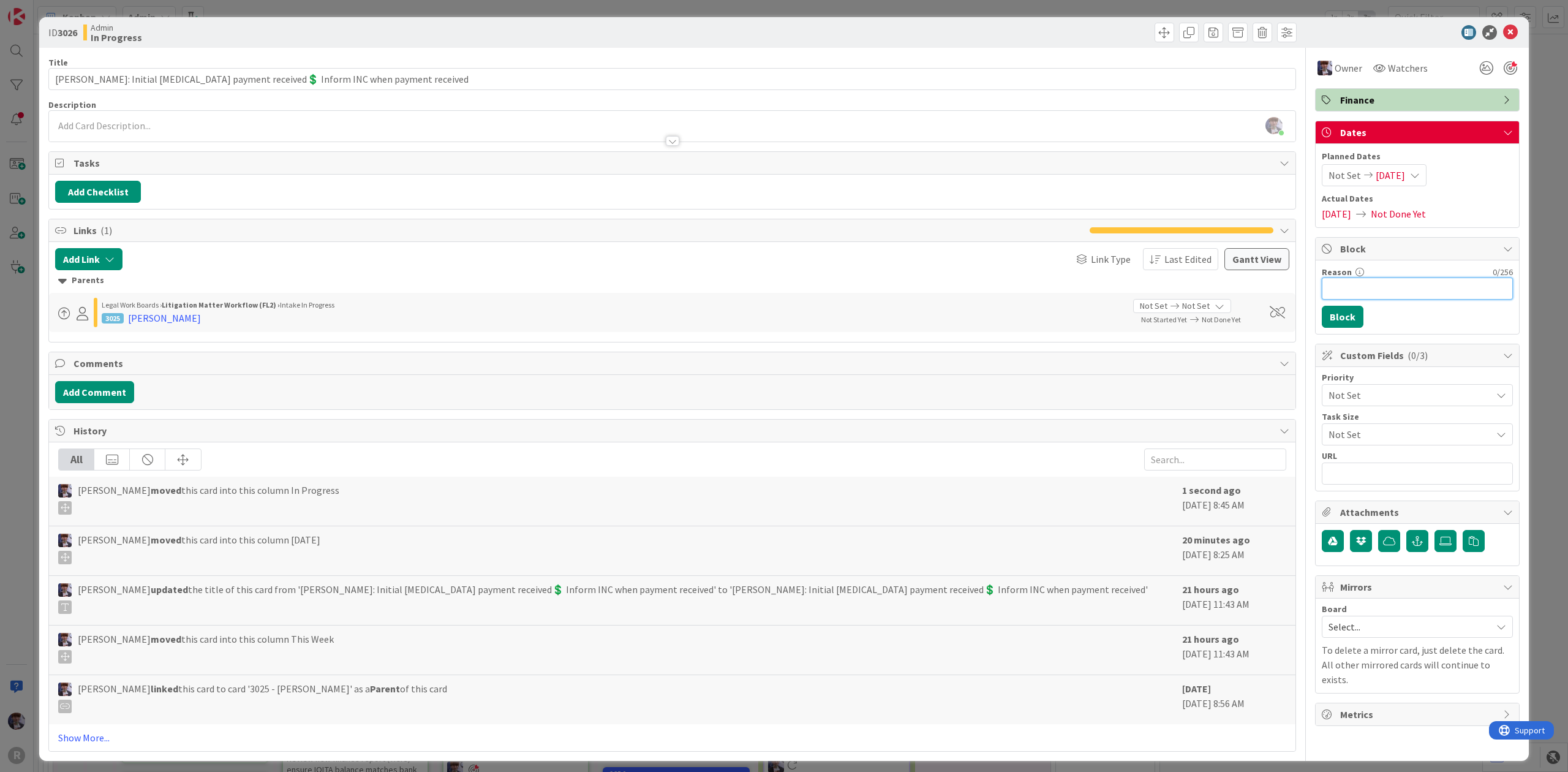
click at [1348, 292] on input "Reason" at bounding box center [1417, 288] width 191 height 22
type input "scheduling to come in person"
click at [1341, 320] on button "Block" at bounding box center [1342, 316] width 42 height 22
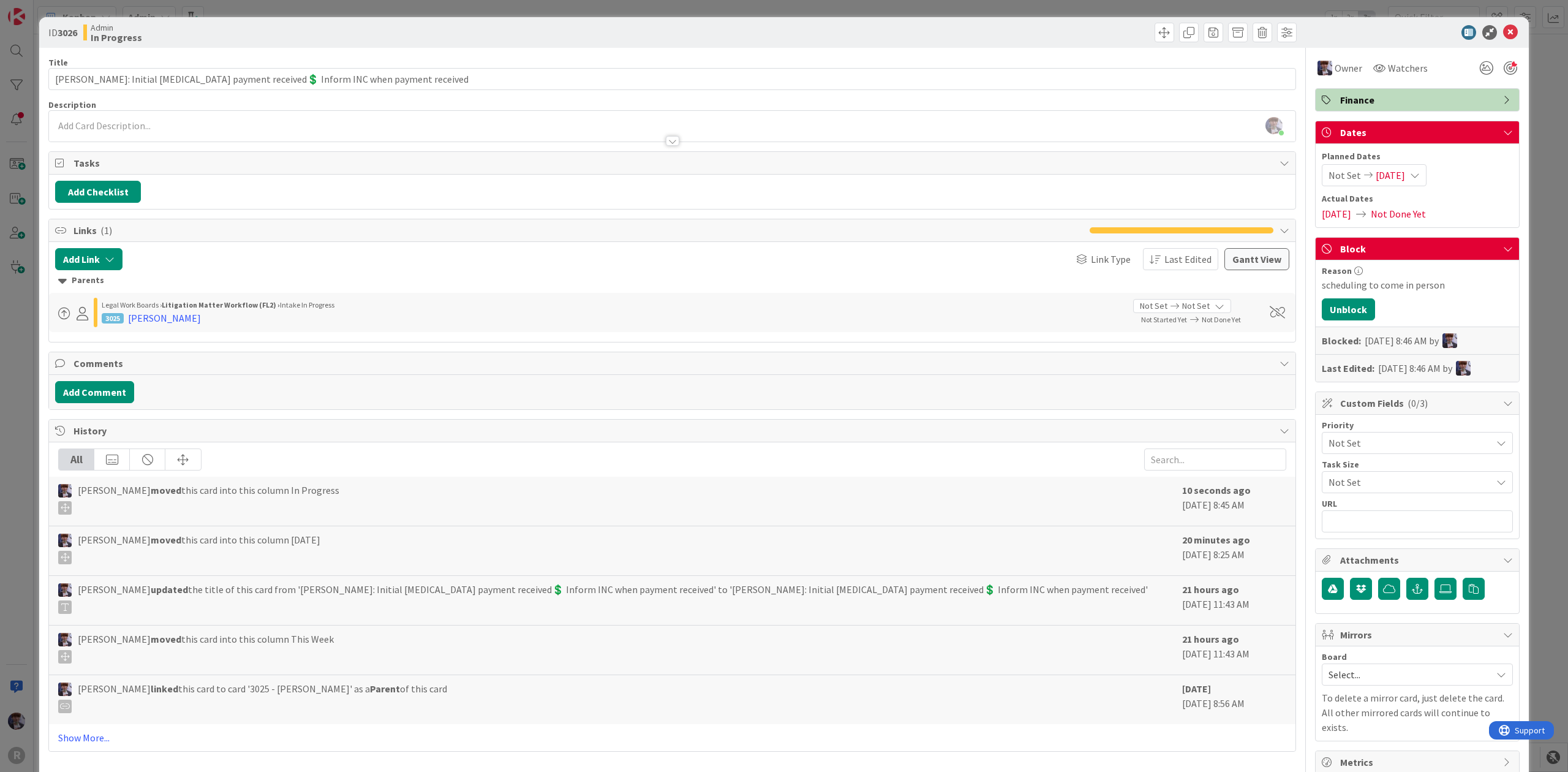
click at [1548, 177] on div "ID 3026 Admin In Progress Title 83 / 128 [PERSON_NAME]: Initial [MEDICAL_DATA] …" at bounding box center [784, 386] width 1568 height 772
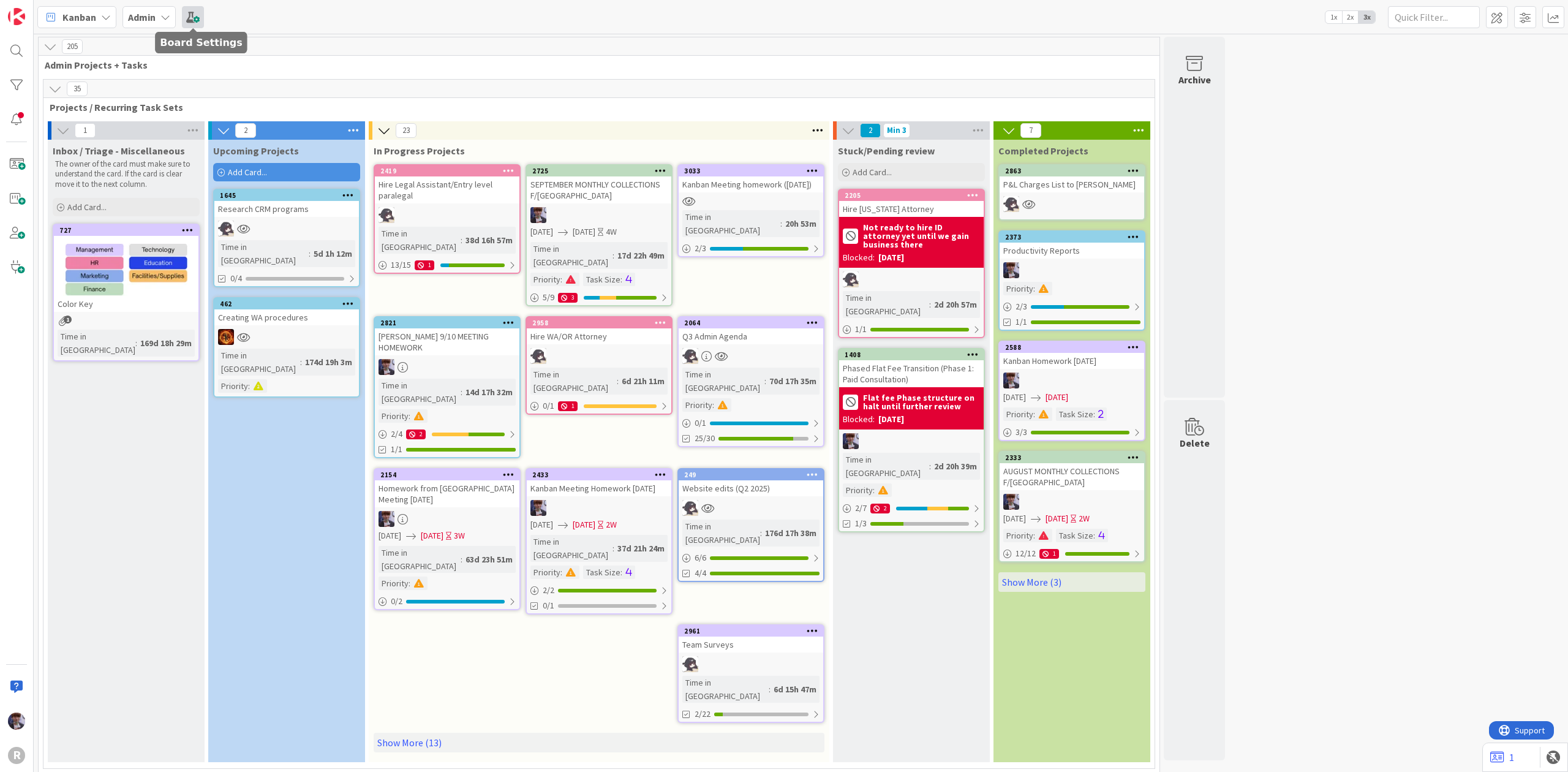
click at [184, 16] on span at bounding box center [192, 17] width 22 height 22
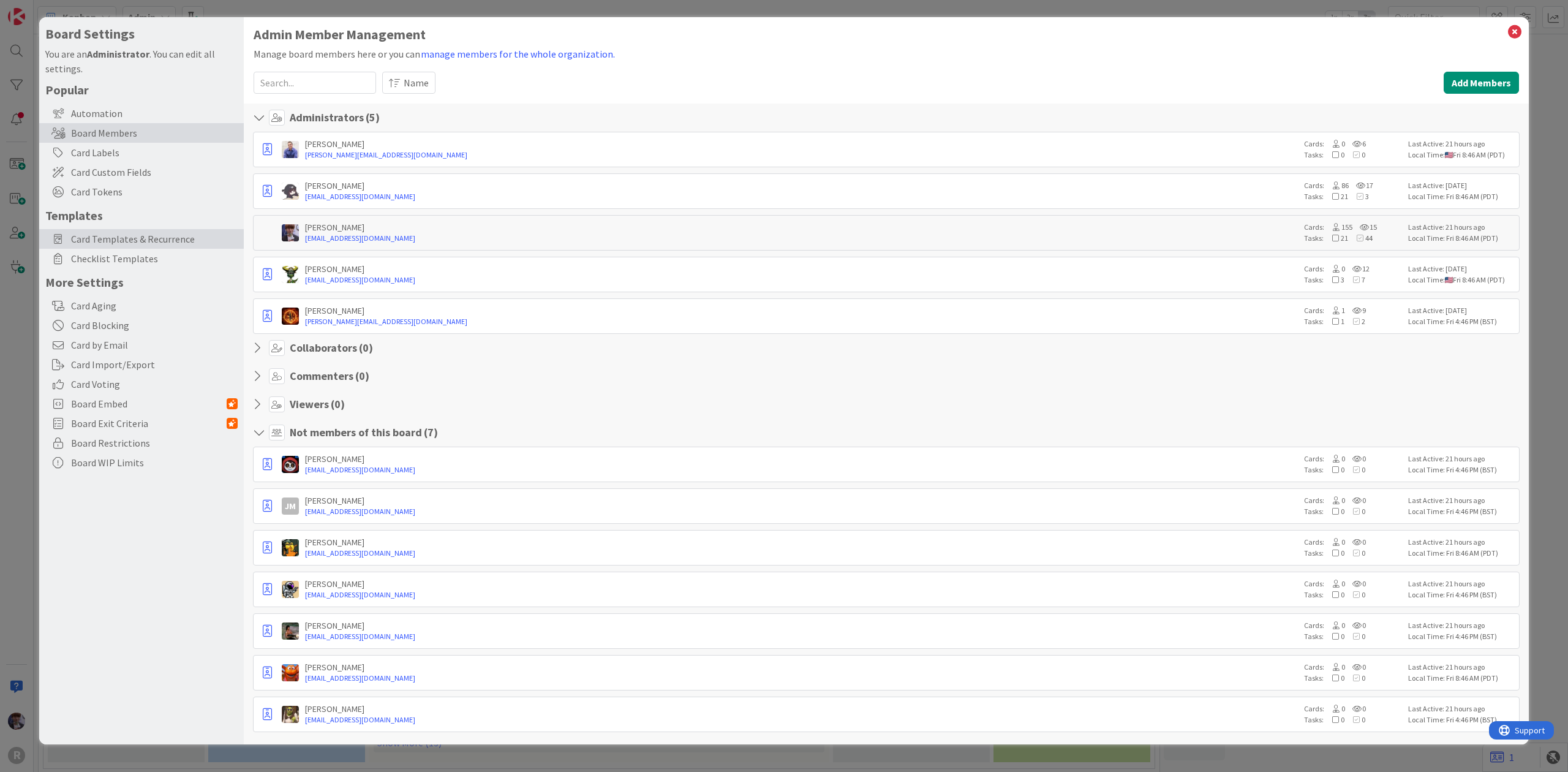
click at [119, 243] on span "Card Templates & Recurrence" at bounding box center [154, 238] width 166 height 15
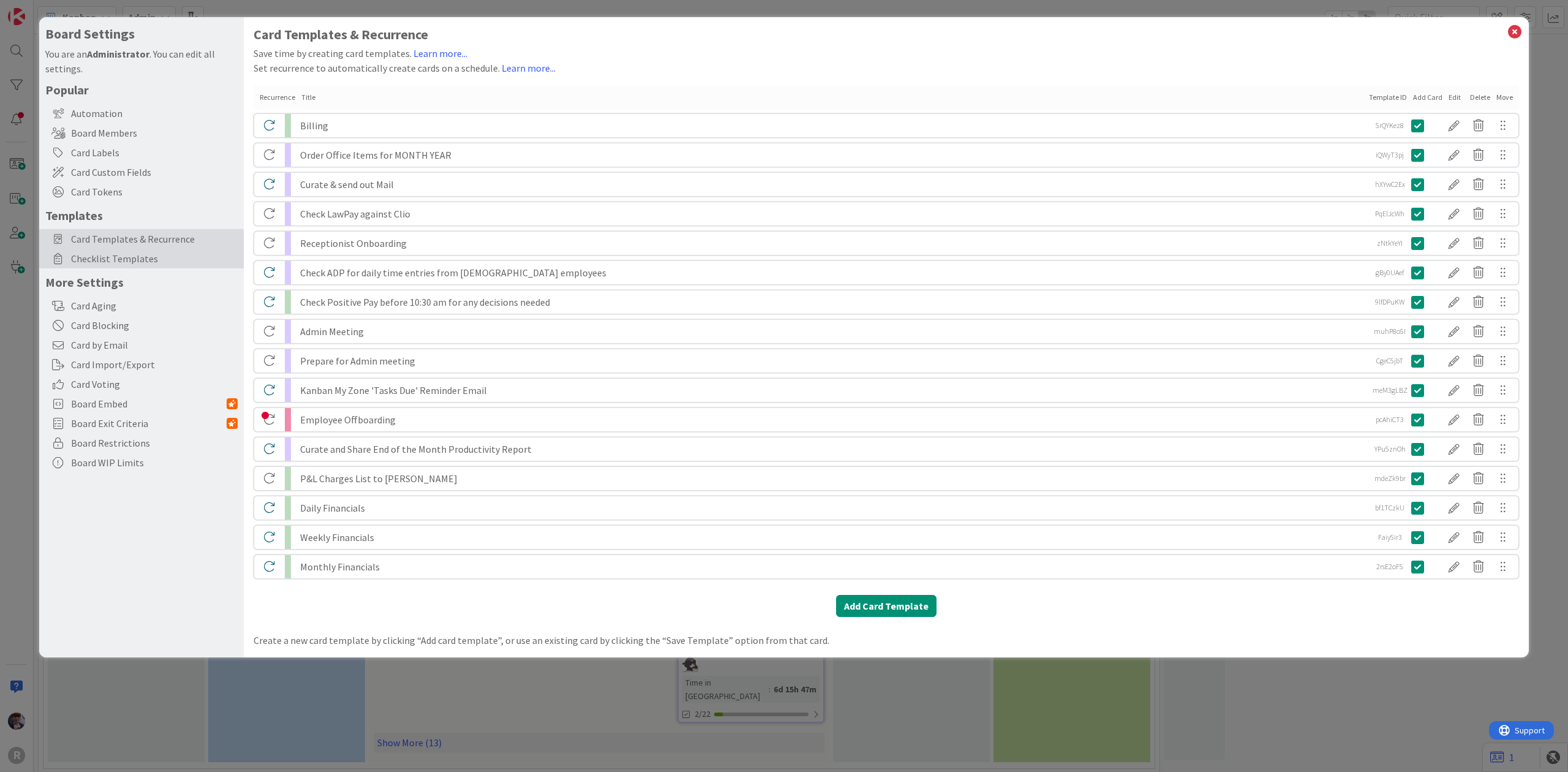
click at [116, 258] on span "Checklist Templates" at bounding box center [154, 258] width 166 height 15
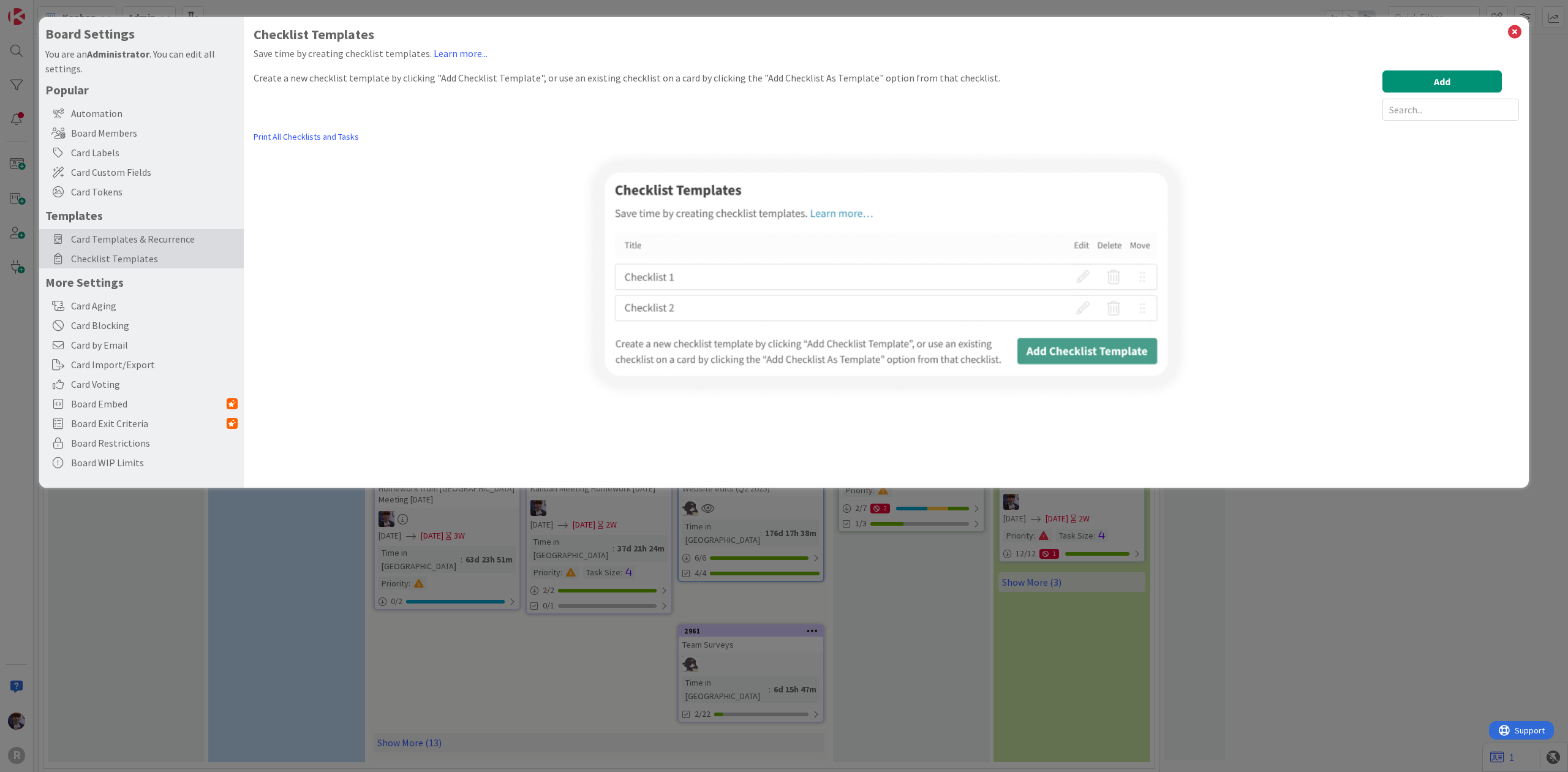
click at [121, 238] on span "Card Templates & Recurrence" at bounding box center [154, 238] width 166 height 15
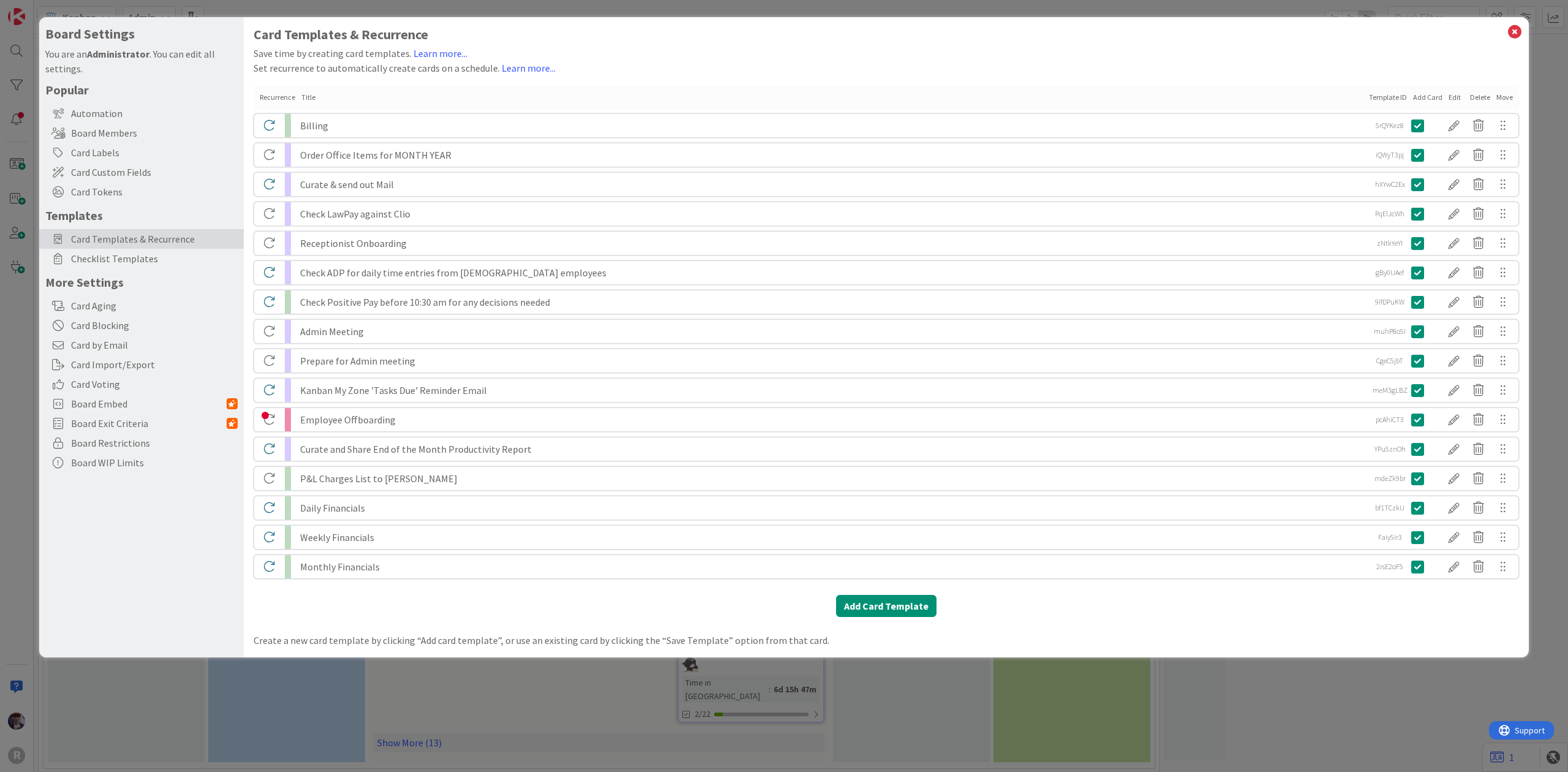
click at [334, 503] on div "Daily Financials" at bounding box center [832, 508] width 1064 height 23
click at [1448, 503] on div at bounding box center [1454, 507] width 24 height 21
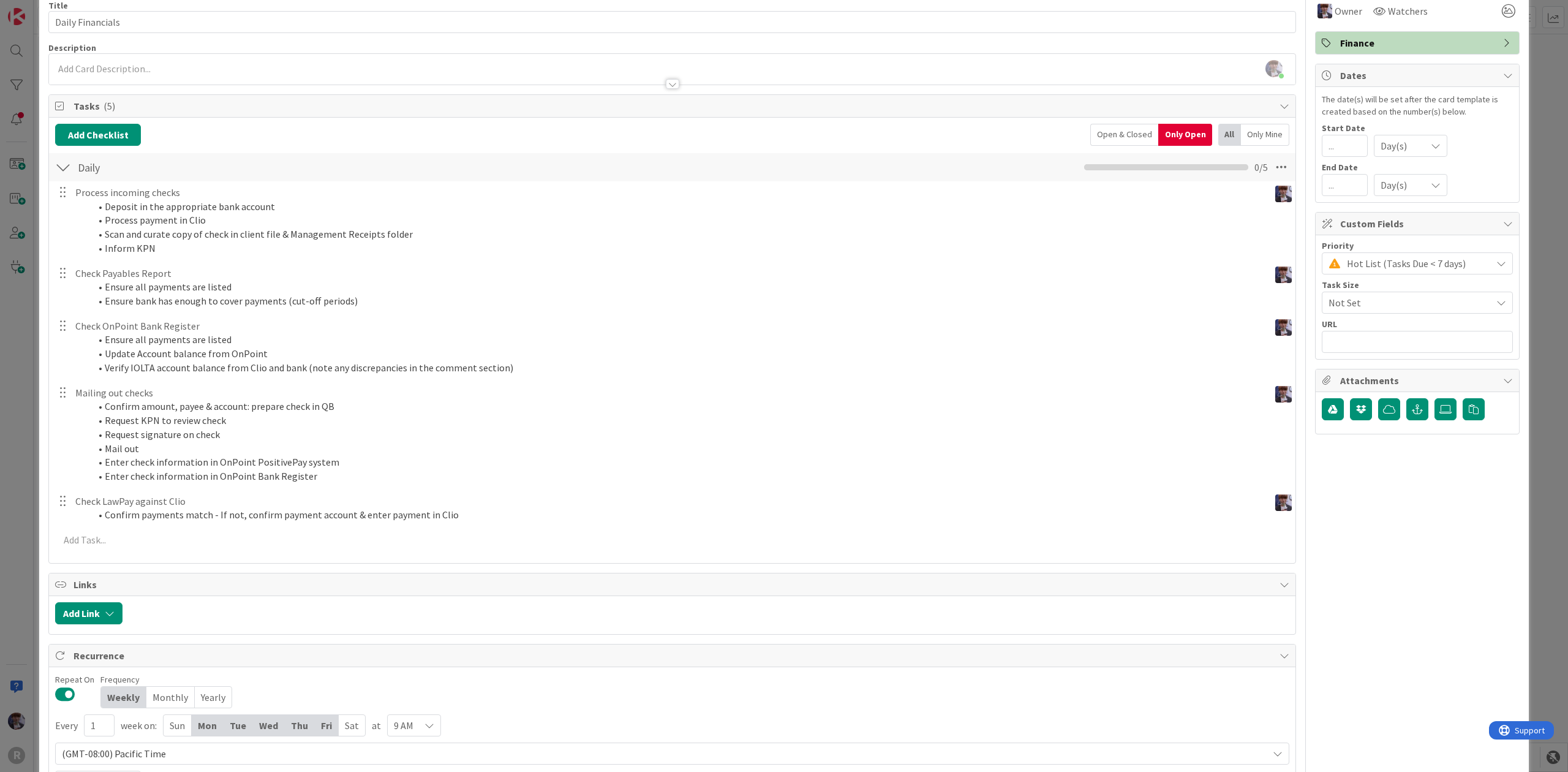
scroll to position [115, 0]
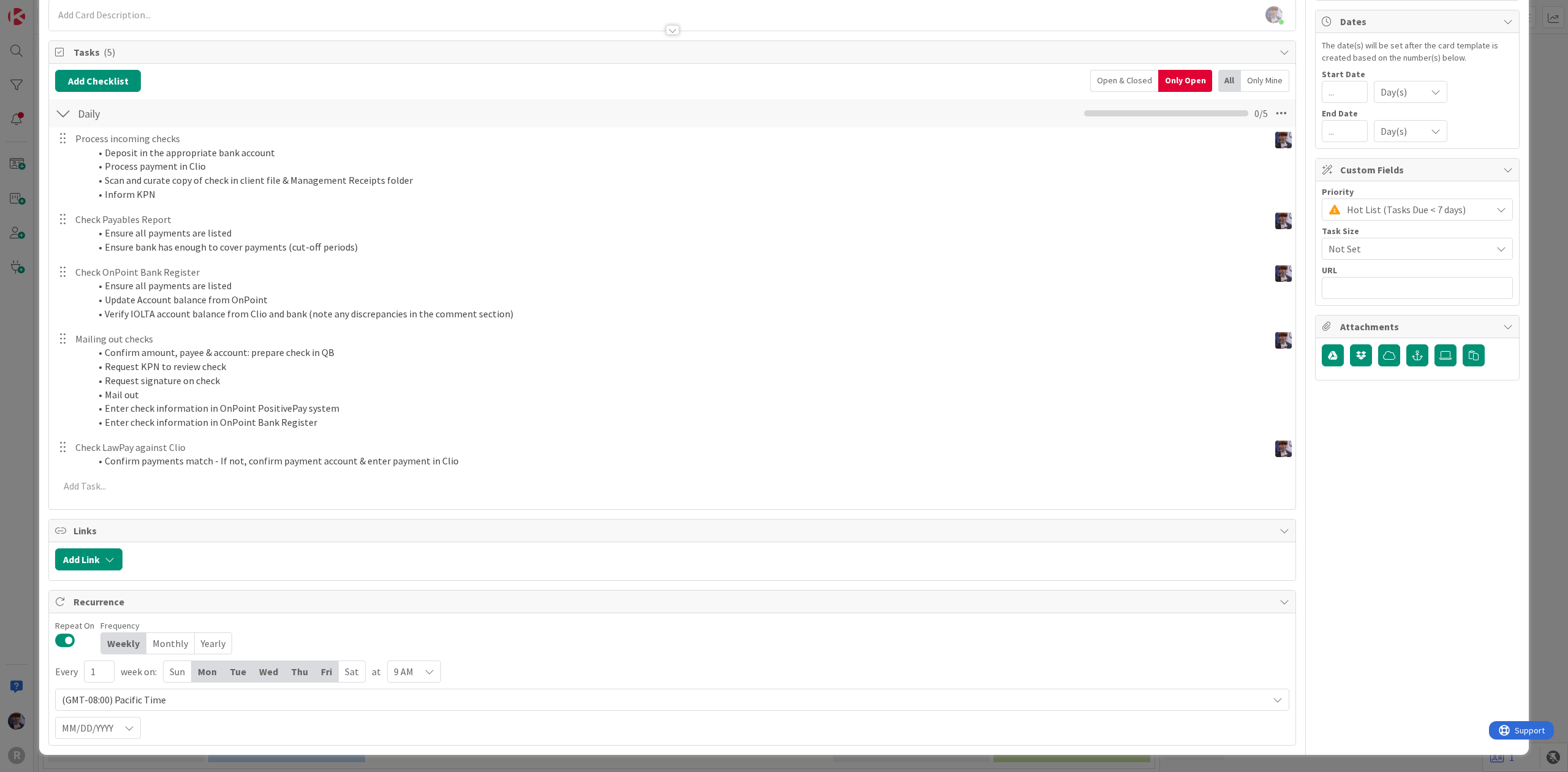
click at [395, 674] on span "9 AM" at bounding box center [404, 671] width 20 height 17
click at [411, 604] on span "8 AM" at bounding box center [466, 607] width 111 height 18
click at [18, 581] on div "This is a Card Template [DATE] Position Top Bottom Return to Board Settings Tit…" at bounding box center [784, 386] width 1568 height 772
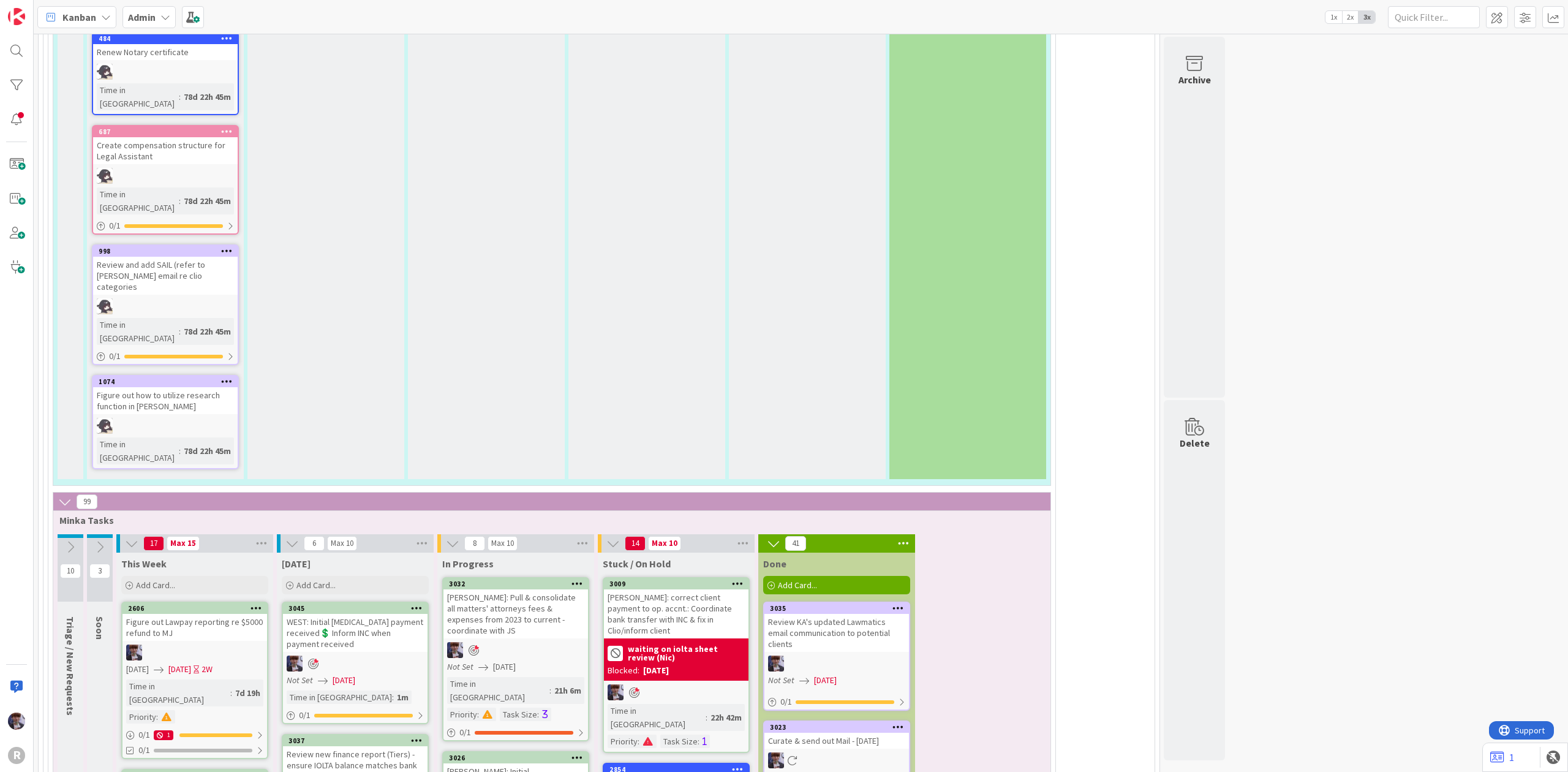
scroll to position [2905, 0]
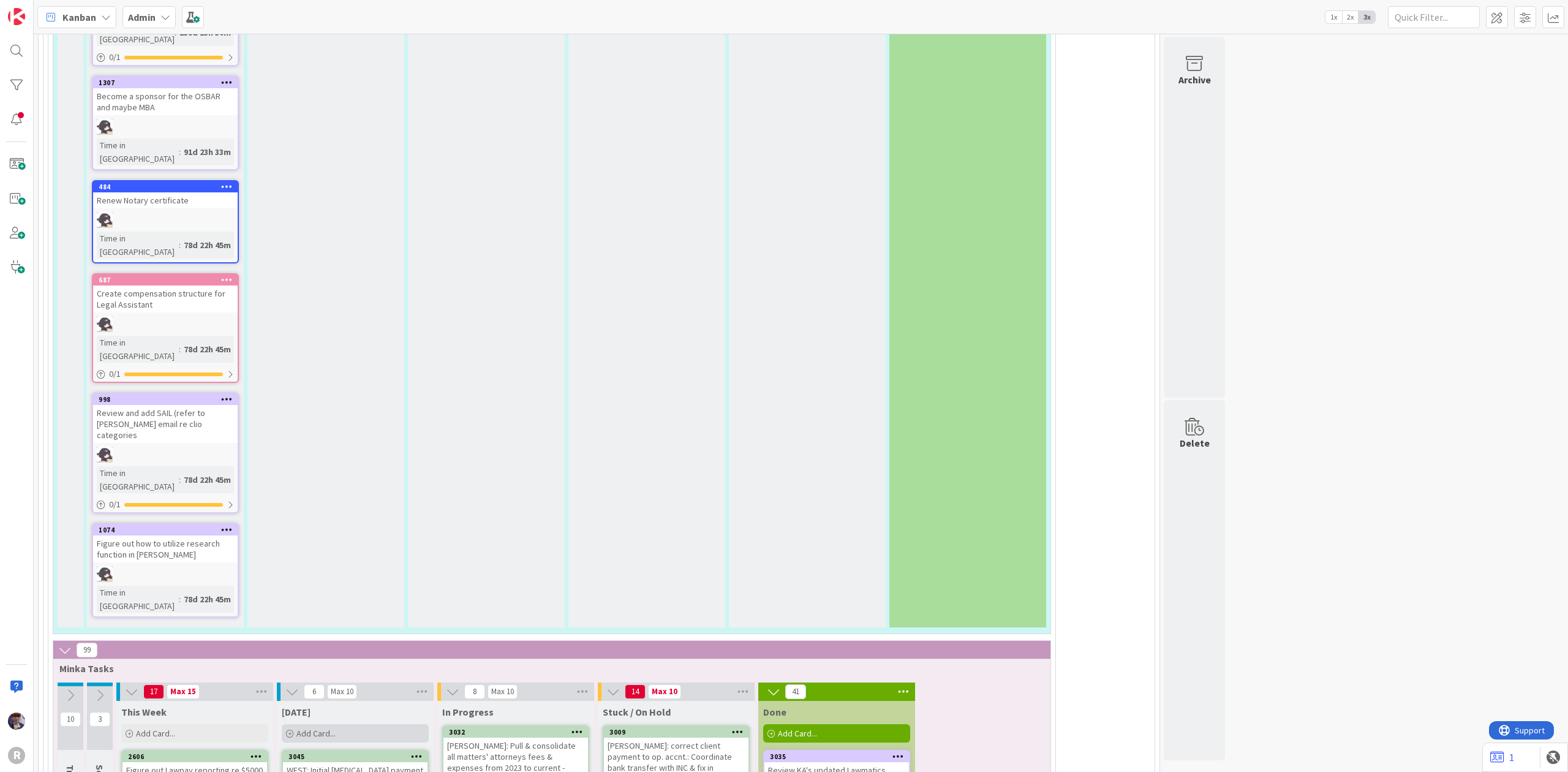
click at [329, 728] on span "Add Card..." at bounding box center [315, 733] width 39 height 11
click at [357, 764] on span "Not Set" at bounding box center [370, 771] width 153 height 16
type textarea "x"
type textarea "Daily Financials"
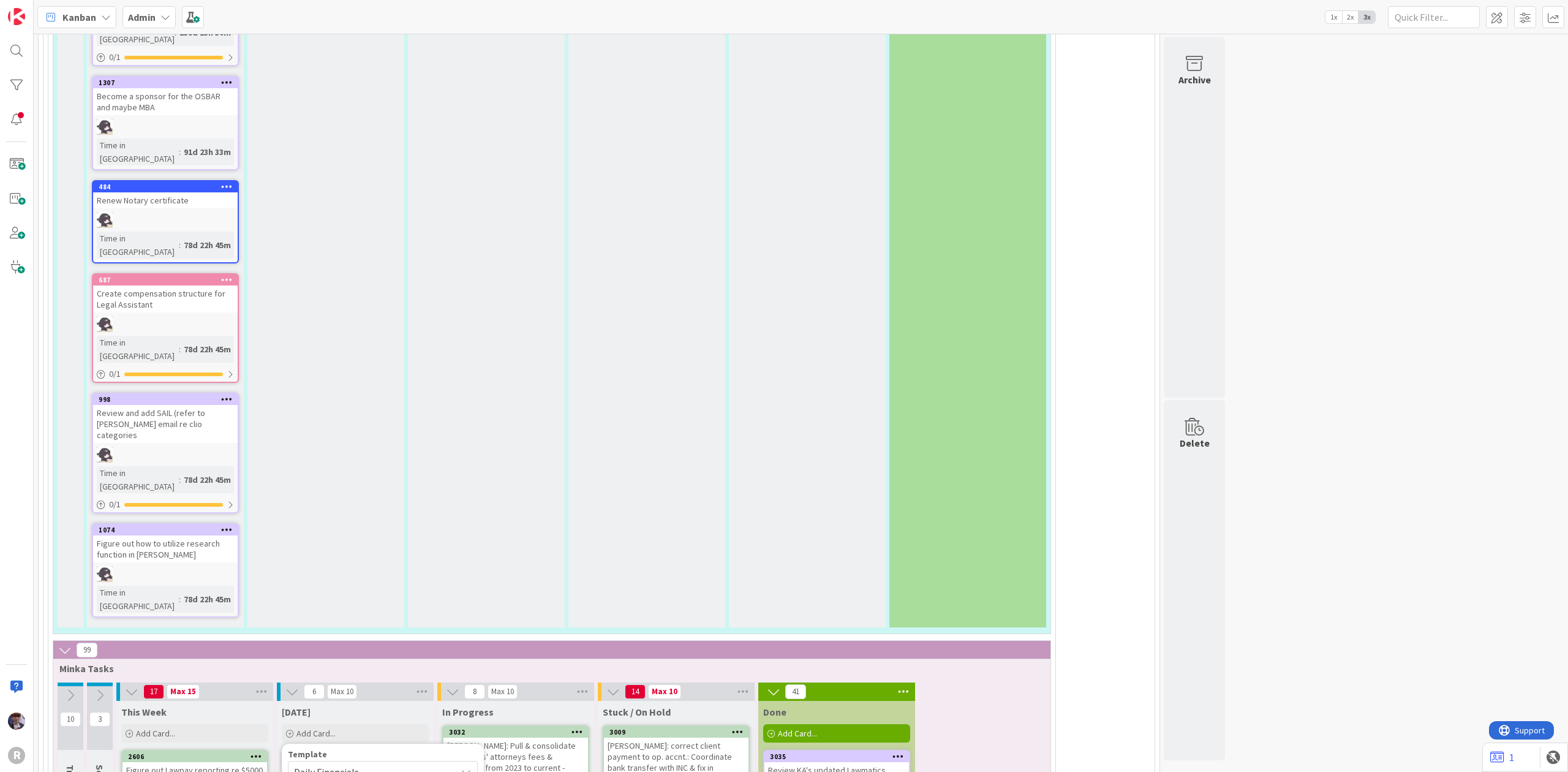
click at [354, 762] on div "Daily Financials" at bounding box center [355, 770] width 144 height 16
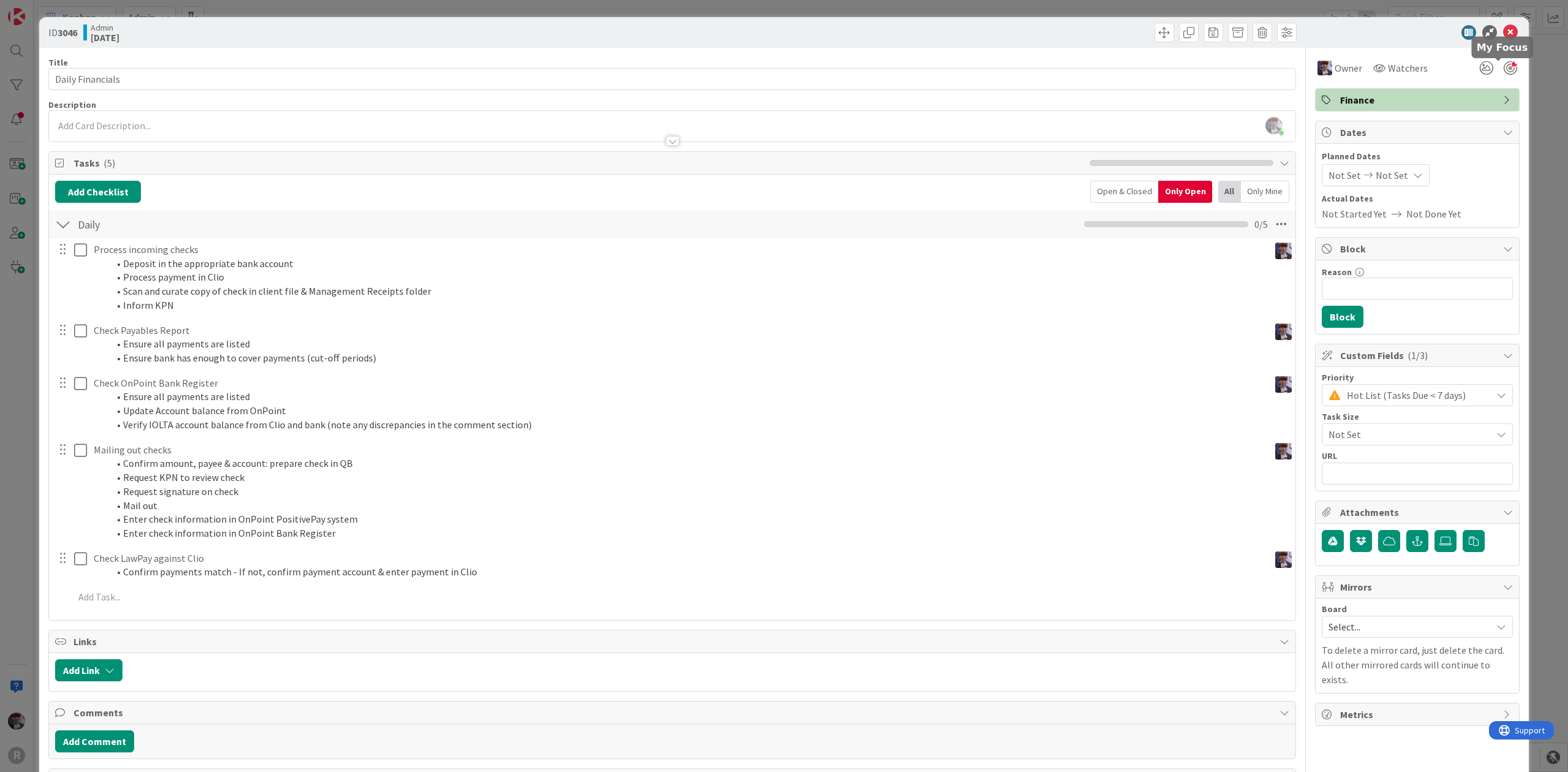
click at [1504, 66] on div at bounding box center [1511, 68] width 14 height 14
click at [436, 73] on input "Daily Financials" at bounding box center [672, 79] width 1247 height 22
type input "Daily Financials - send [DATE] Financials overview email"
drag, startPoint x: 417, startPoint y: 66, endPoint x: 87, endPoint y: 66, distance: 330.0
click at [87, 66] on div "Title 56 / 128" at bounding box center [672, 63] width 1247 height 11
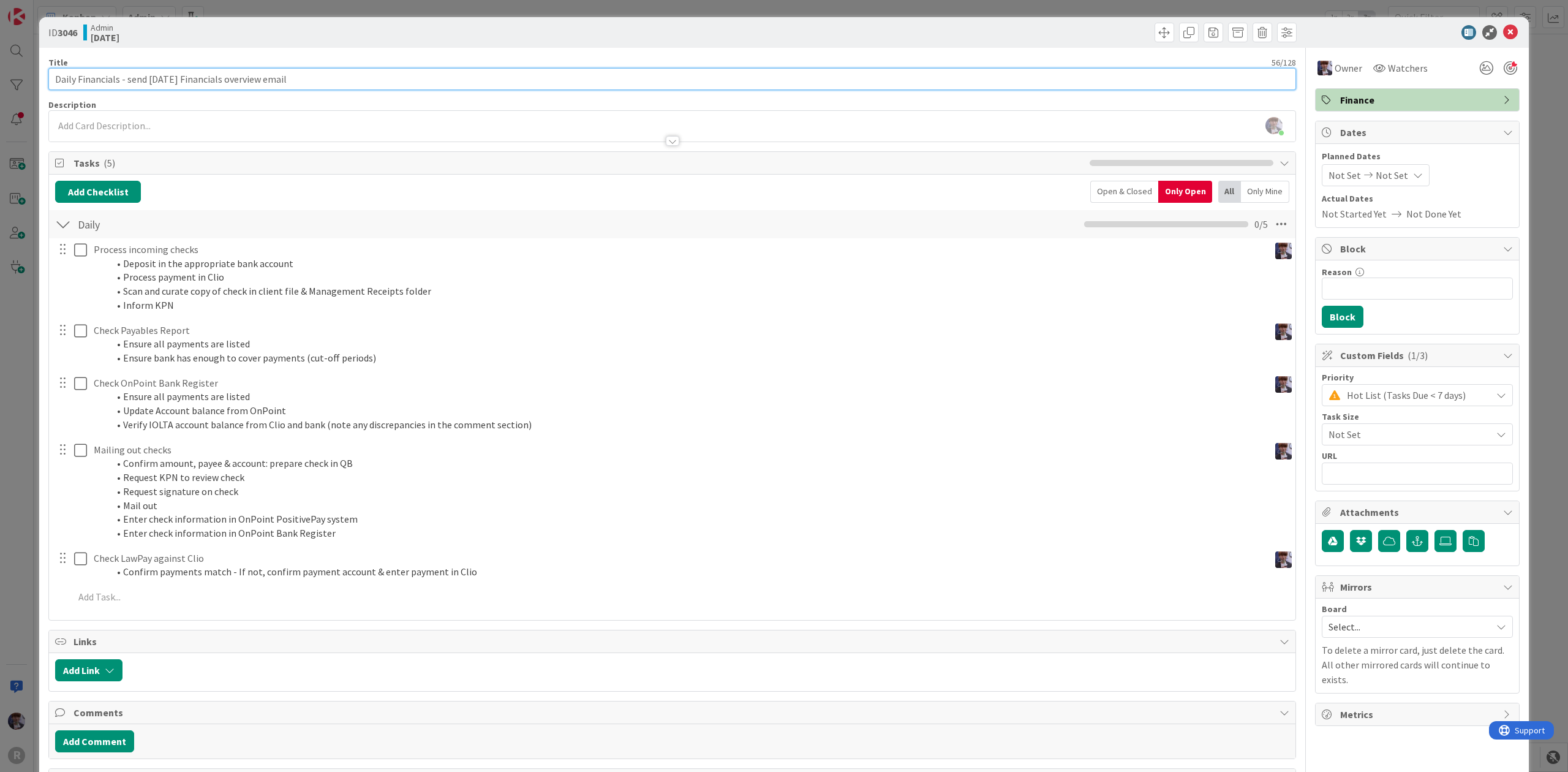
drag, startPoint x: 295, startPoint y: 79, endPoint x: -53, endPoint y: 79, distance: 348.0
click at [0, 79] on html "R Kanban Admin 1x 2x 3x 206 Admin Projects + Tasks 35 Projects / Recurring Task…" at bounding box center [784, 386] width 1568 height 772
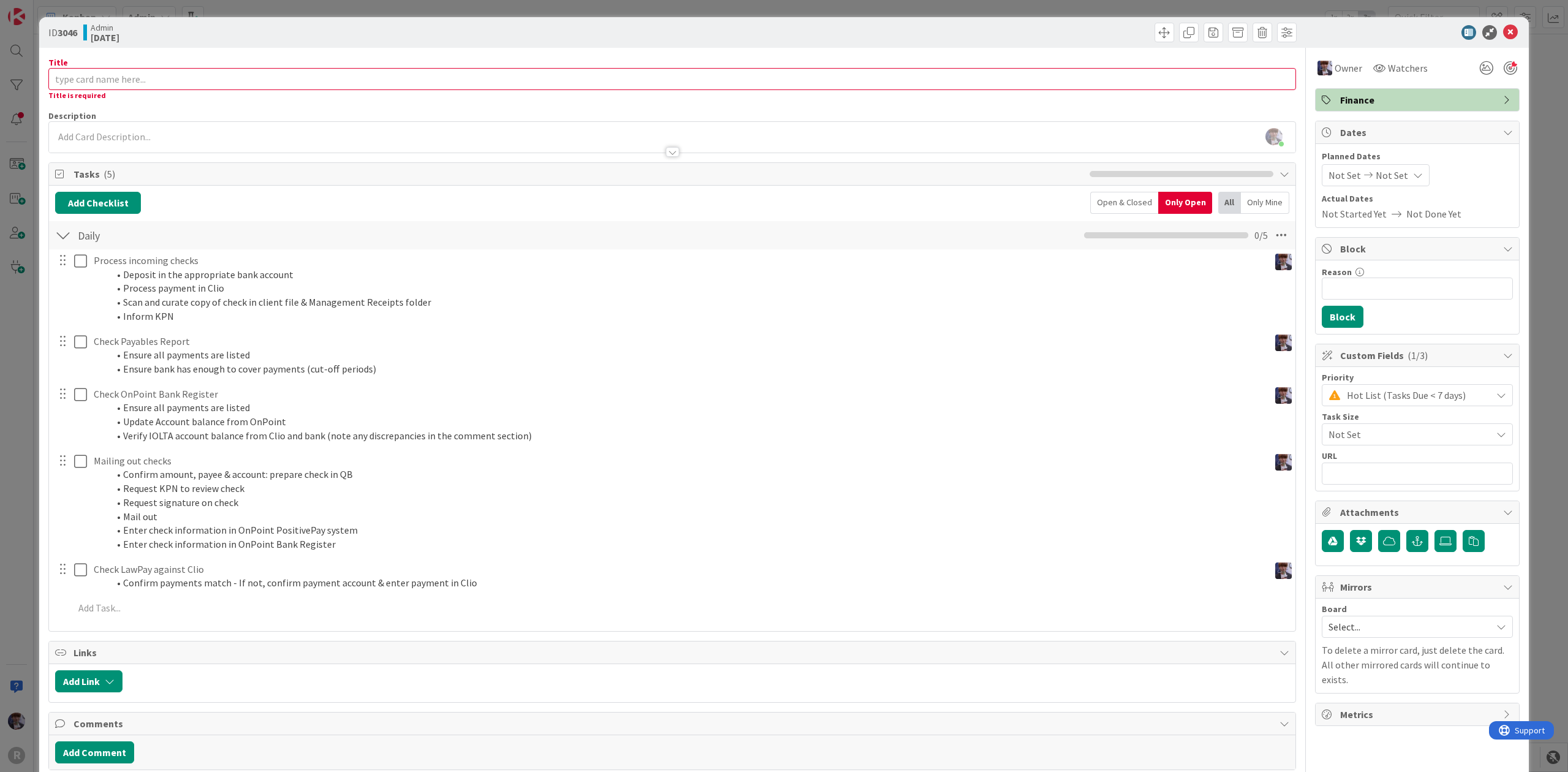
click at [1530, 122] on div "ID 3046 Admin [DATE] Title 0 / 128 Title is required Description [PERSON_NAME] …" at bounding box center [784, 386] width 1568 height 772
click at [1503, 25] on icon at bounding box center [1510, 32] width 15 height 15
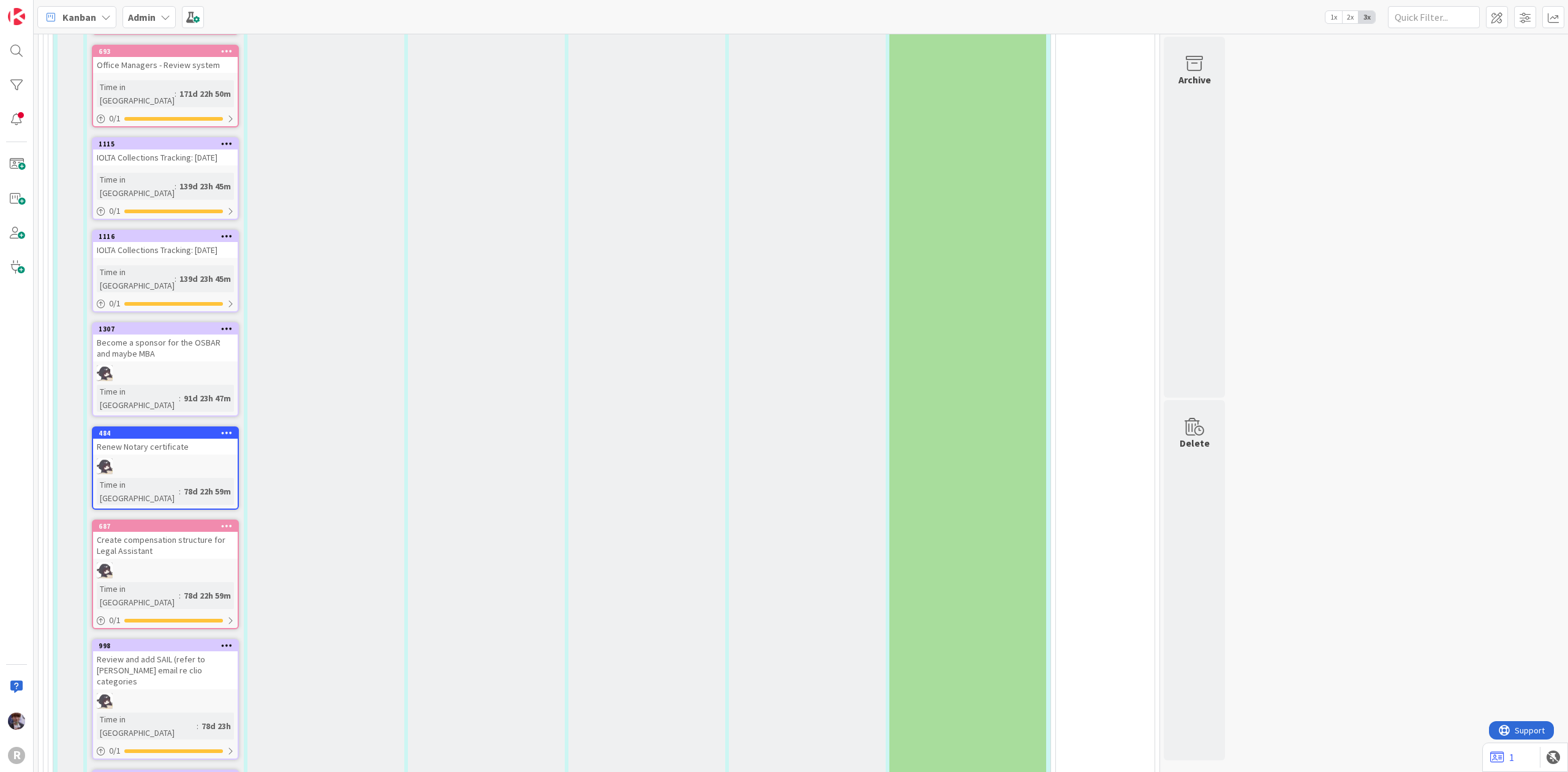
scroll to position [2660, 0]
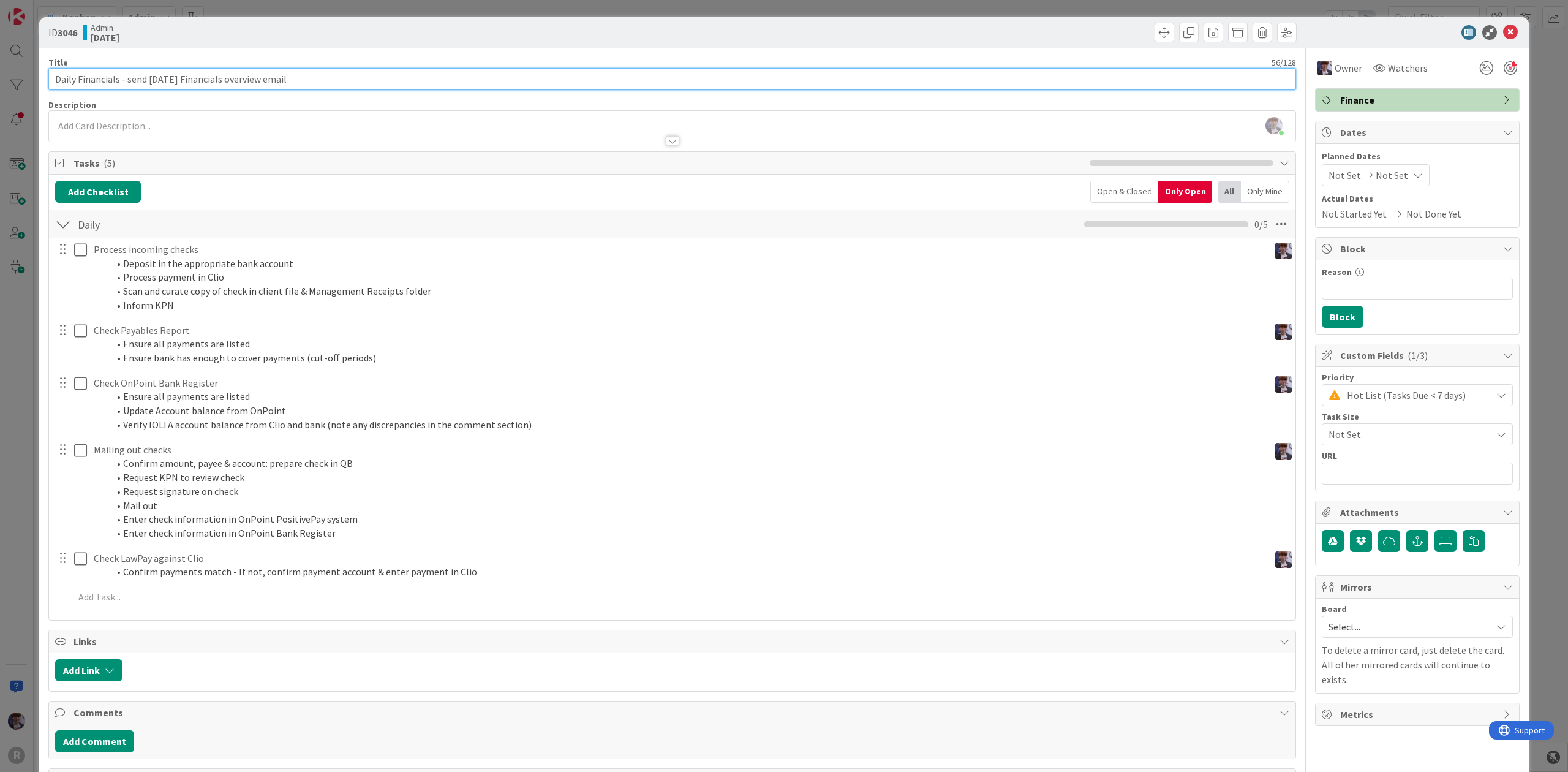
drag, startPoint x: 326, startPoint y: 71, endPoint x: 120, endPoint y: 92, distance: 207.1
click at [120, 92] on div "Title 56 / 128 Daily Financials - send [DATE] Financials overview email Descrip…" at bounding box center [672, 486] width 1247 height 876
type input "Daily Financials"
click at [24, 397] on div "ID 3046 Admin [DATE] Title 17 / 128 Daily Financials Description [PERSON_NAME] …" at bounding box center [784, 386] width 1568 height 772
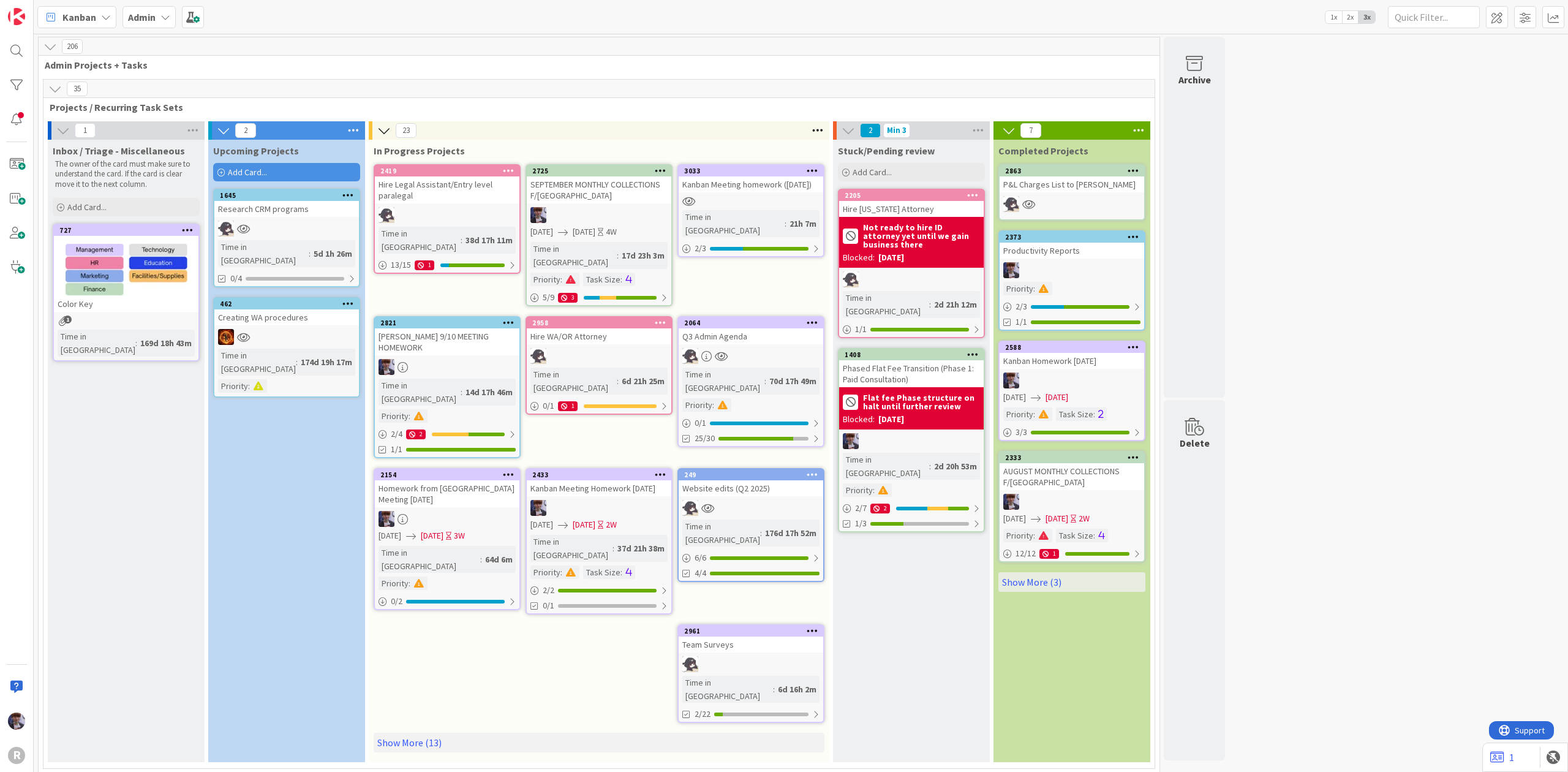
click at [153, 11] on b "Admin" at bounding box center [142, 17] width 27 height 12
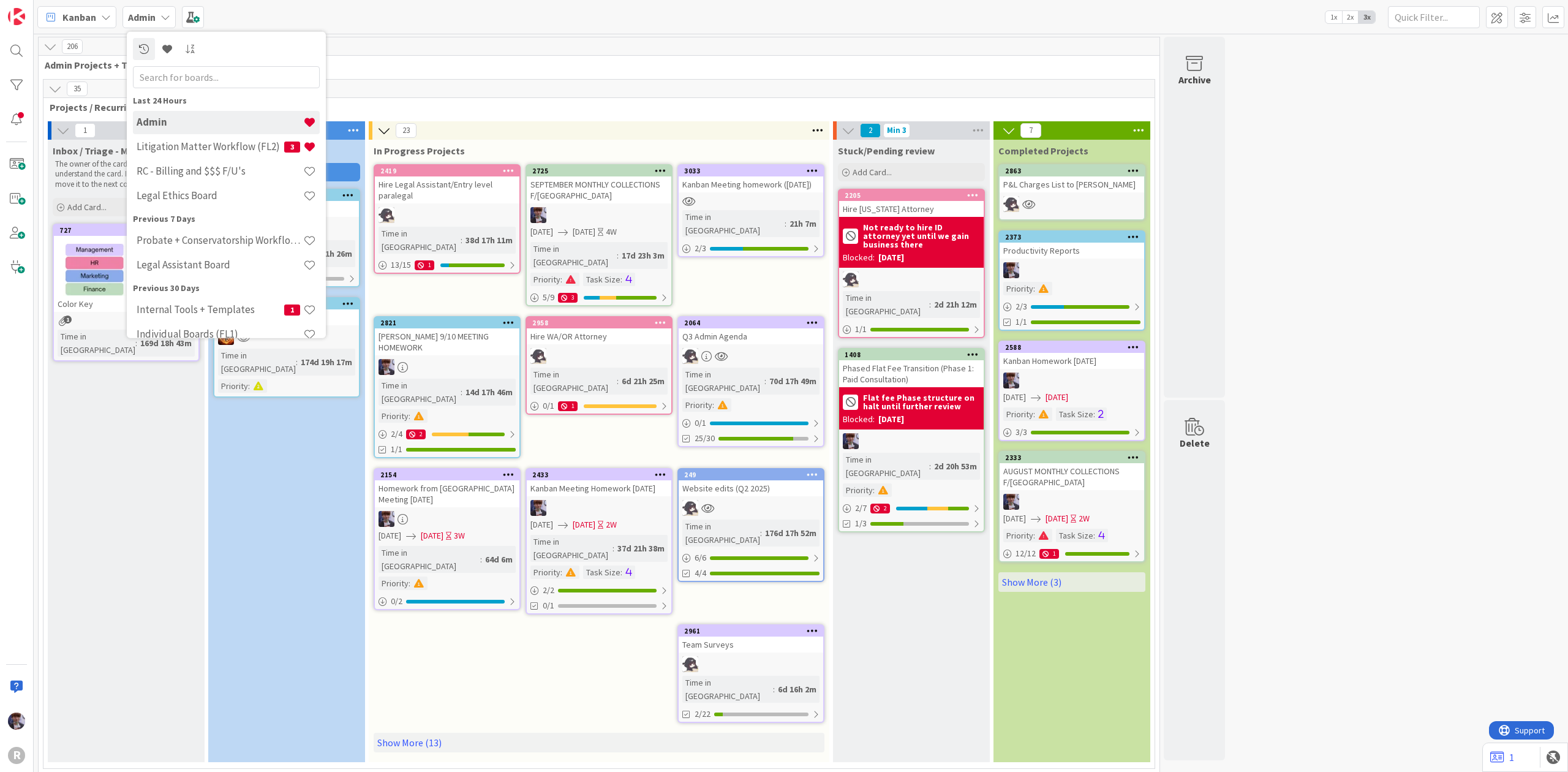
drag, startPoint x: 459, startPoint y: 15, endPoint x: 422, endPoint y: 14, distance: 37.0
click at [459, 14] on div "Kanban Admin Last 24 Hours Admin Litigation Matter Workflow (FL2) 3 RC - Billin…" at bounding box center [801, 17] width 1534 height 34
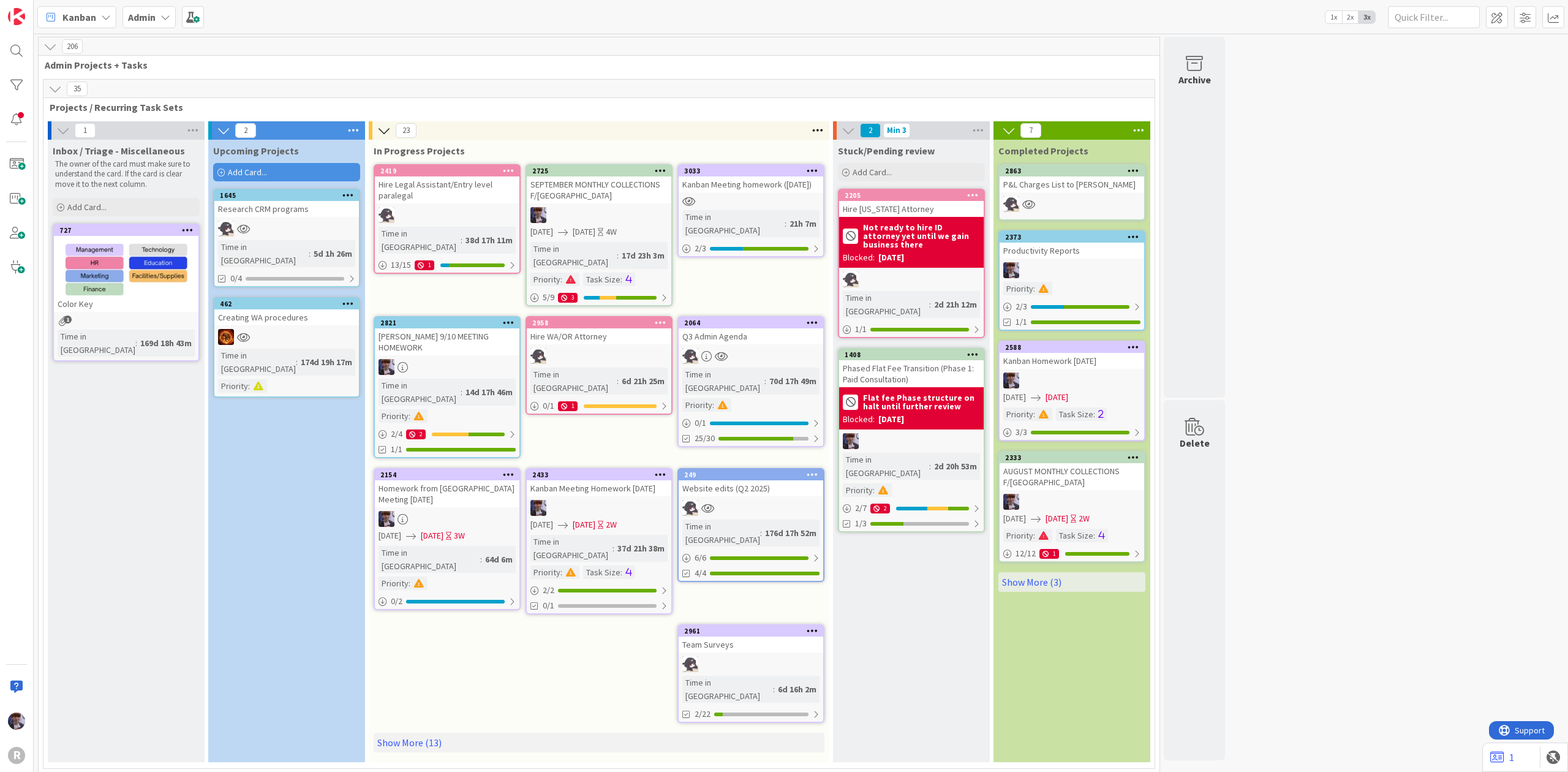
click at [146, 20] on b "Admin" at bounding box center [142, 17] width 27 height 12
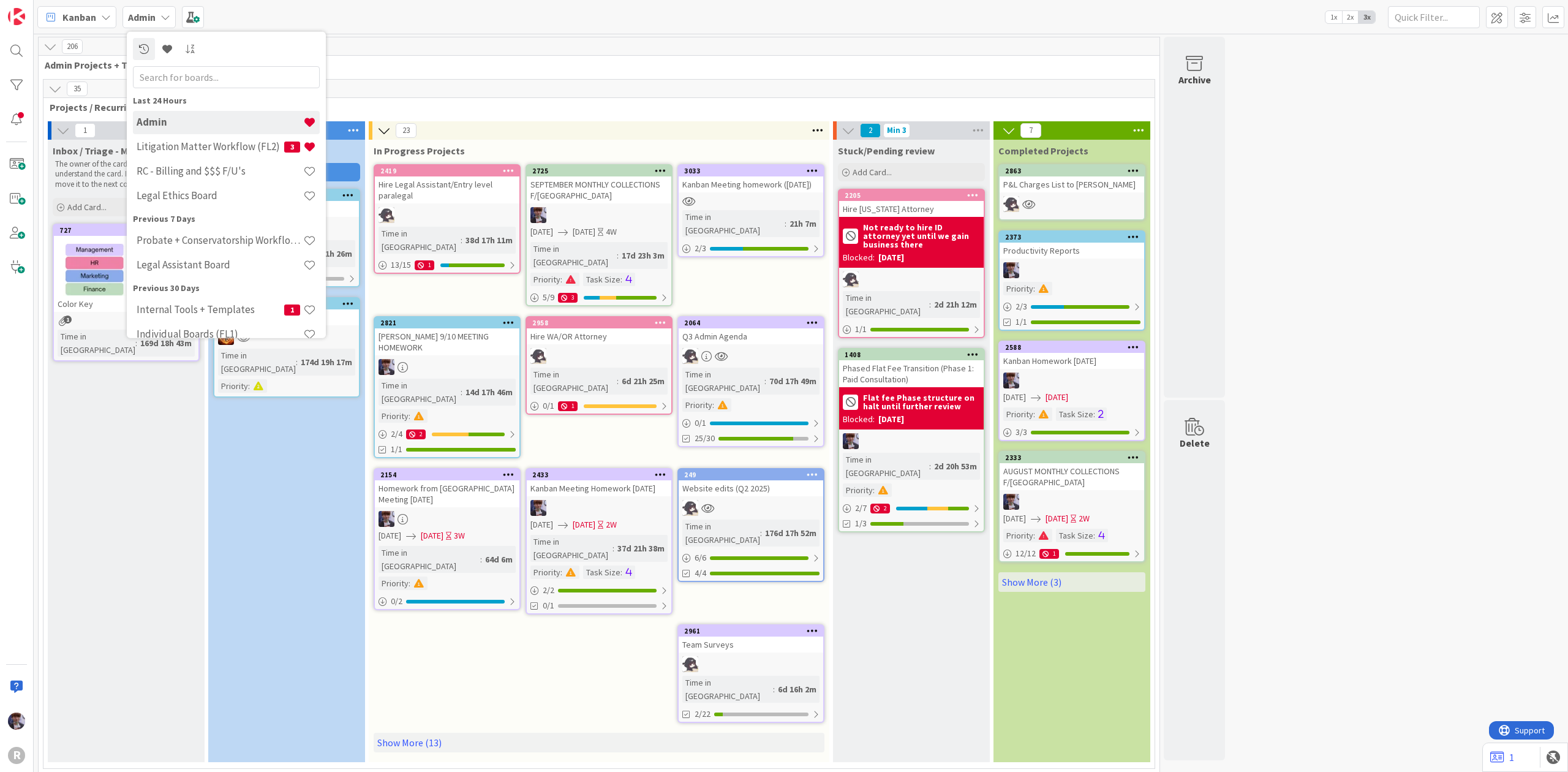
click at [101, 11] on div "Kanban" at bounding box center [76, 17] width 79 height 22
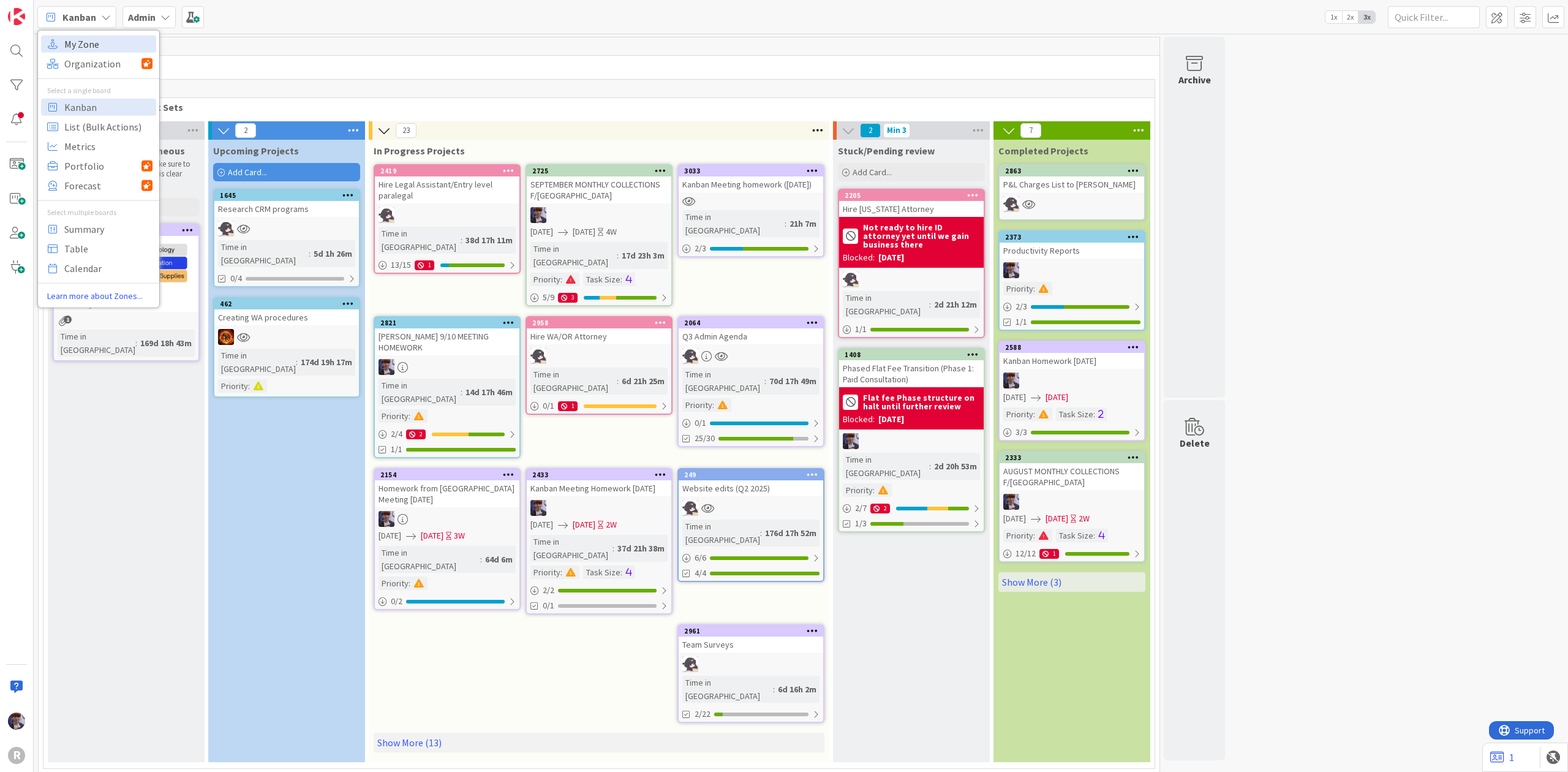
click at [108, 47] on span "My Zone" at bounding box center [108, 44] width 89 height 18
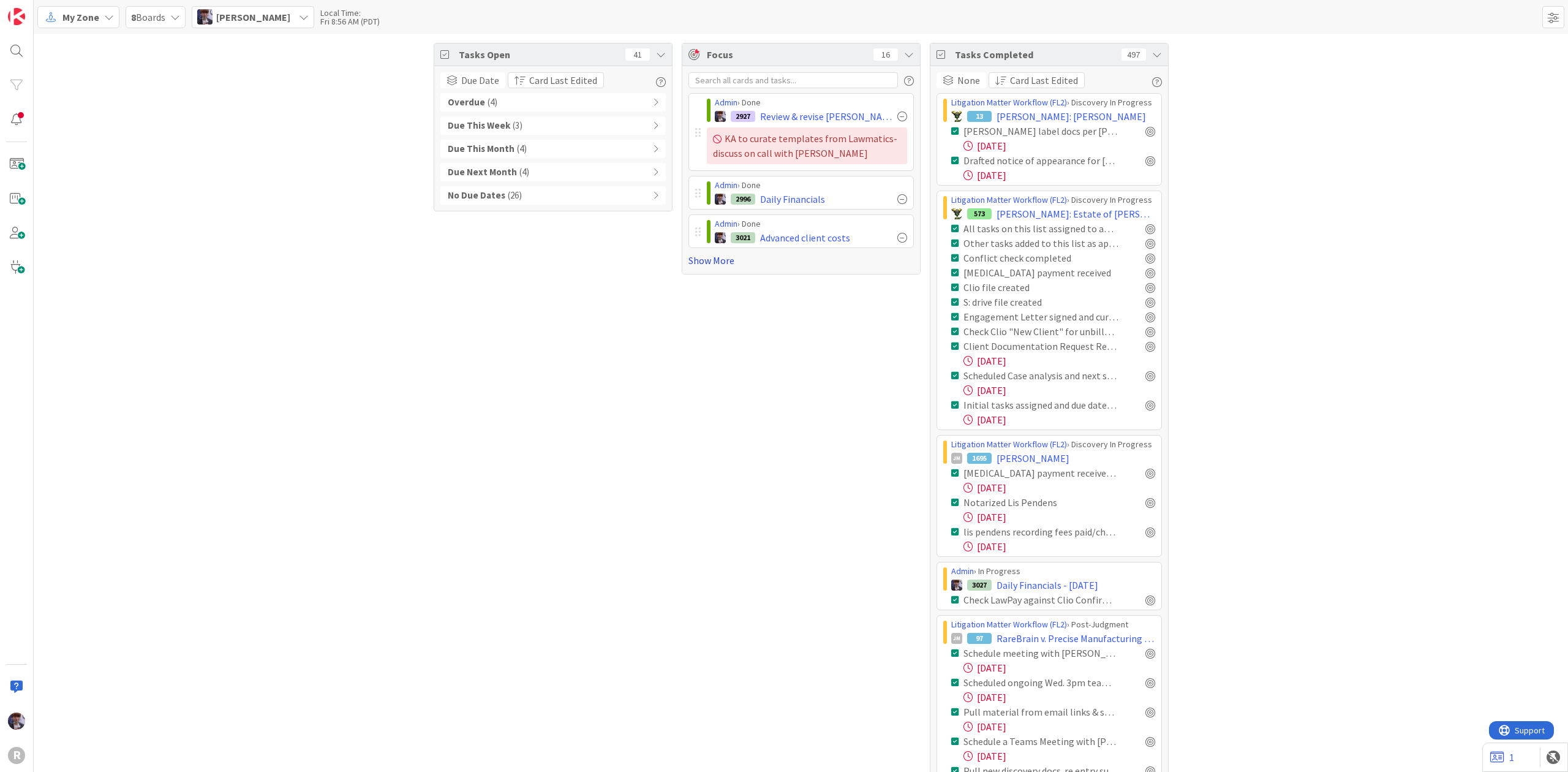
click at [713, 260] on link "Show More" at bounding box center [801, 260] width 225 height 15
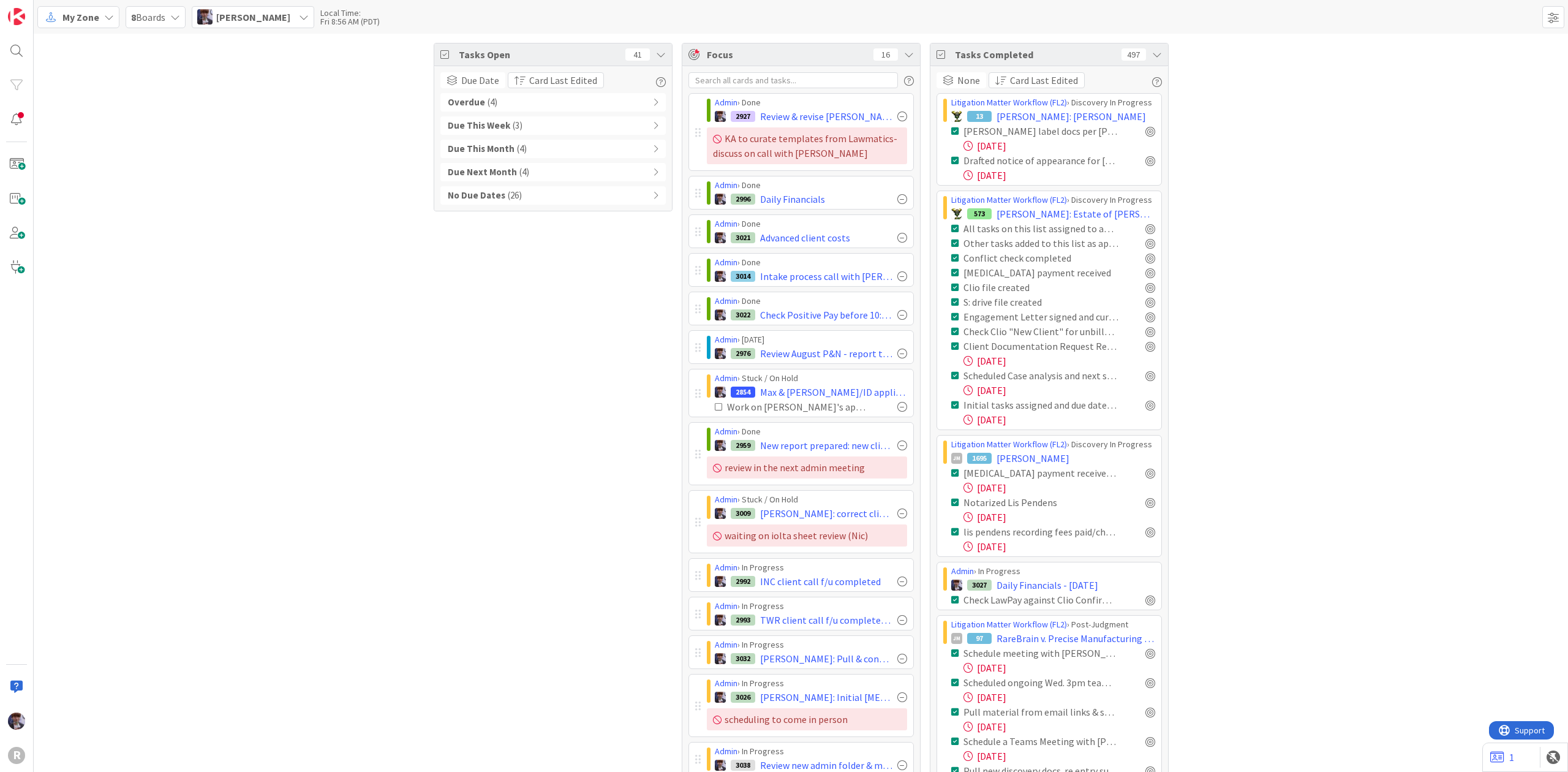
click at [1152, 57] on icon at bounding box center [1157, 54] width 10 height 10
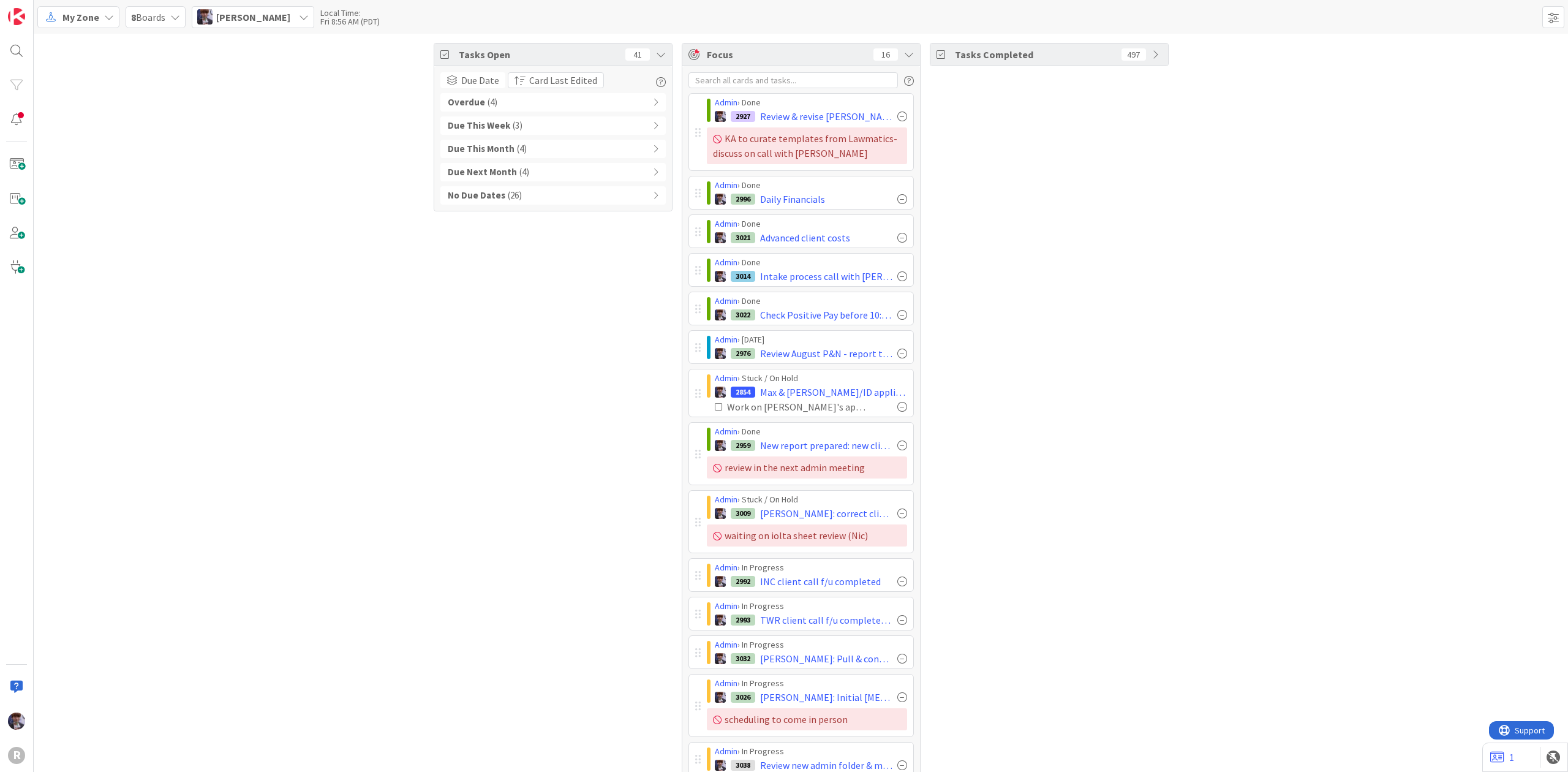
click at [282, 17] on span "[PERSON_NAME]" at bounding box center [253, 17] width 74 height 15
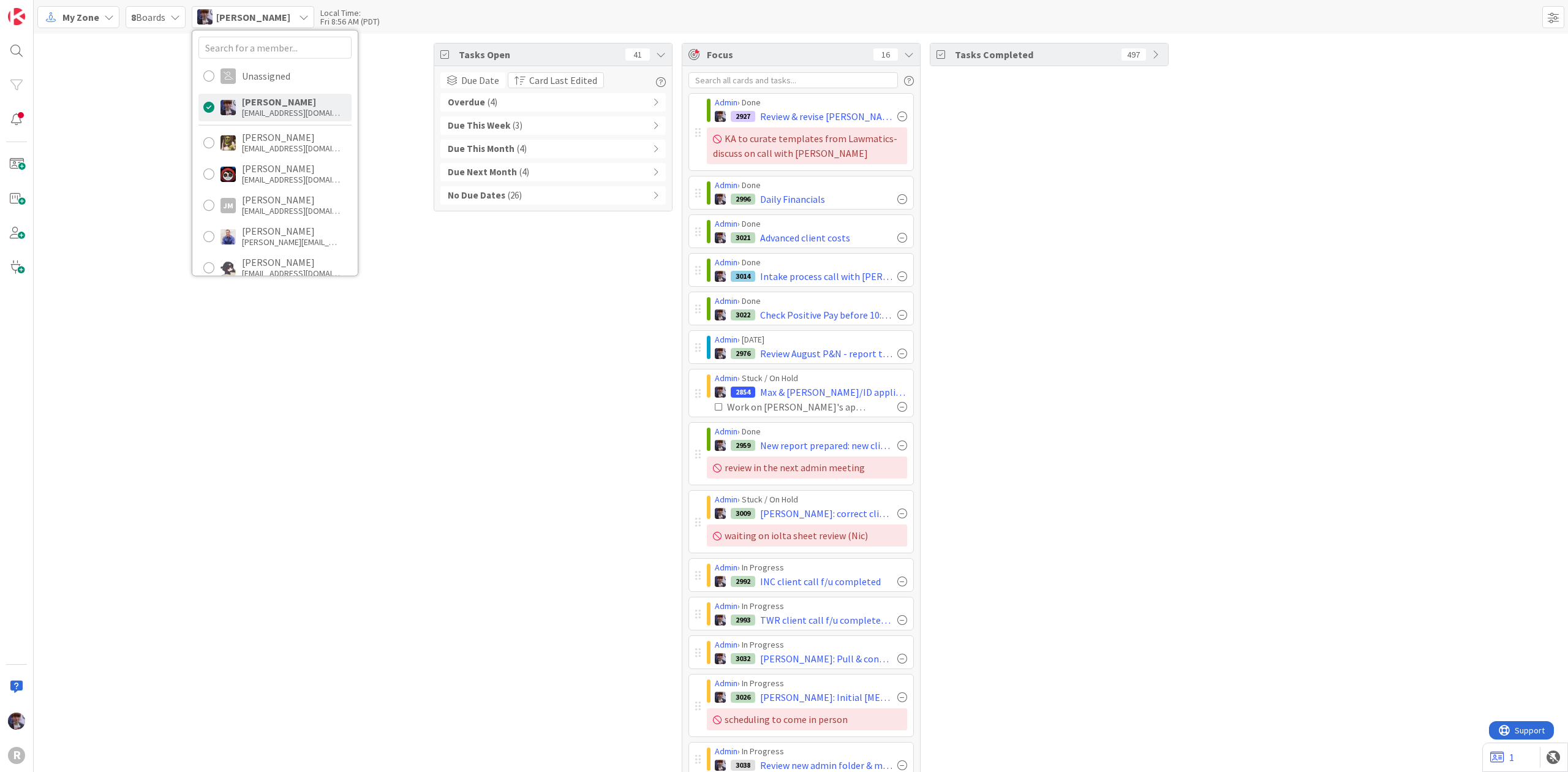
click at [92, 15] on span "My Zone" at bounding box center [81, 17] width 37 height 15
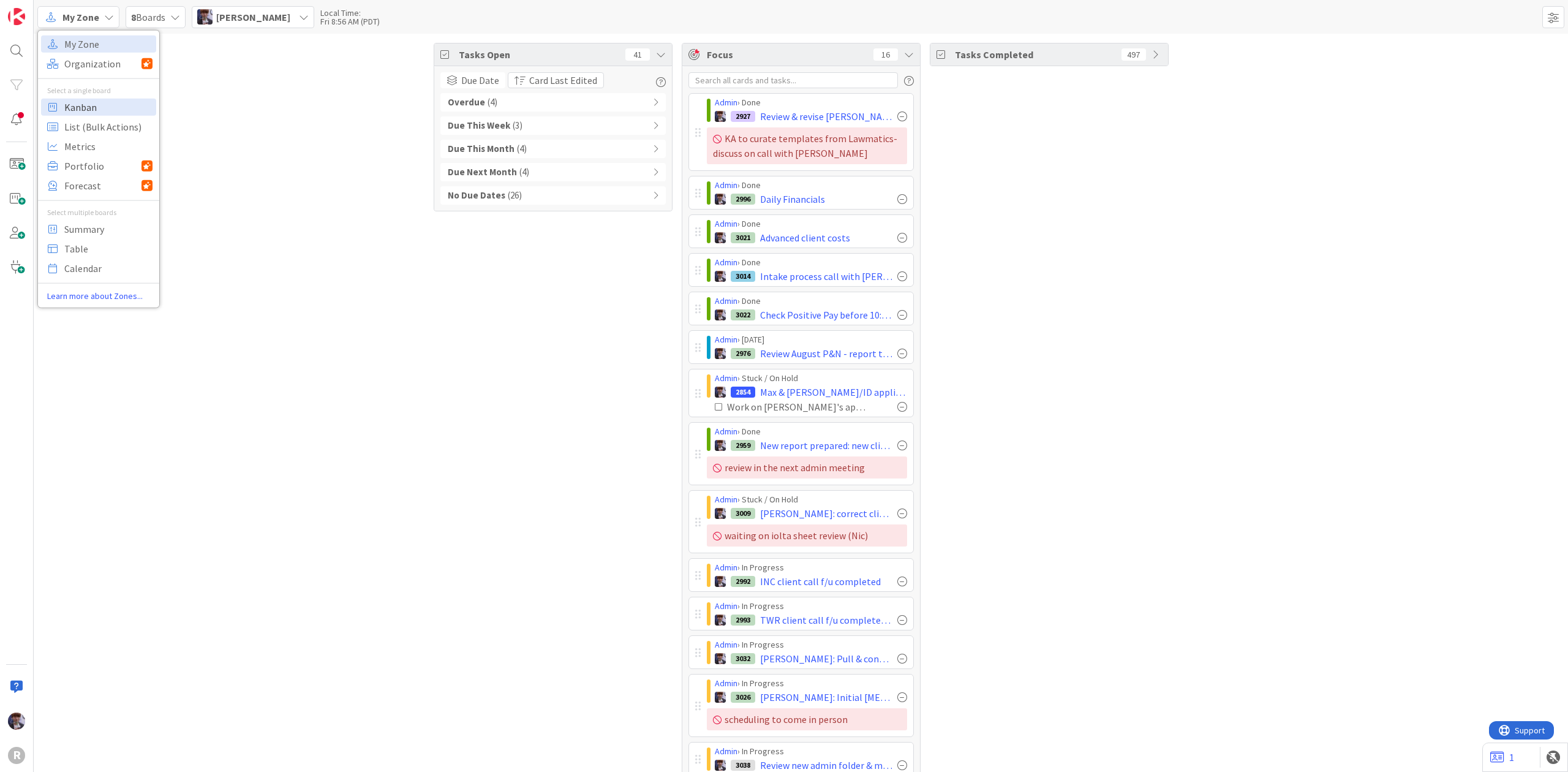
click at [118, 106] on span "Kanban" at bounding box center [108, 107] width 89 height 18
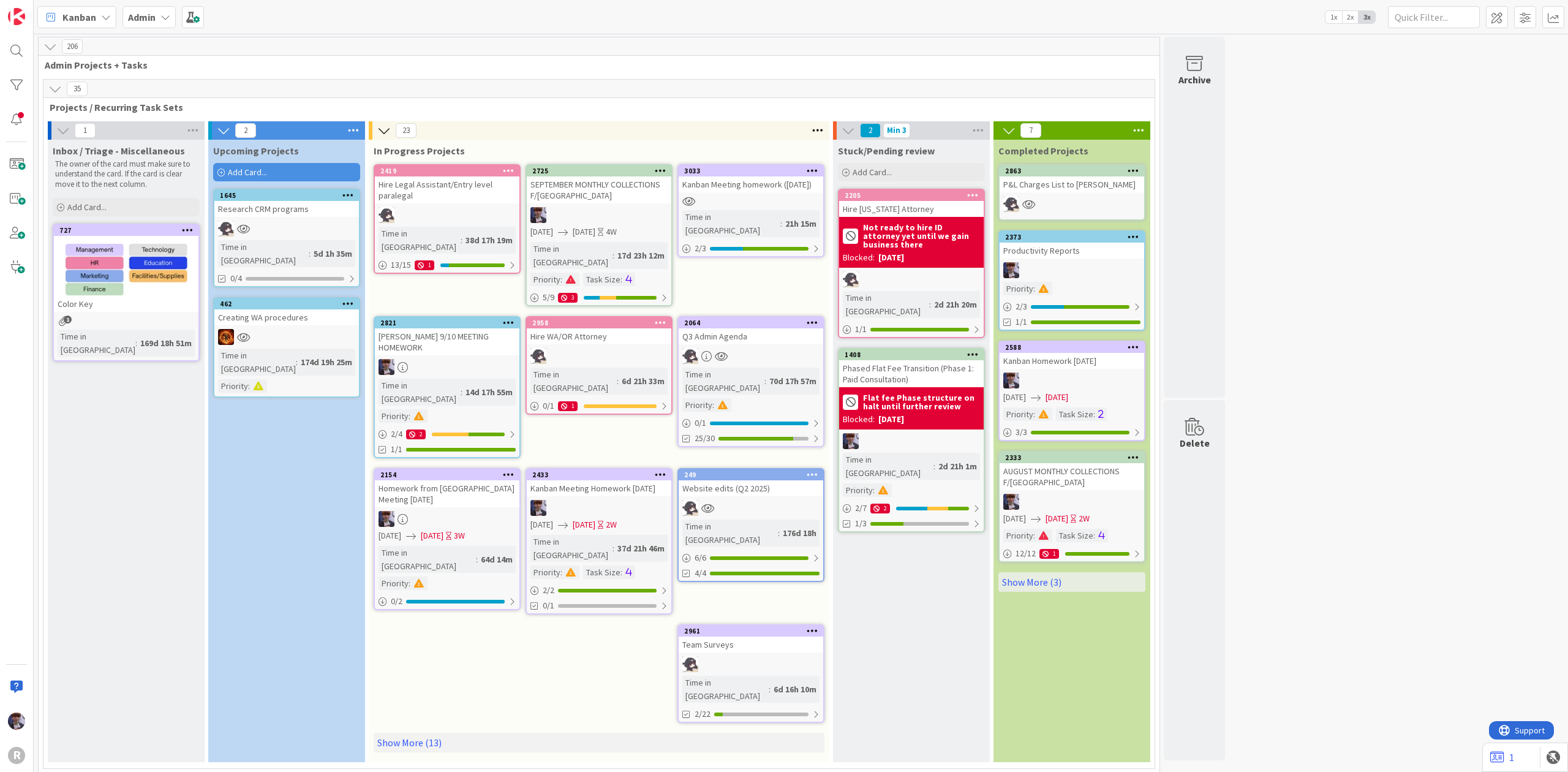
click at [169, 13] on icon at bounding box center [165, 17] width 10 height 10
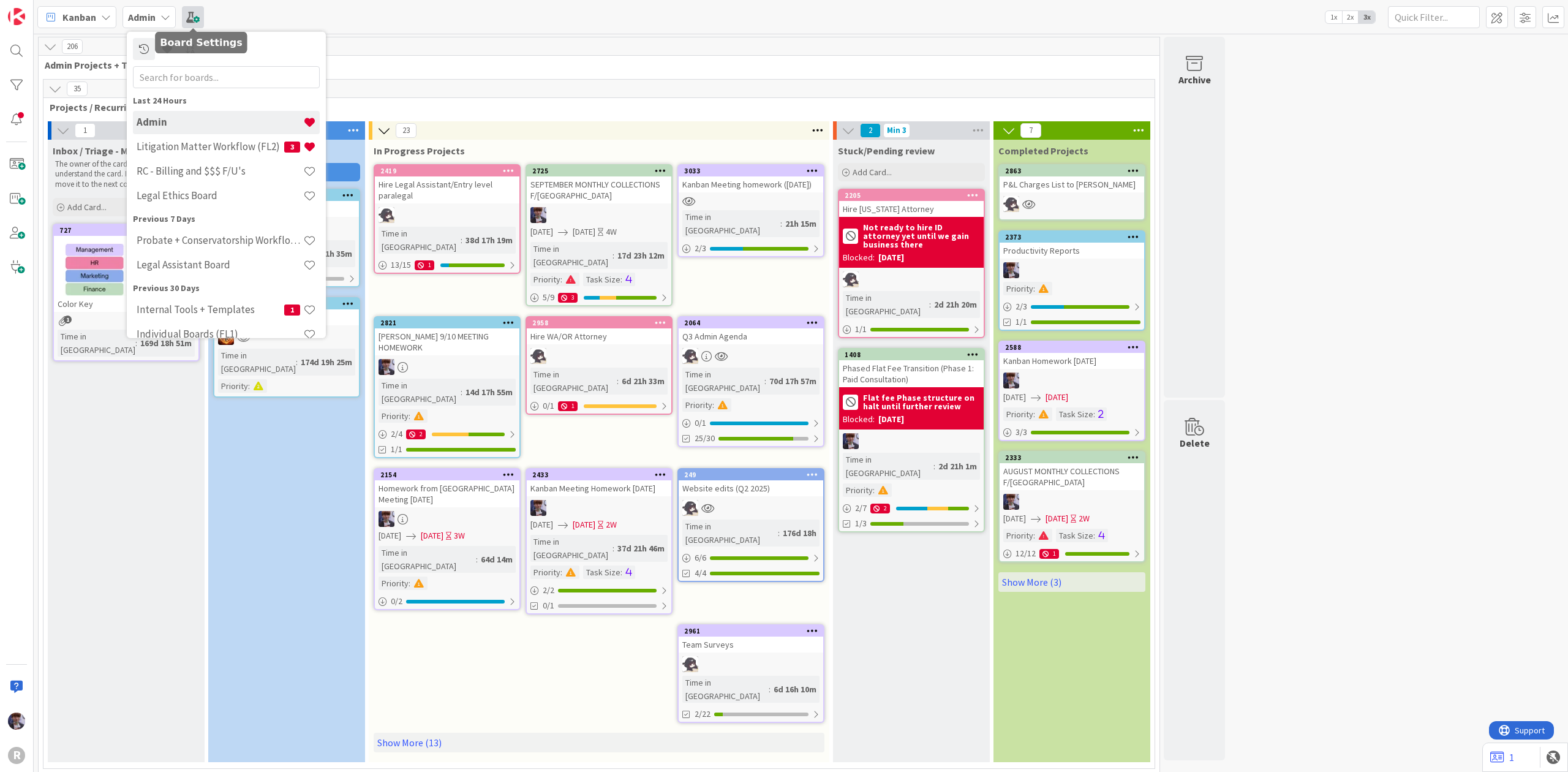
click at [188, 17] on span at bounding box center [192, 17] width 22 height 22
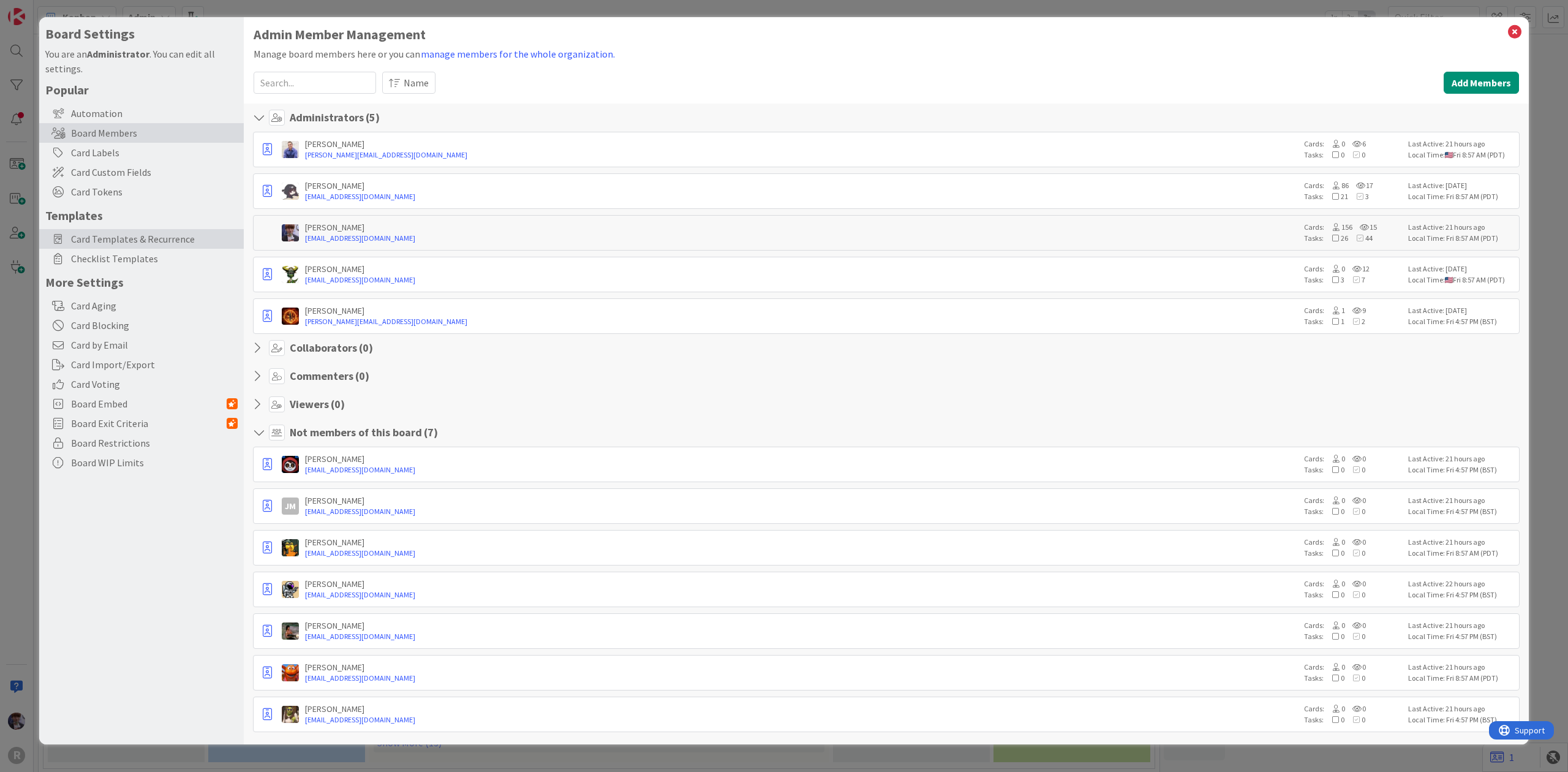
click at [115, 236] on span "Card Templates & Recurrence" at bounding box center [154, 238] width 166 height 15
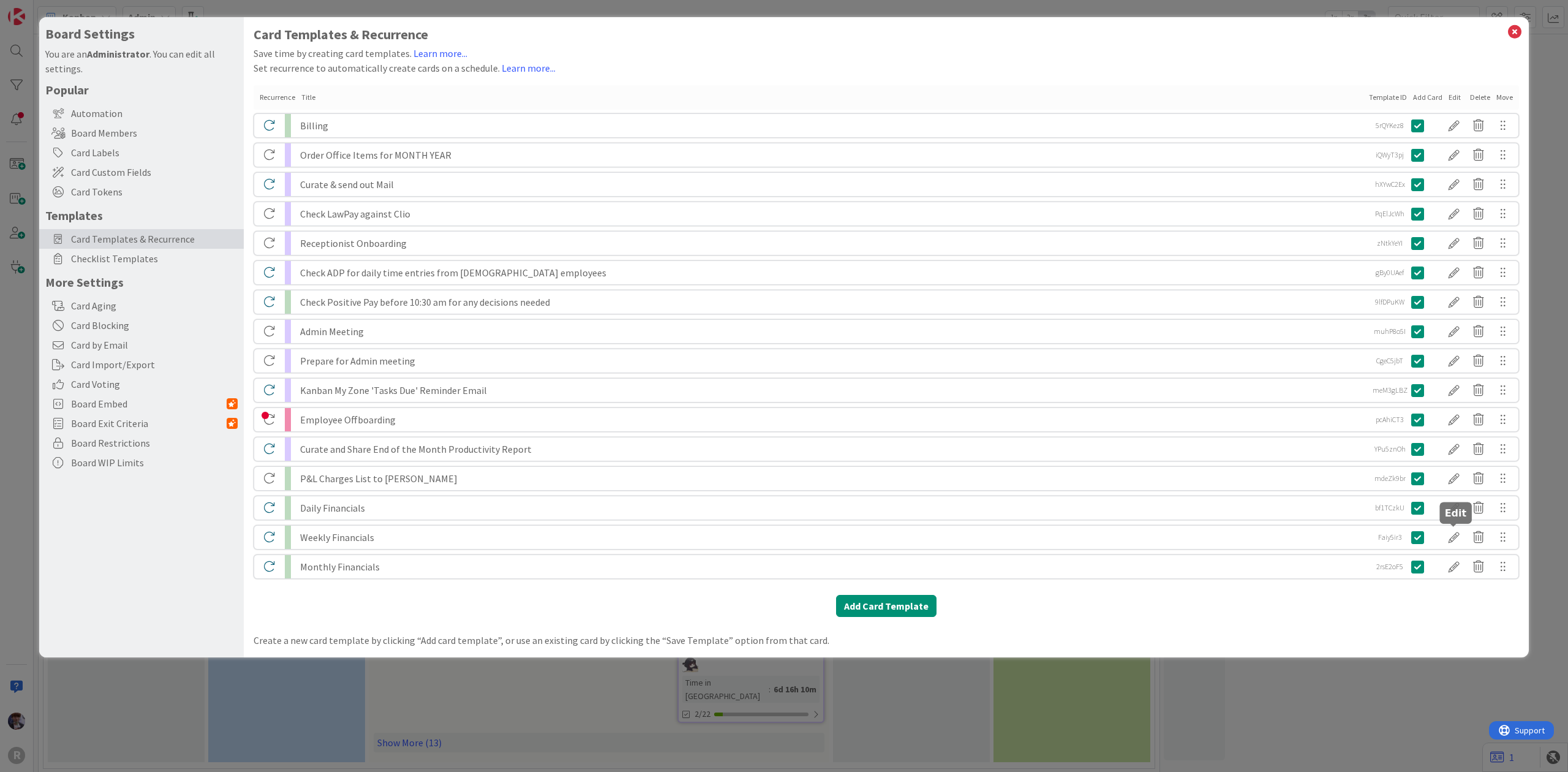
click at [1445, 537] on div at bounding box center [1454, 537] width 24 height 21
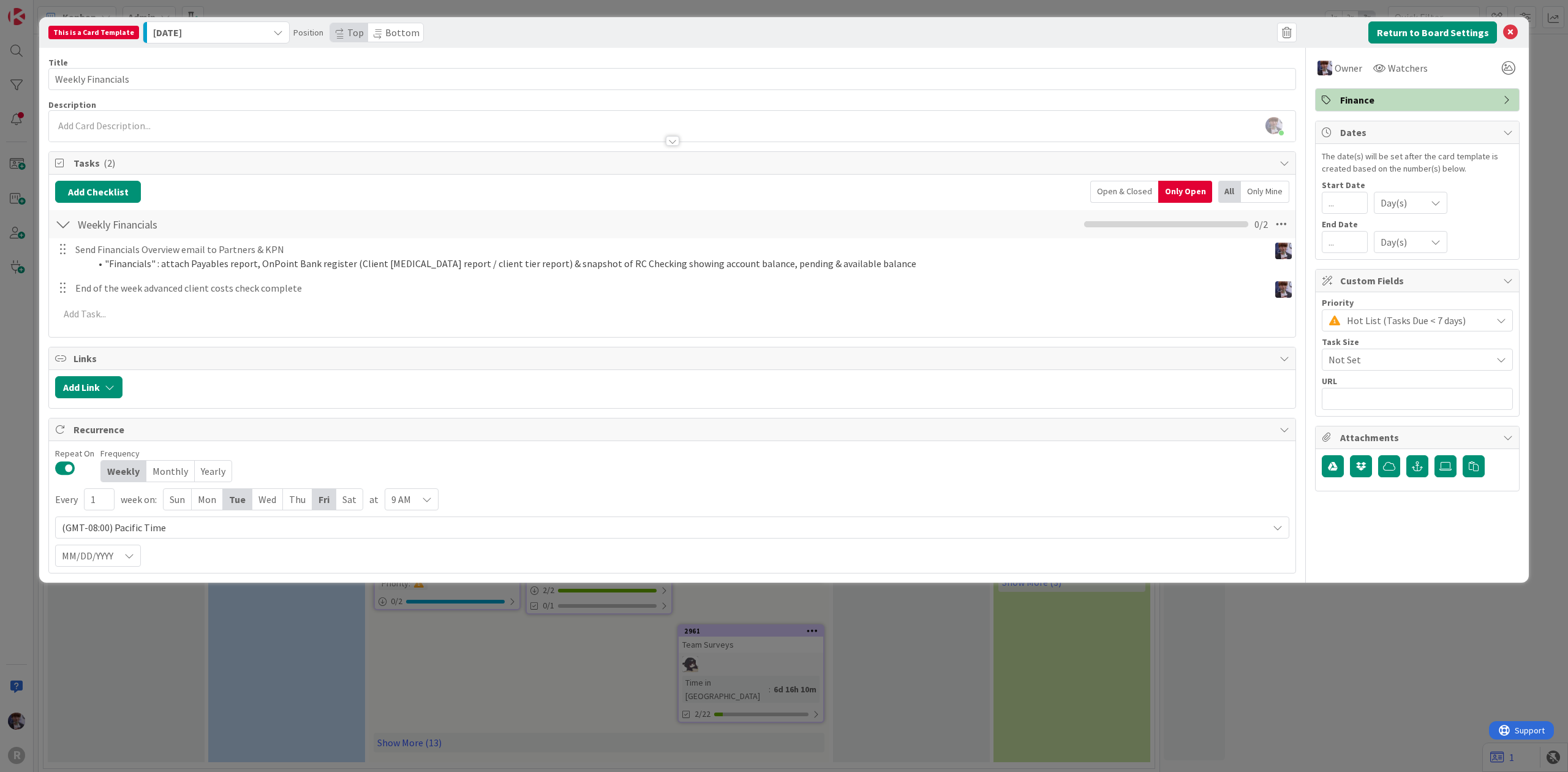
click at [20, 446] on div "This is a Card Template [DATE] Position Top Bottom Return to Board Settings Tit…" at bounding box center [784, 386] width 1568 height 772
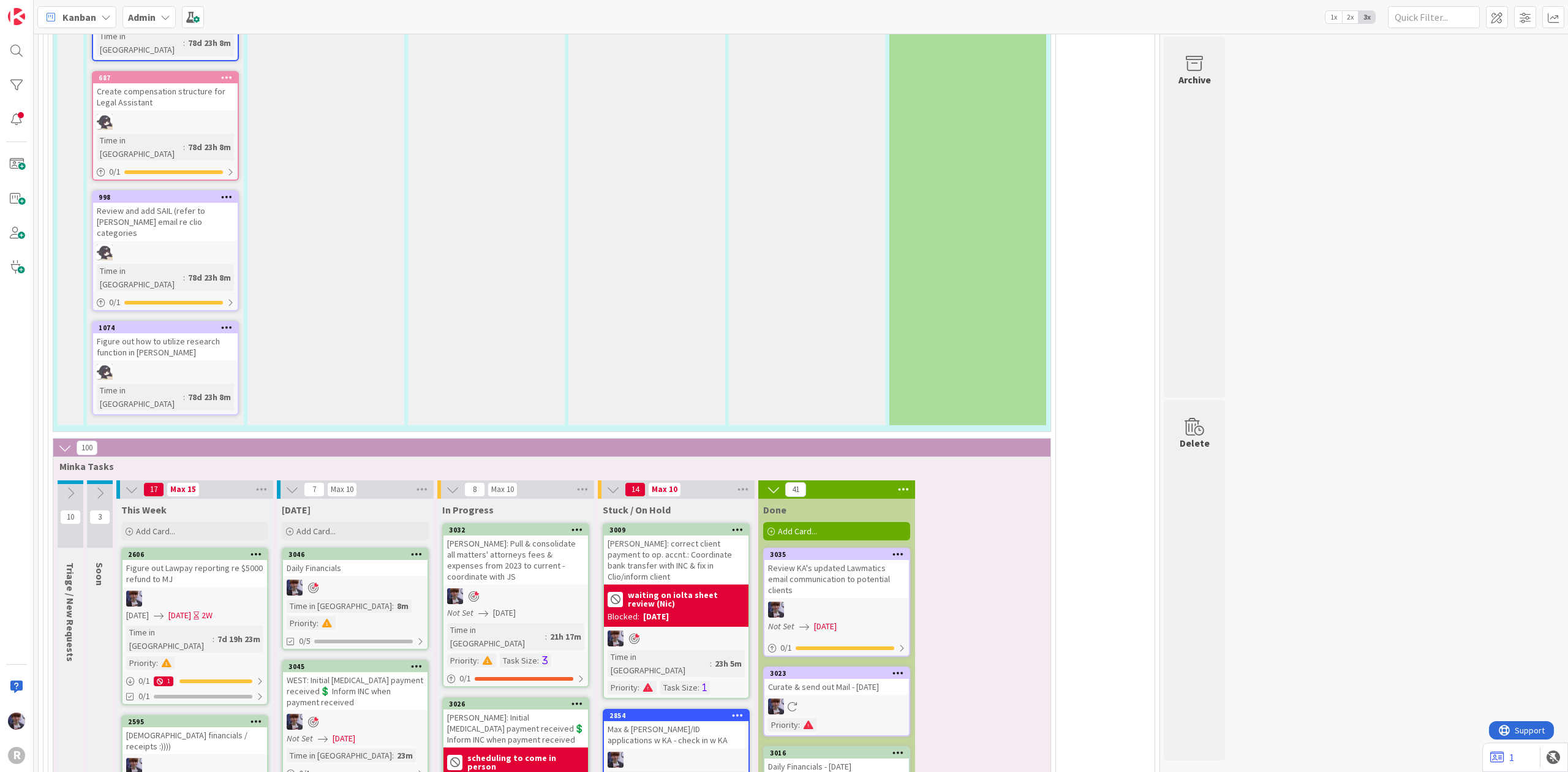
scroll to position [2987, 0]
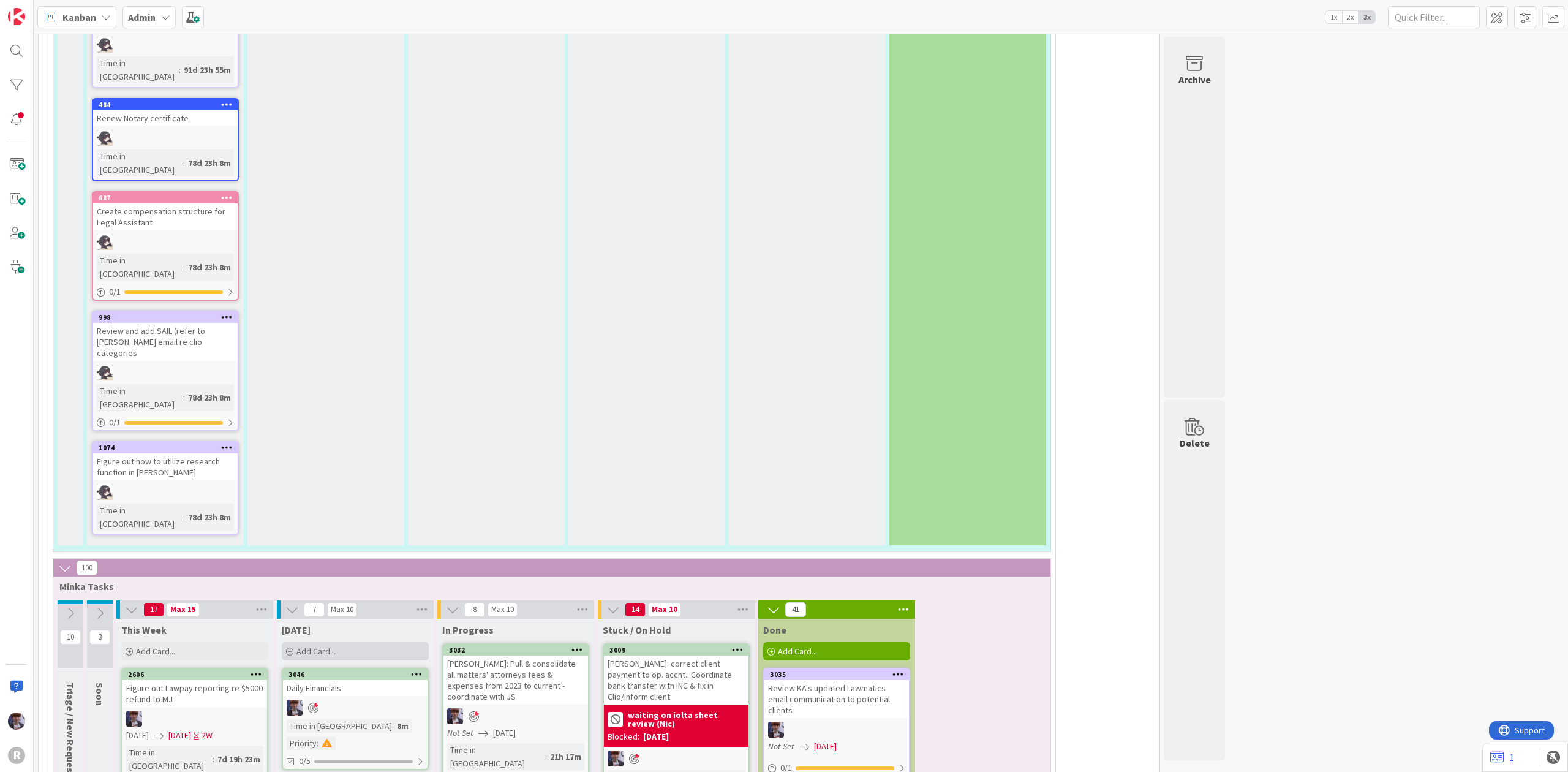
click at [327, 646] on span "Add Card..." at bounding box center [315, 651] width 39 height 11
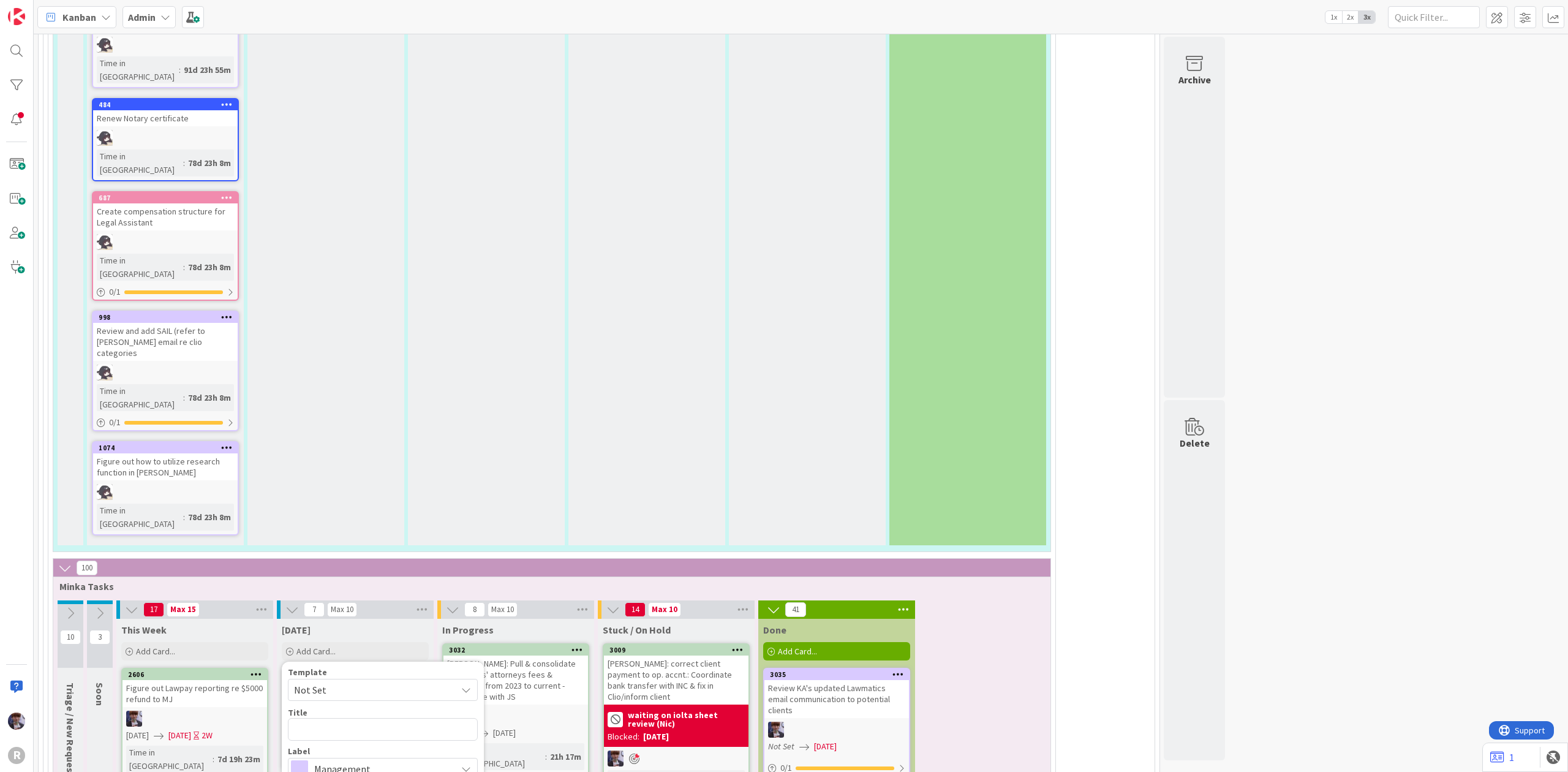
click at [363, 682] on span "Not Set" at bounding box center [370, 690] width 153 height 16
type textarea "x"
type textarea "Weekly Financials"
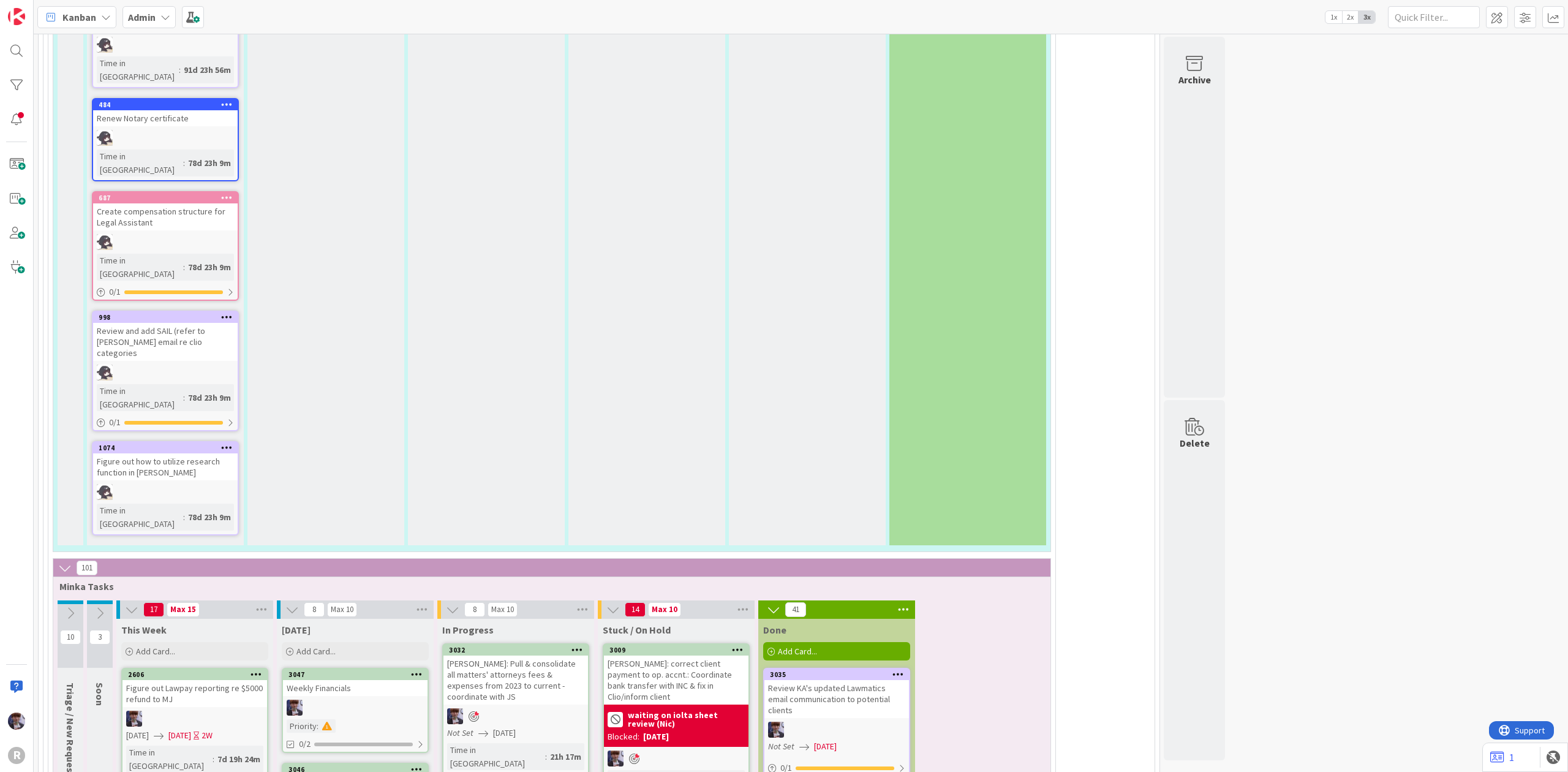
click at [417, 670] on icon at bounding box center [416, 673] width 11 height 8
click at [371, 699] on div at bounding box center [355, 707] width 144 height 16
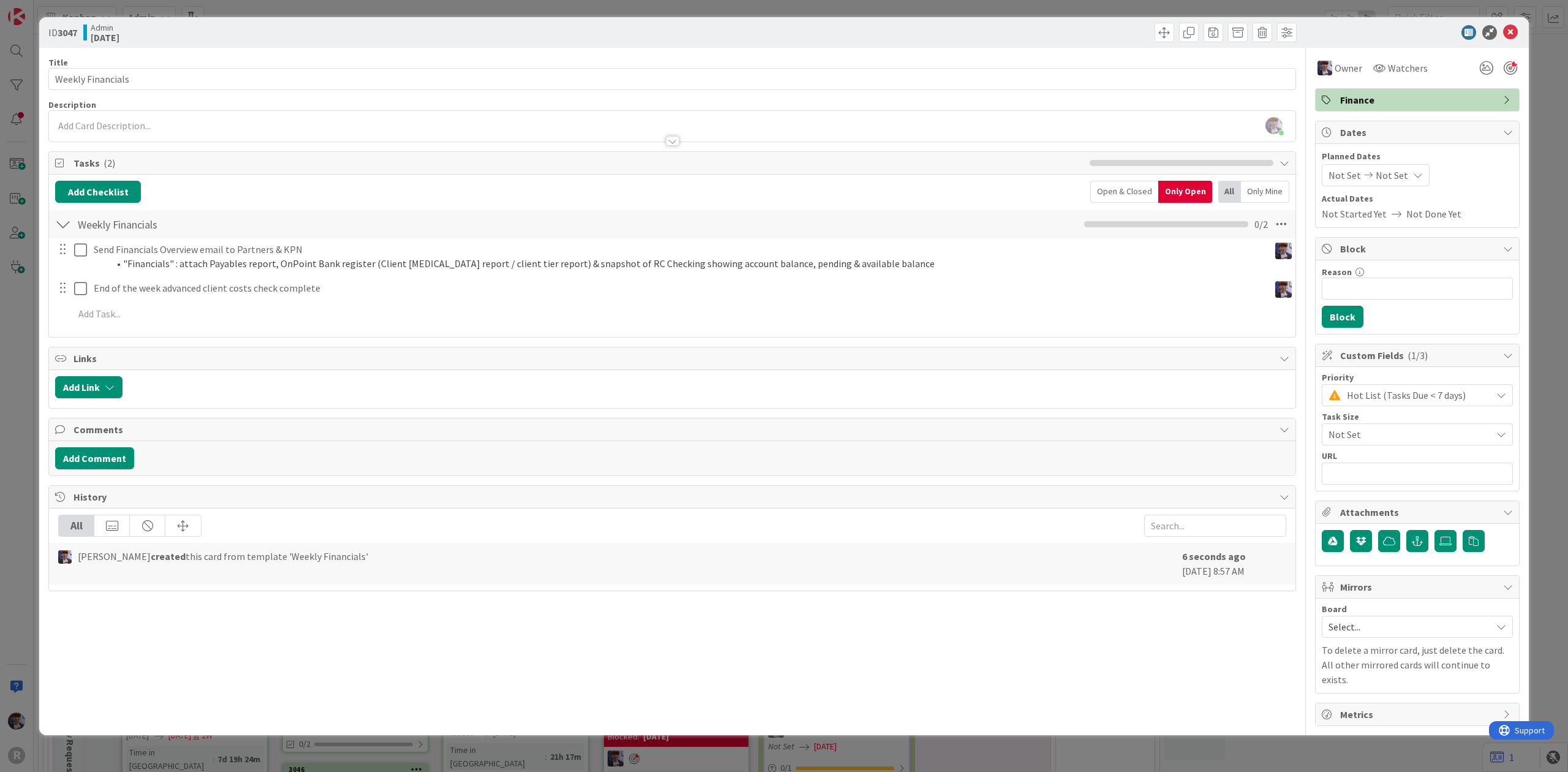
click at [37, 376] on div "ID 3047 Admin [DATE] Title 17 / 128 Weekly Financials Description [PERSON_NAME]…" at bounding box center [784, 386] width 1568 height 772
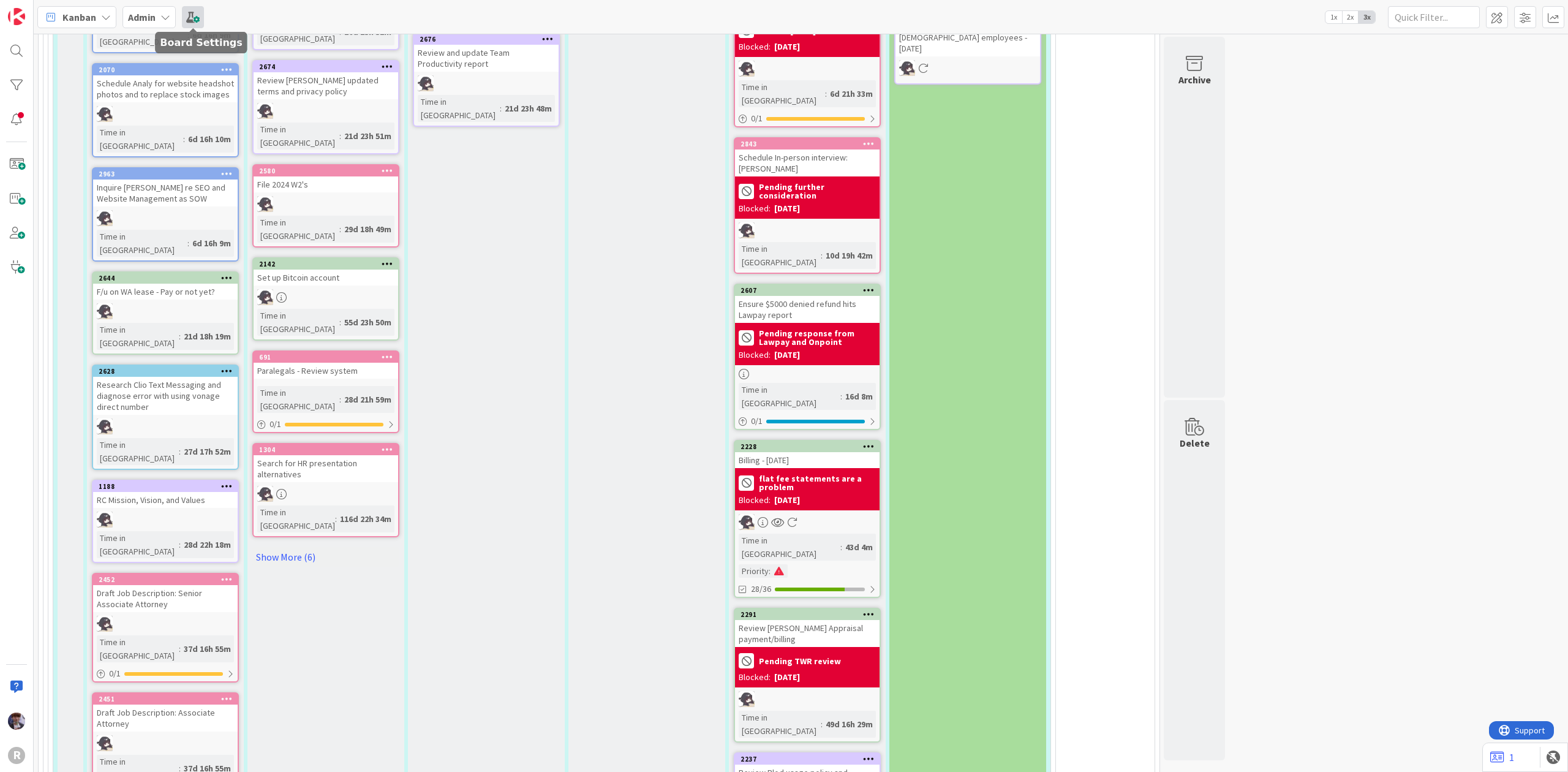
click at [189, 18] on span at bounding box center [192, 17] width 22 height 22
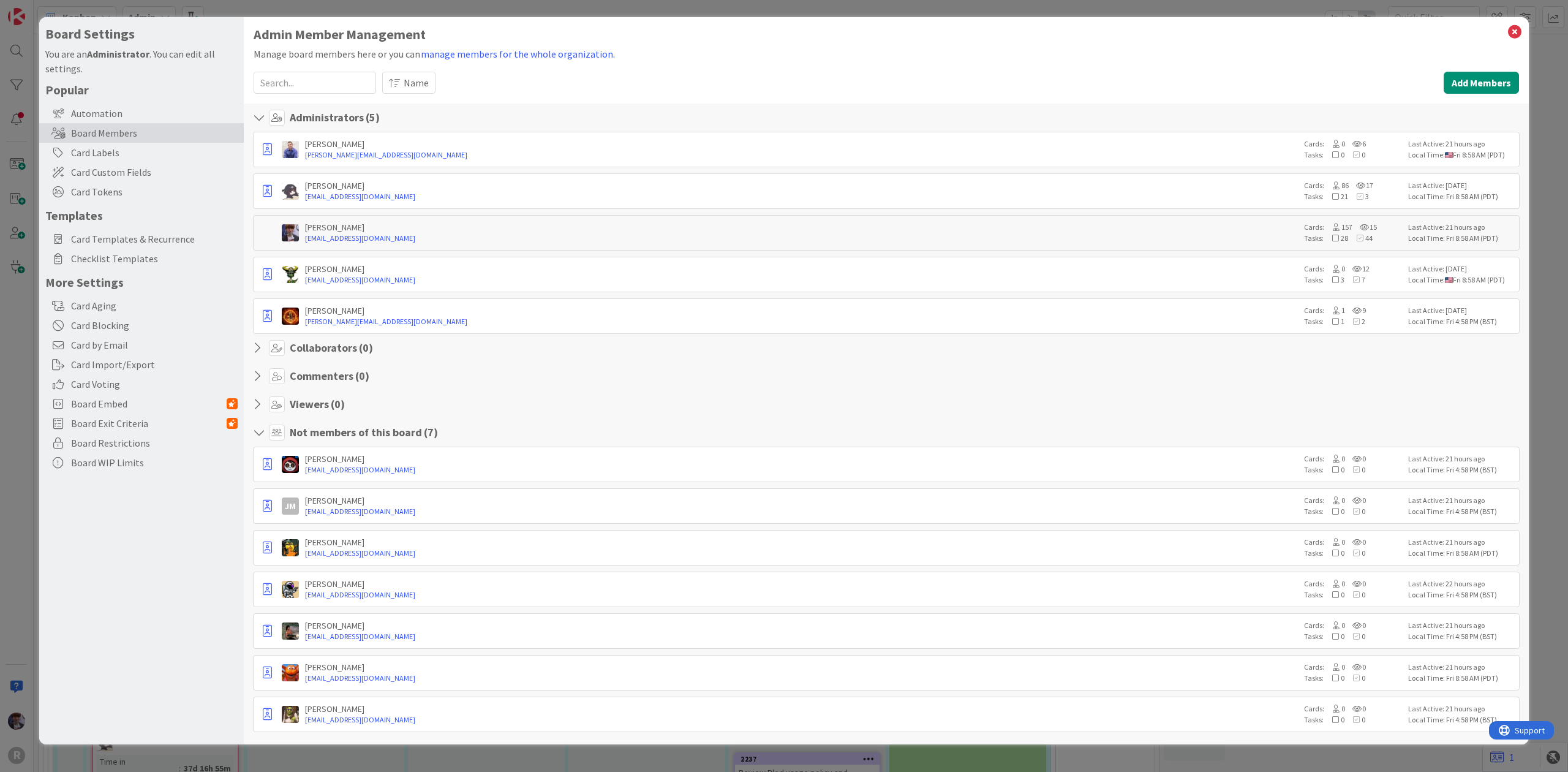
click at [25, 223] on div "Board Settings You are an Administrator . You can edit all settings. Popular Au…" at bounding box center [784, 386] width 1568 height 772
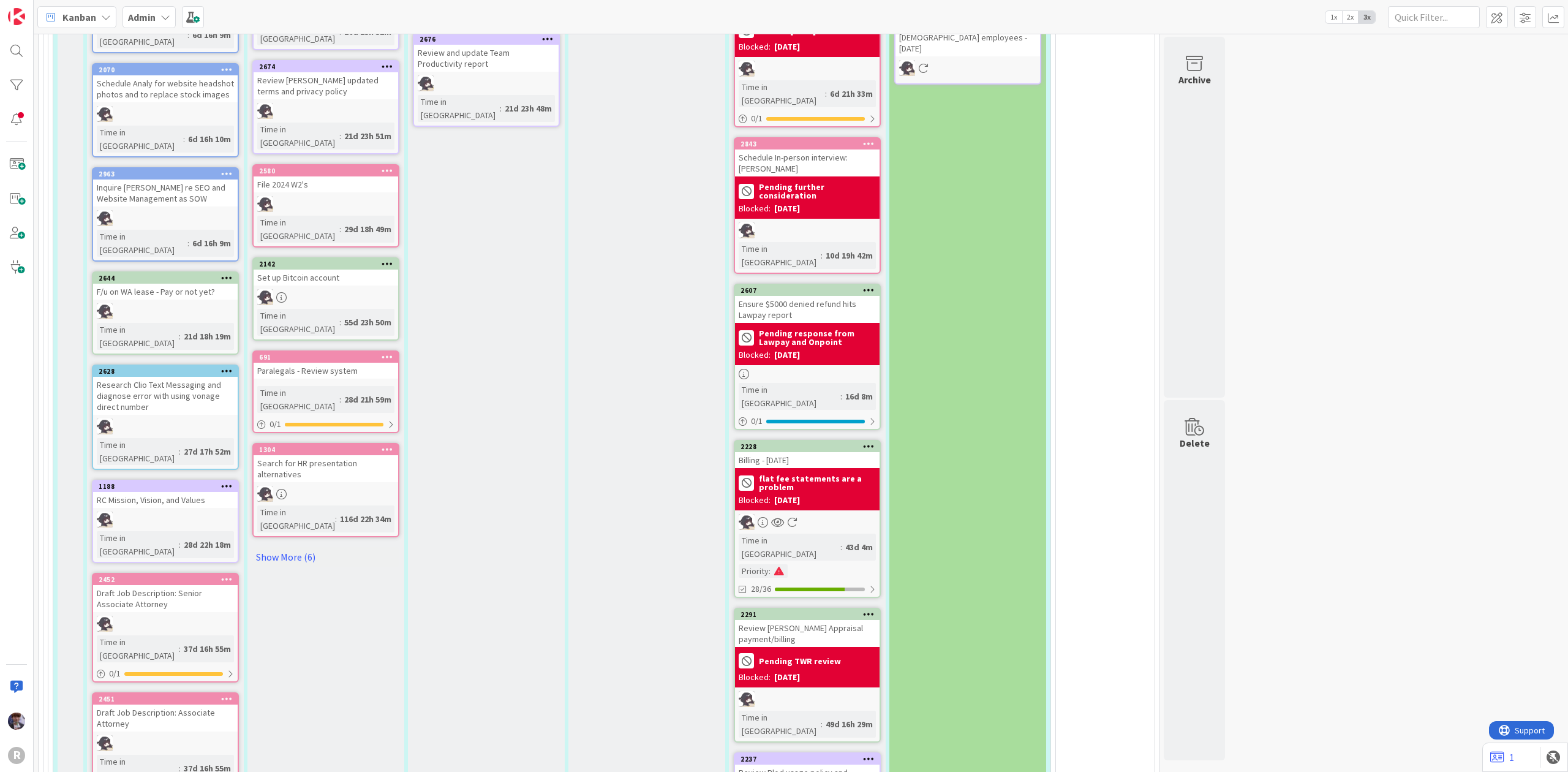
click at [79, 18] on span "Kanban" at bounding box center [79, 17] width 34 height 15
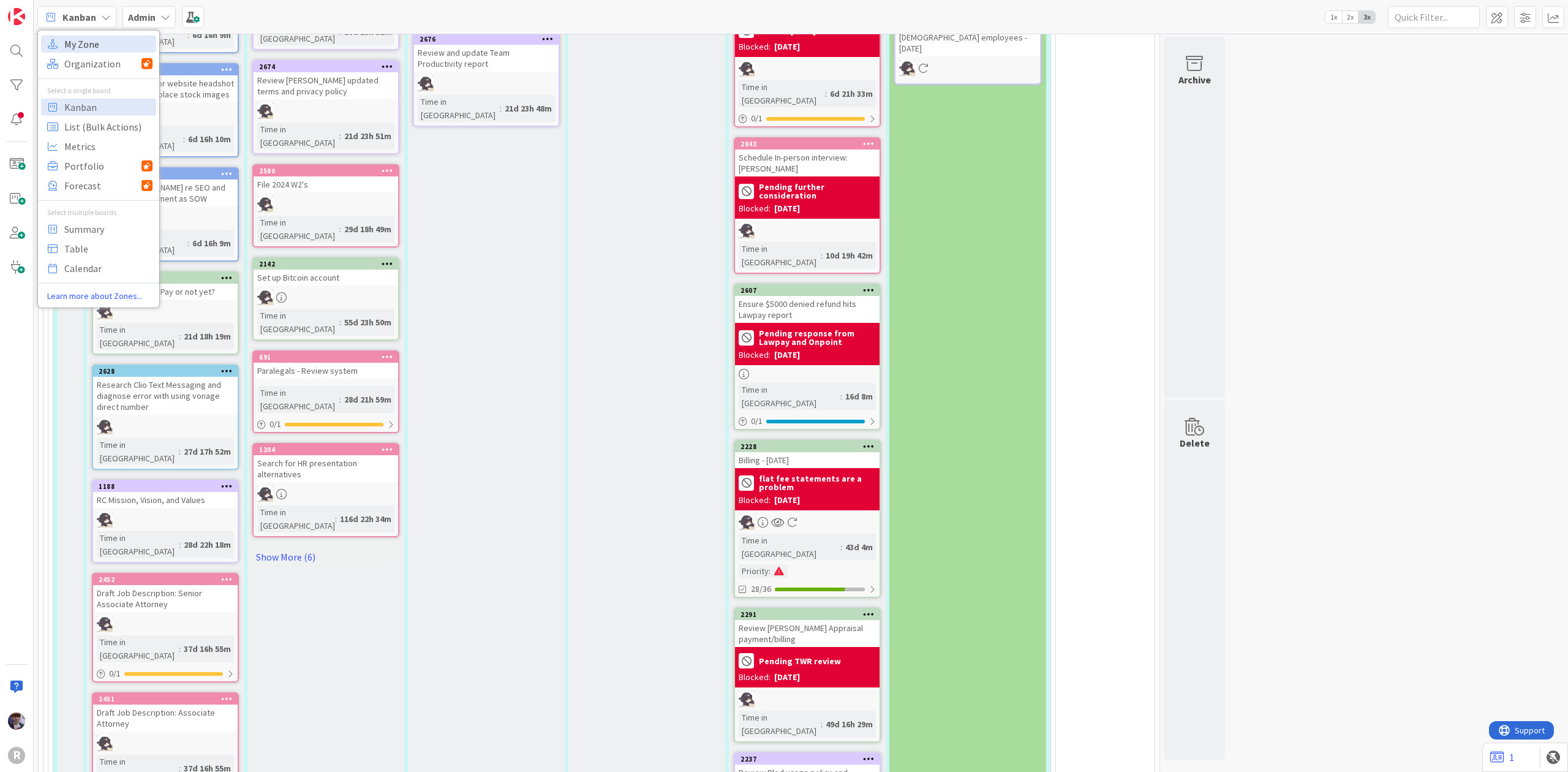
click at [104, 40] on span "My Zone" at bounding box center [108, 44] width 89 height 18
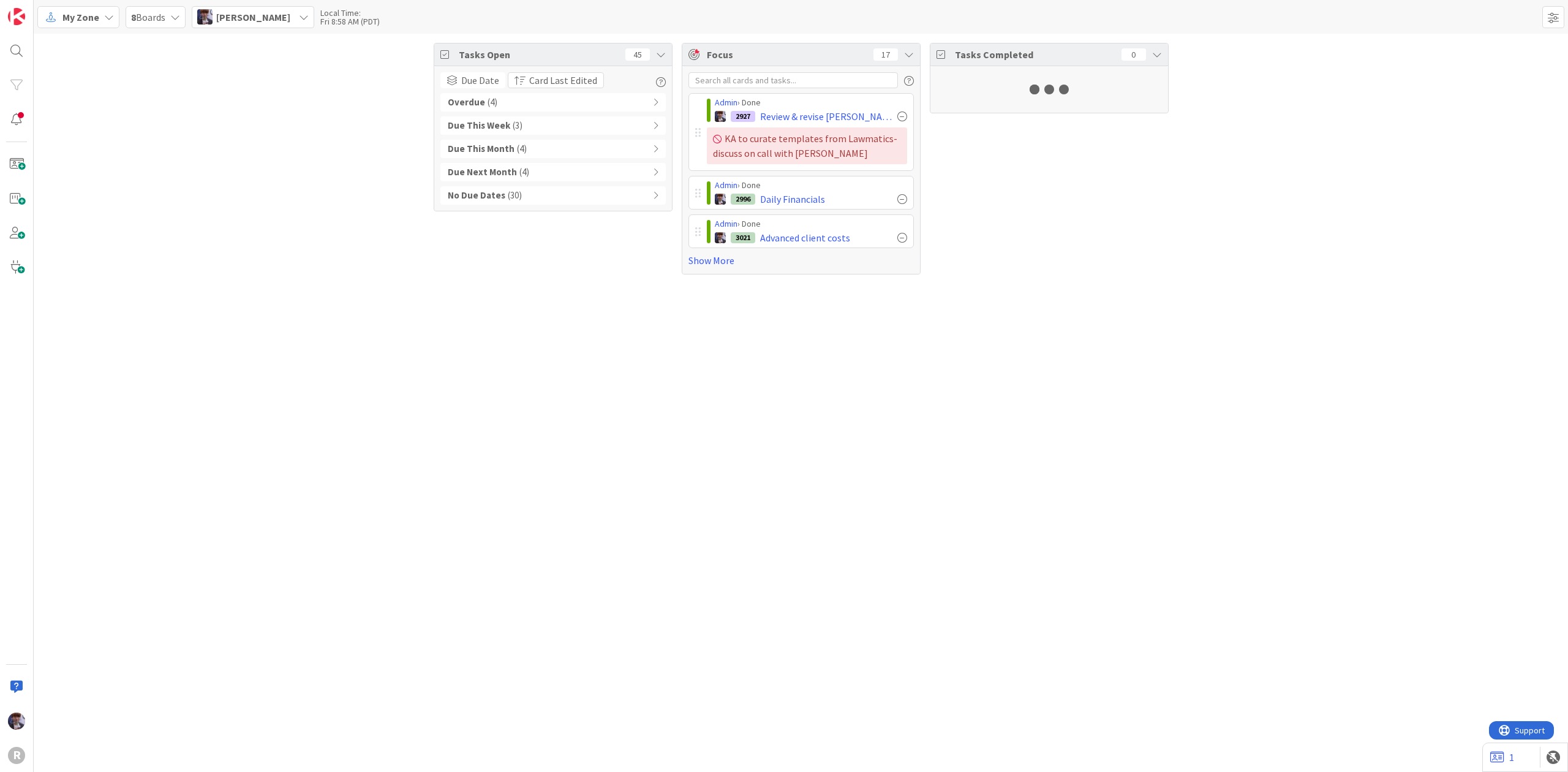
click at [718, 273] on div "Admin › Done 2927 Review & revise [PERSON_NAME]'s intake policy form (w [PERSON…" at bounding box center [801, 170] width 237 height 208
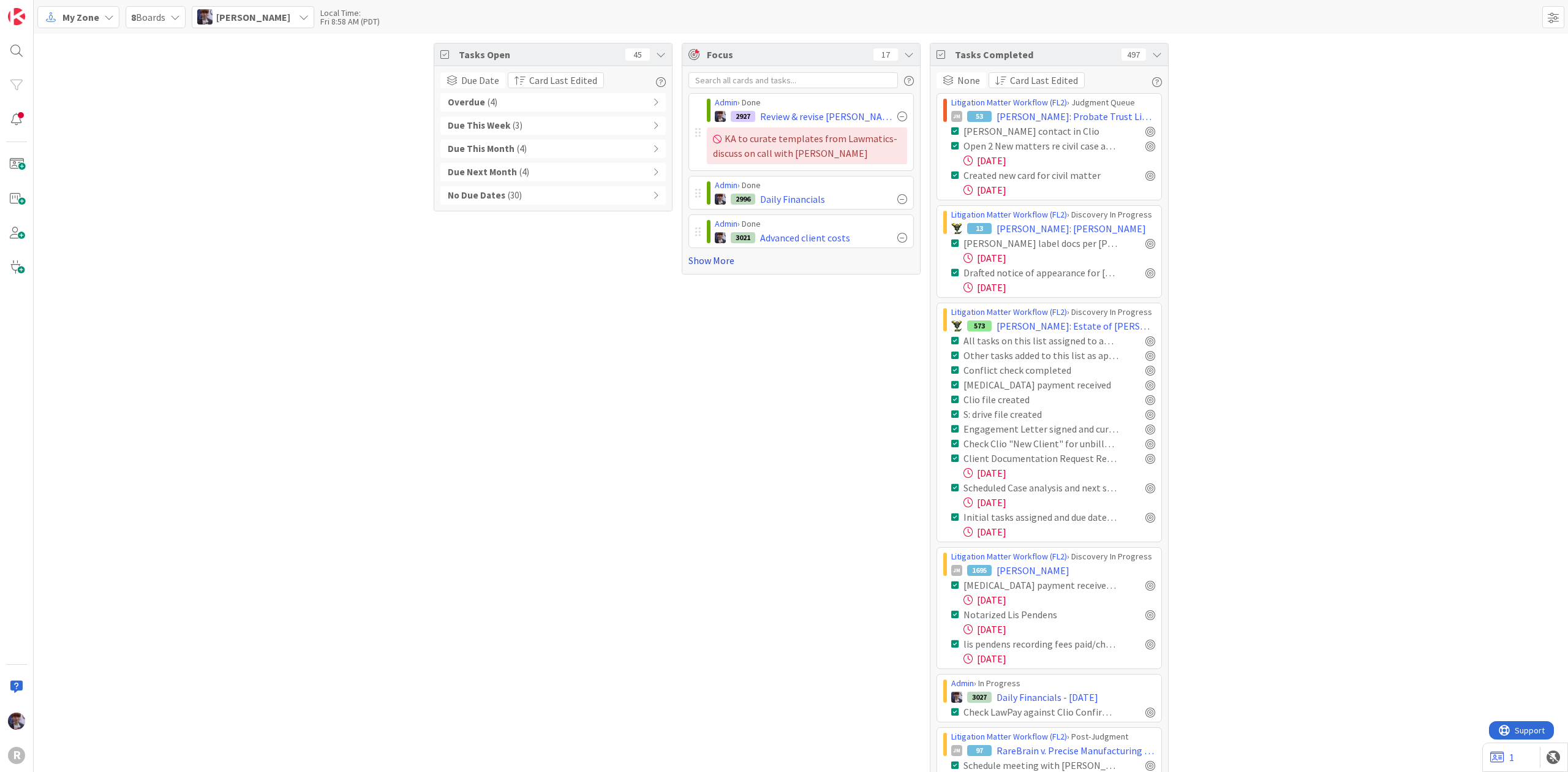
click at [718, 260] on link "Show More" at bounding box center [801, 260] width 225 height 15
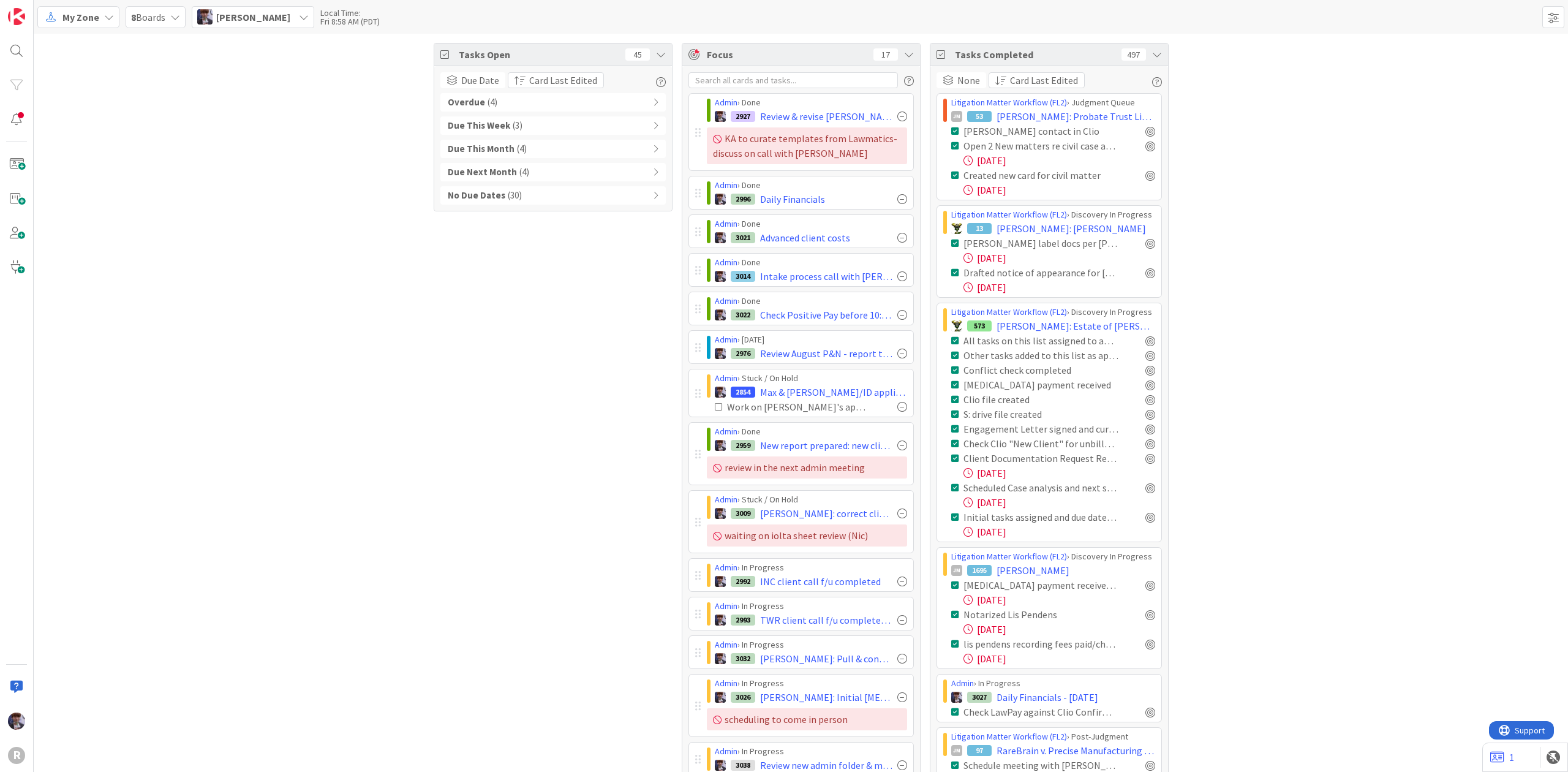
click at [1154, 50] on icon at bounding box center [1157, 54] width 10 height 10
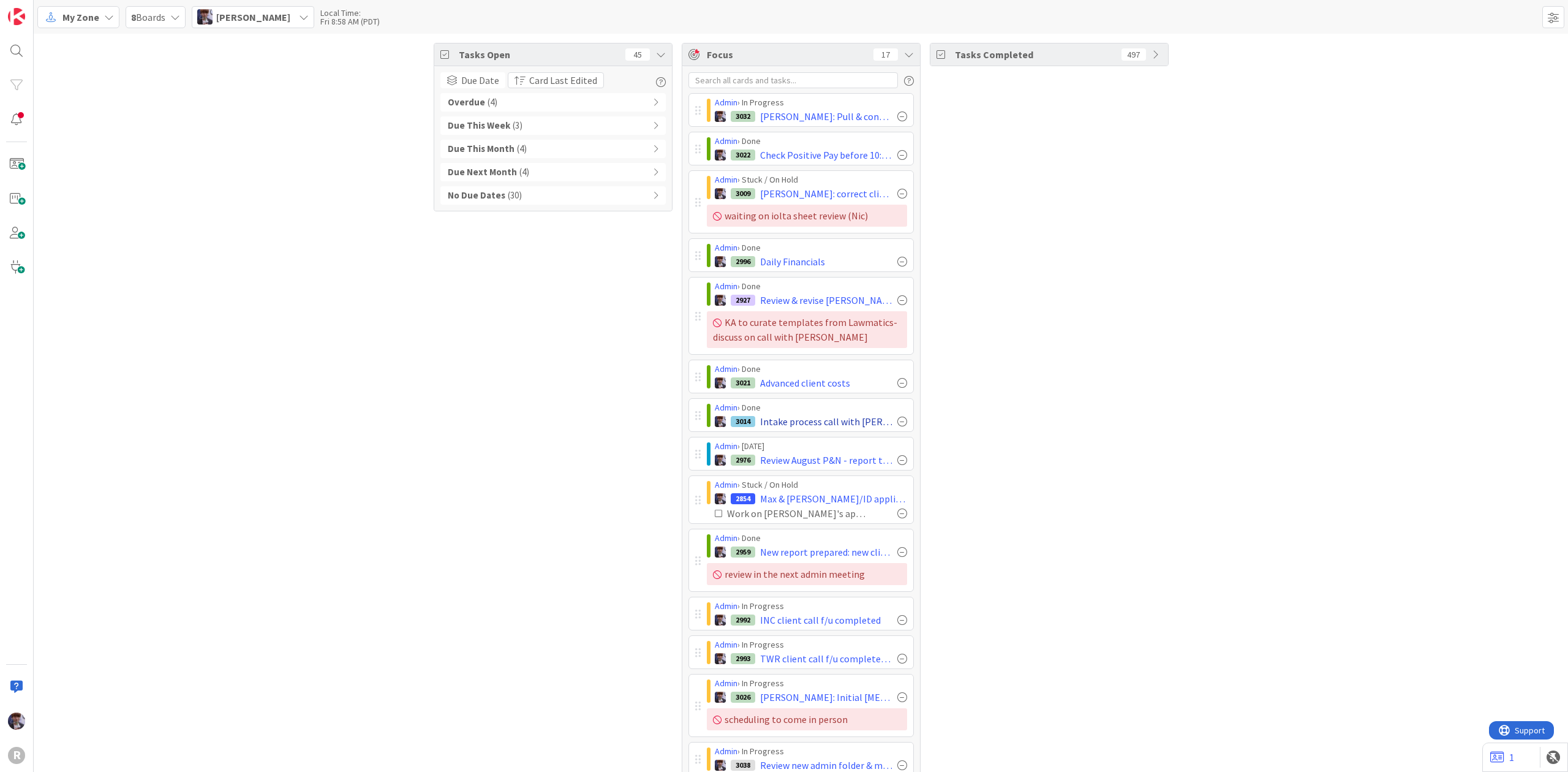
click at [897, 426] on div at bounding box center [902, 422] width 10 height 10
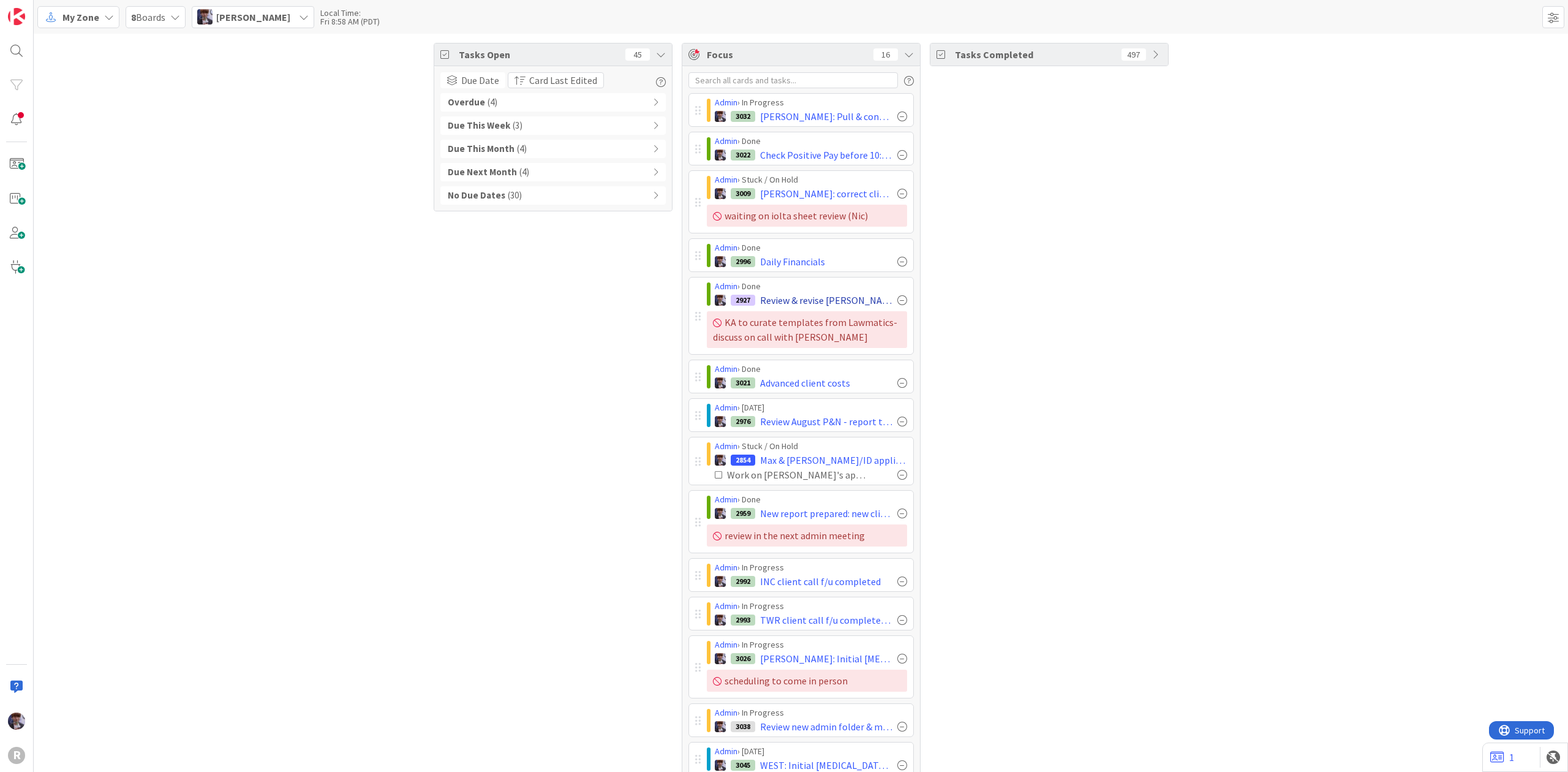
click at [897, 302] on div at bounding box center [902, 300] width 10 height 10
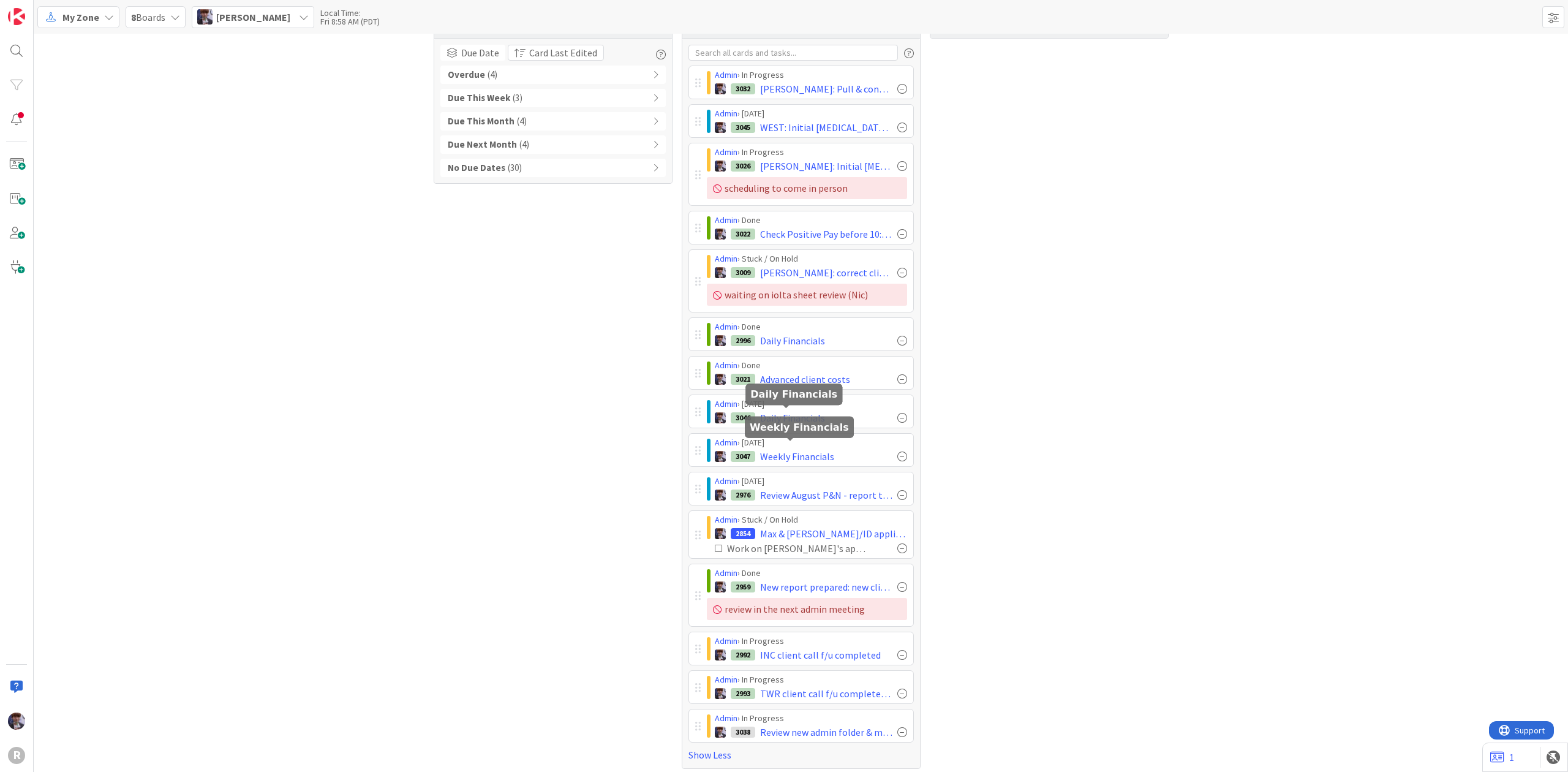
scroll to position [40, 0]
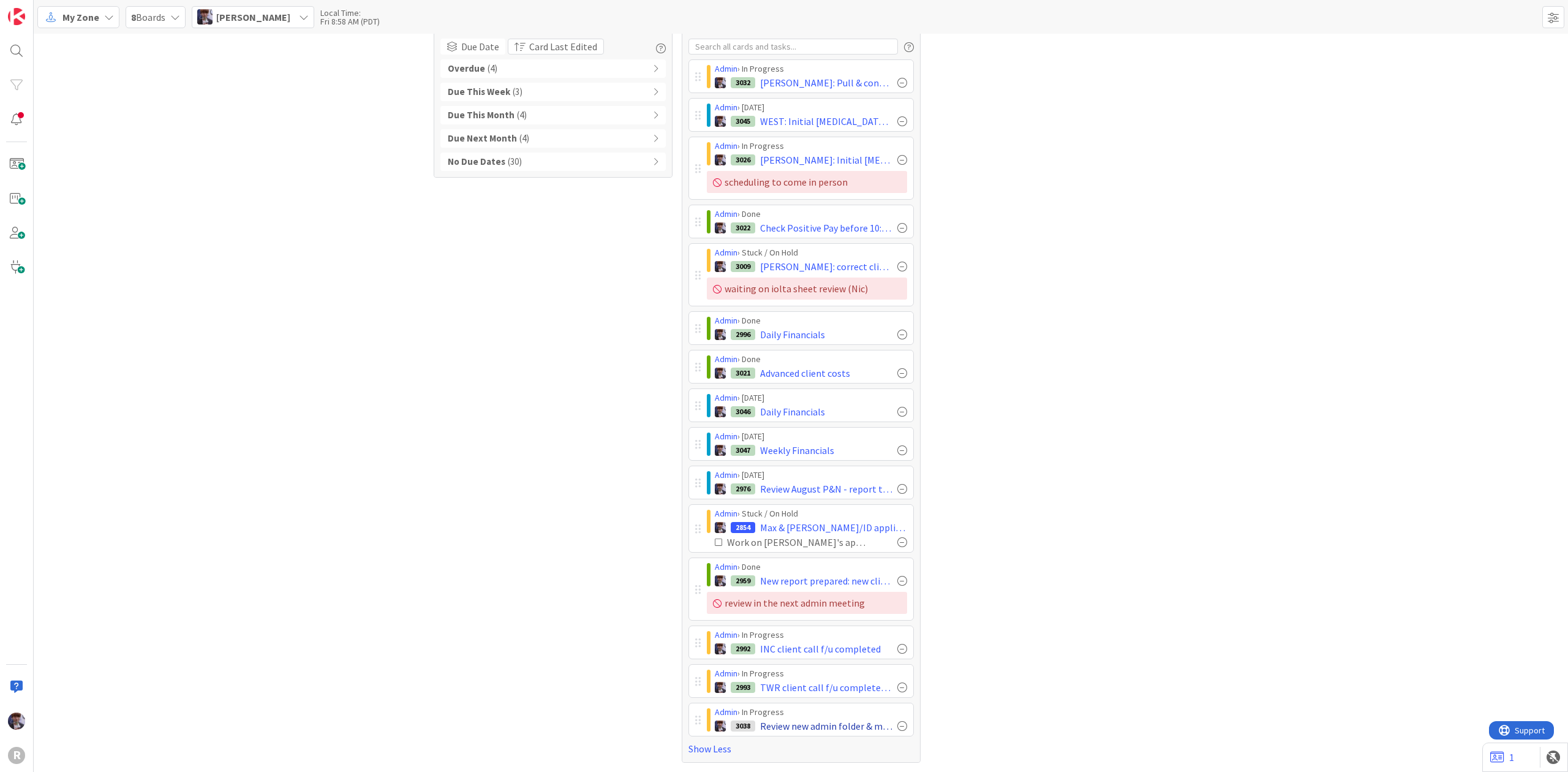
click at [897, 724] on div at bounding box center [902, 725] width 10 height 10
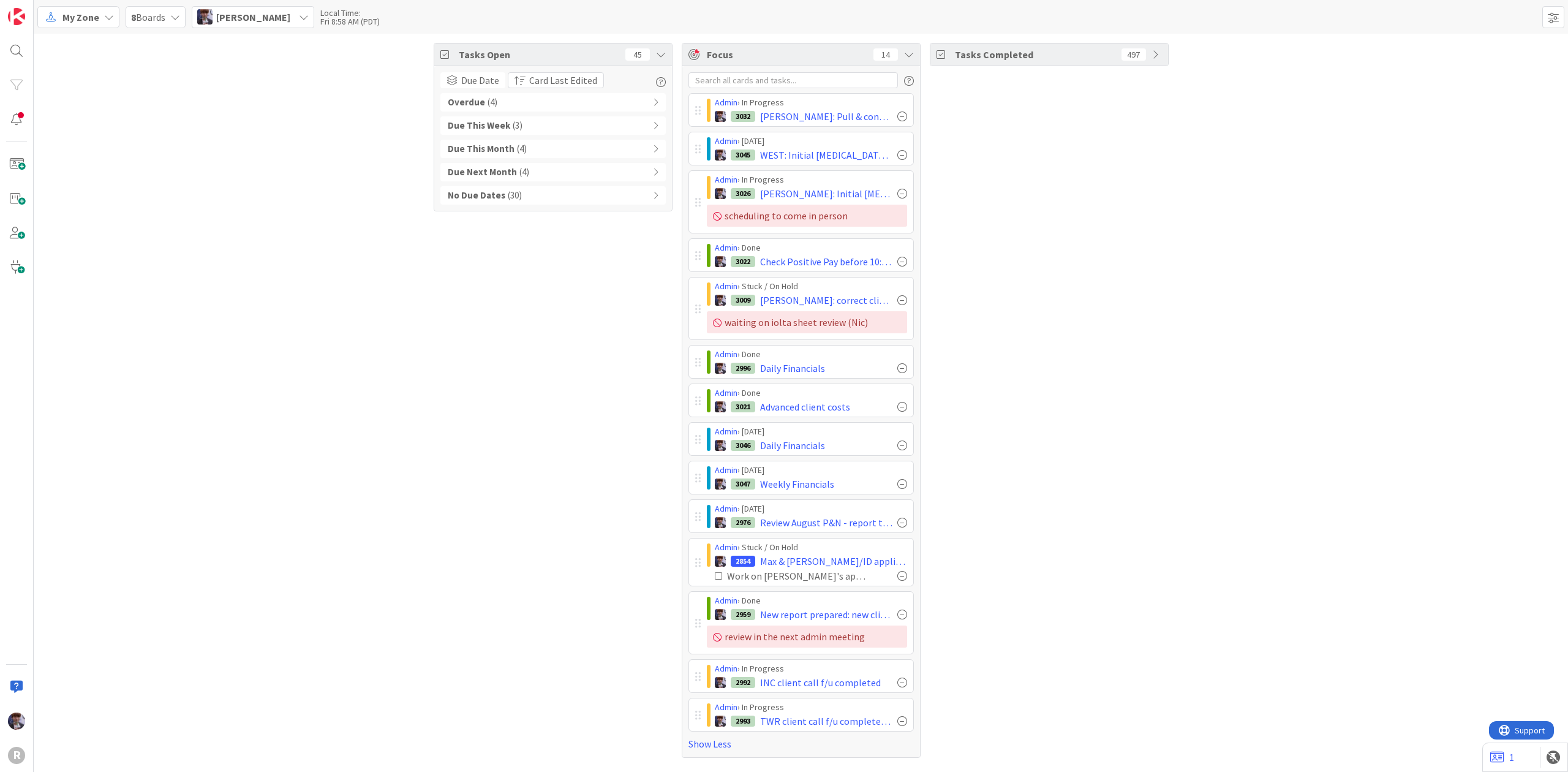
click at [1157, 312] on div "Tasks Completed 497" at bounding box center [1049, 400] width 239 height 715
click at [466, 658] on div "Tasks Open 45 Due Date Card Last Edited Overdue ( 4 ) Due This Week ( 3 ) Due T…" at bounding box center [553, 400] width 239 height 715
